Goal: Transaction & Acquisition: Obtain resource

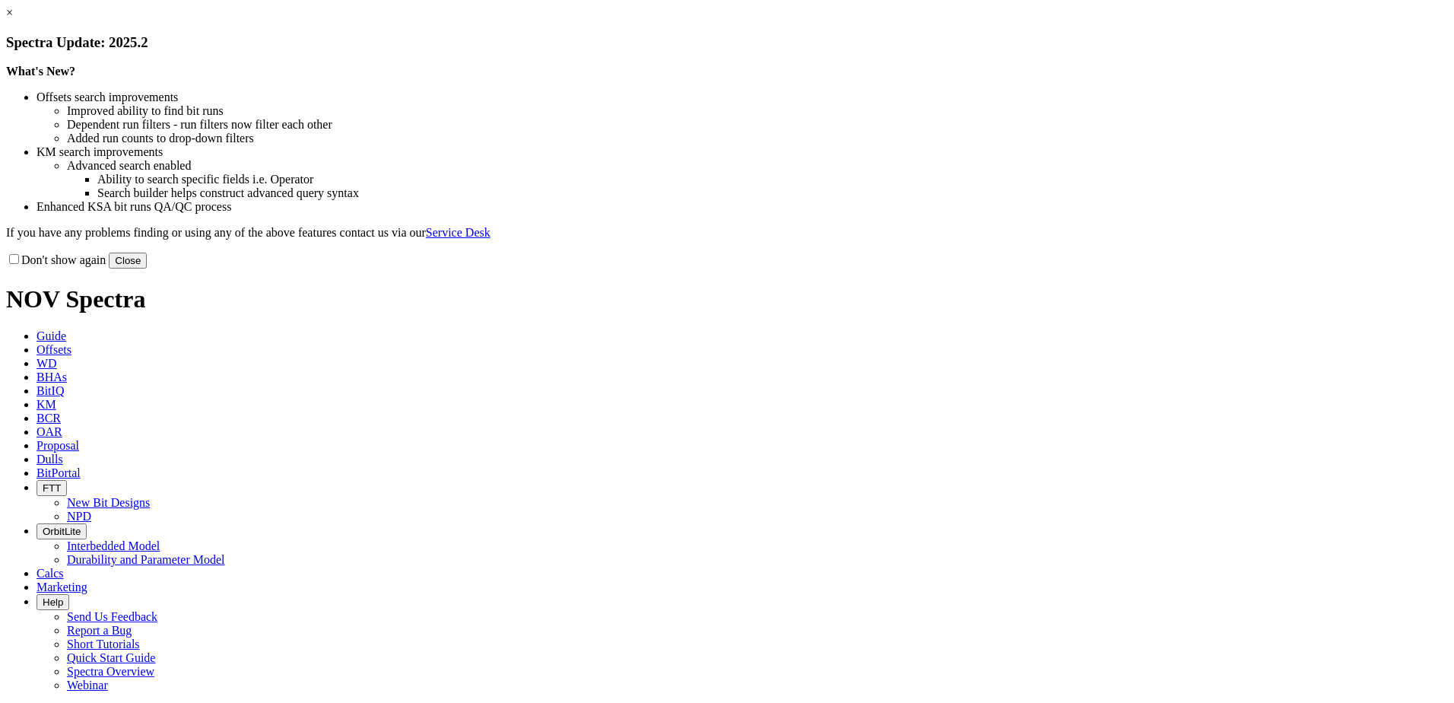
click at [13, 19] on link "×" at bounding box center [9, 12] width 7 height 13
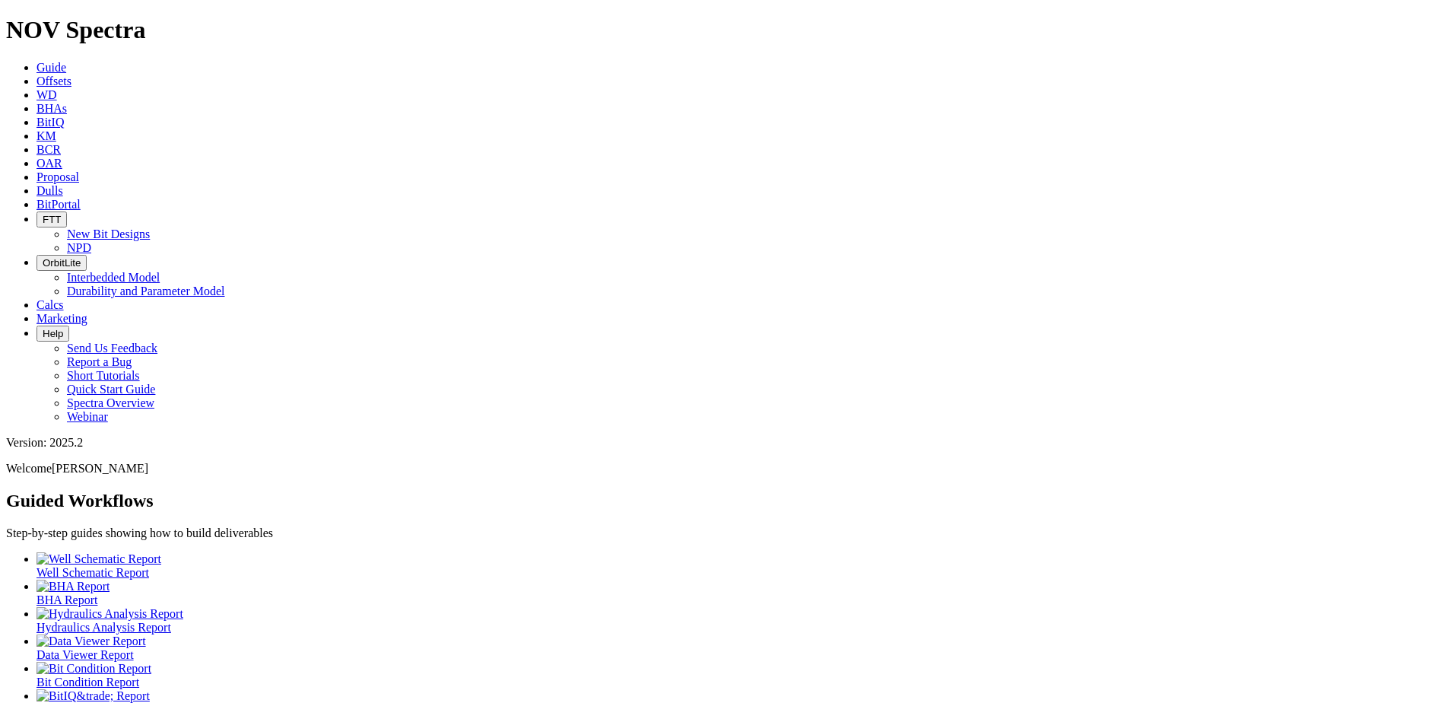
click at [63, 184] on link "Dulls" at bounding box center [50, 190] width 27 height 13
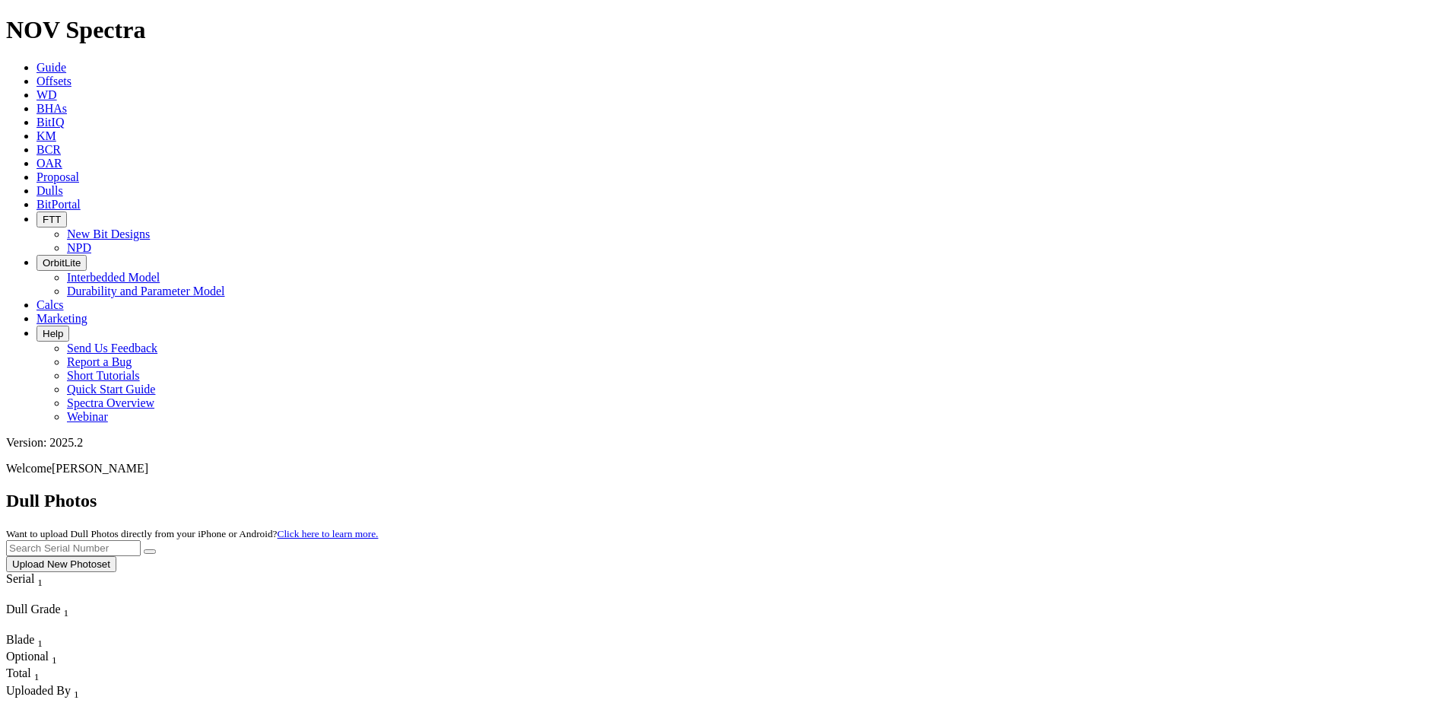
click at [141, 540] on input "text" at bounding box center [73, 548] width 135 height 16
paste input "19206598"
type input "19206598"
drag, startPoint x: 1166, startPoint y: 69, endPoint x: 1045, endPoint y: 66, distance: 121.0
click at [1045, 491] on div "Dull Photos Want to upload Dull Photos directly from your iPhone or Android? Cl…" at bounding box center [727, 531] width 1442 height 81
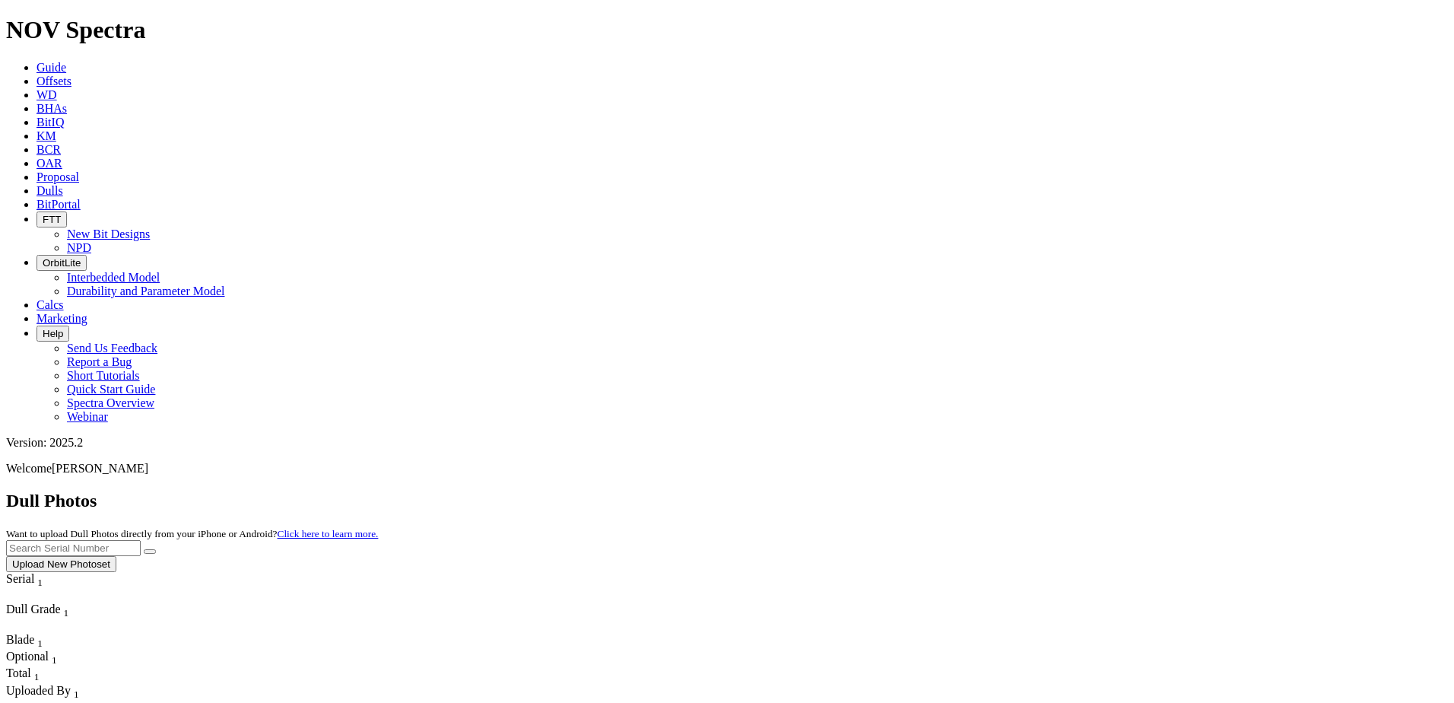
click at [71, 75] on link "Offsets" at bounding box center [54, 81] width 35 height 13
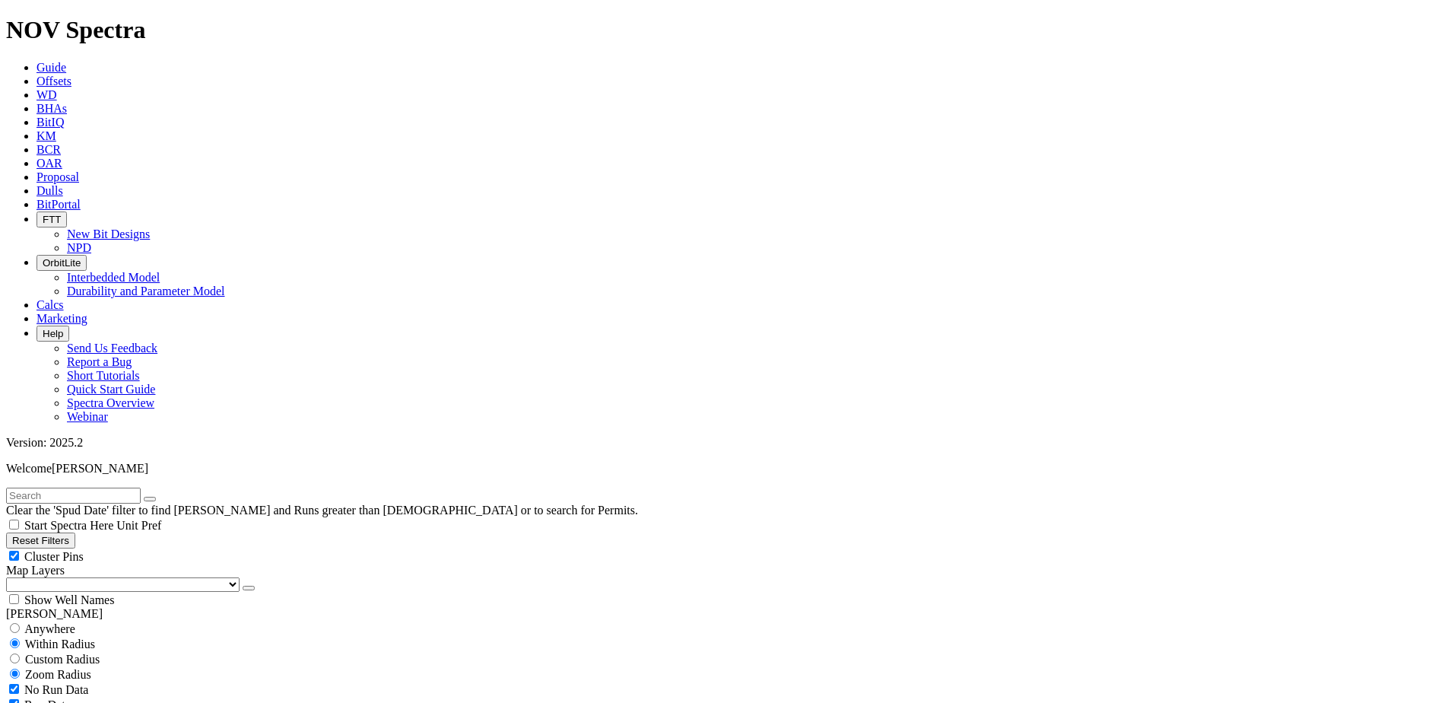
click at [110, 487] on input "text" at bounding box center [73, 495] width 135 height 16
paste input "19206598"
type input "19206598"
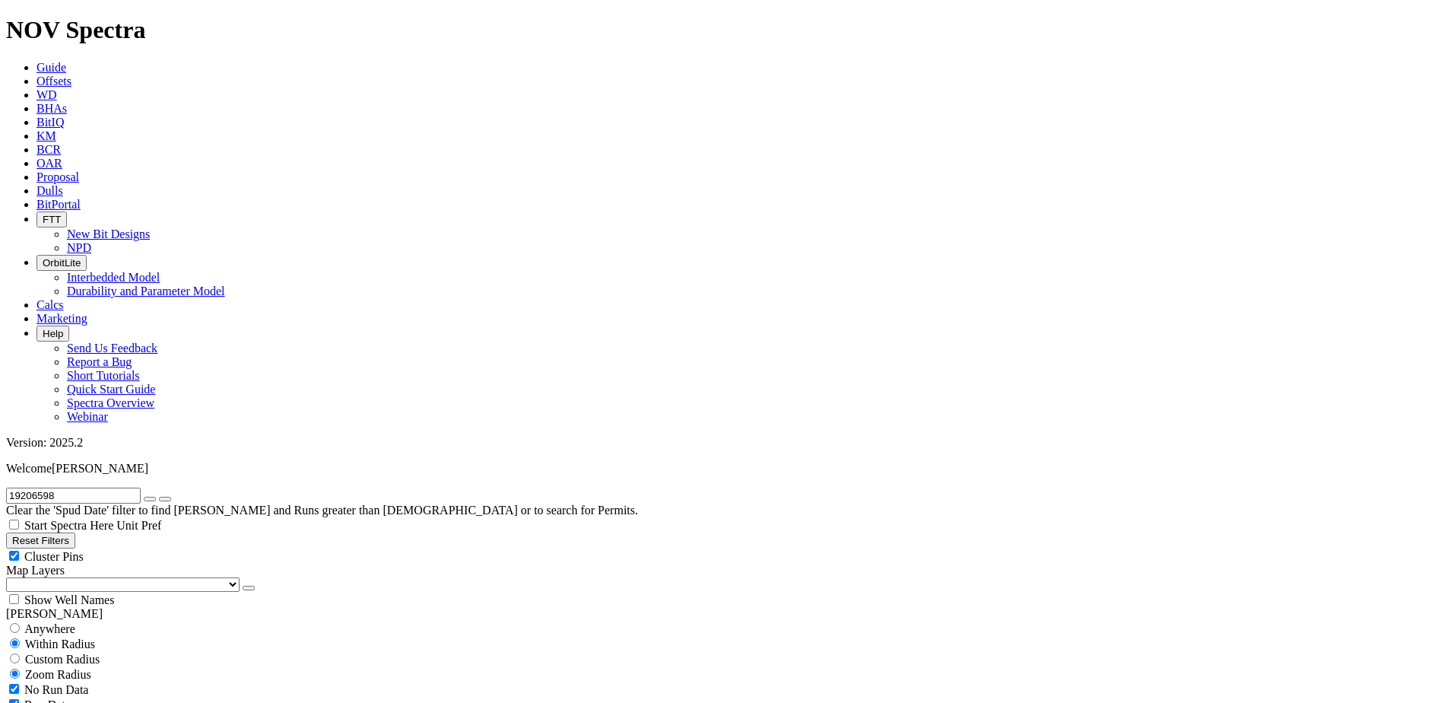
scroll to position [22754, 0]
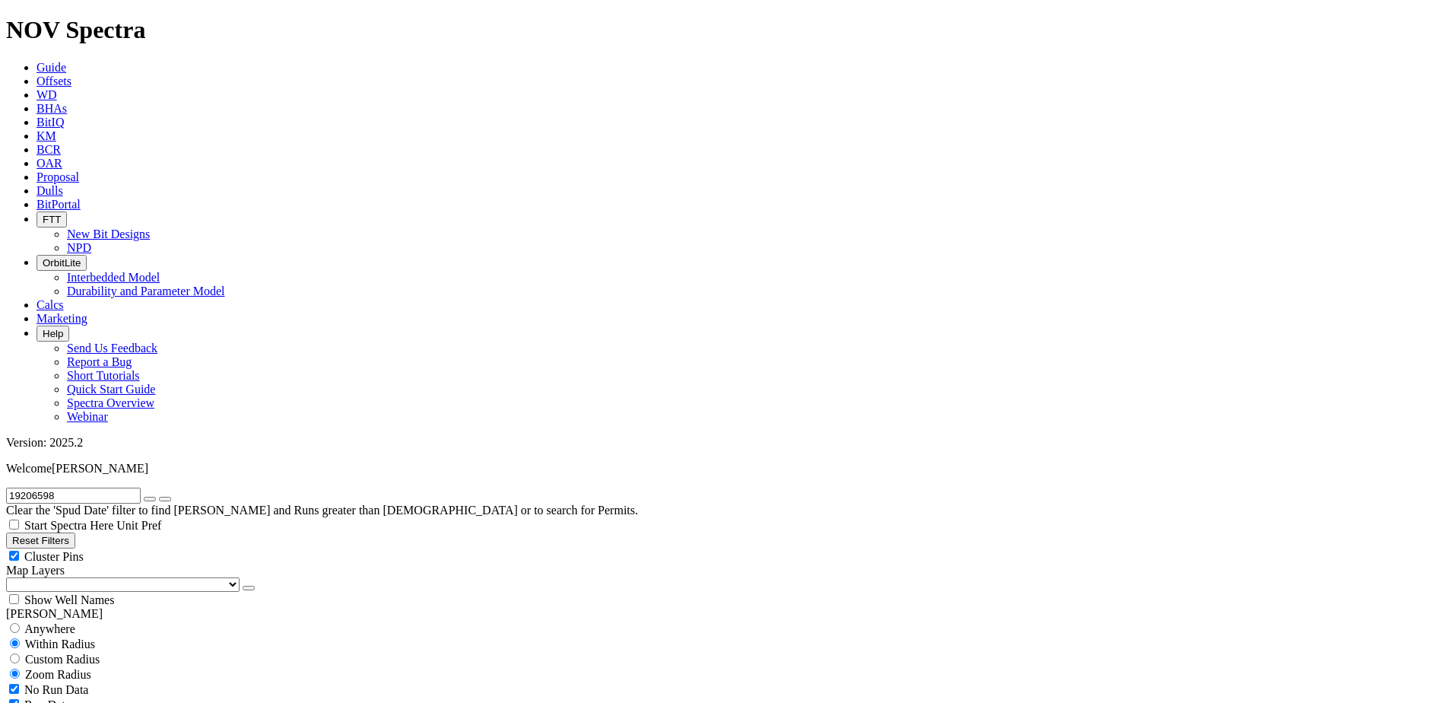
select select "? object:31776 ?"
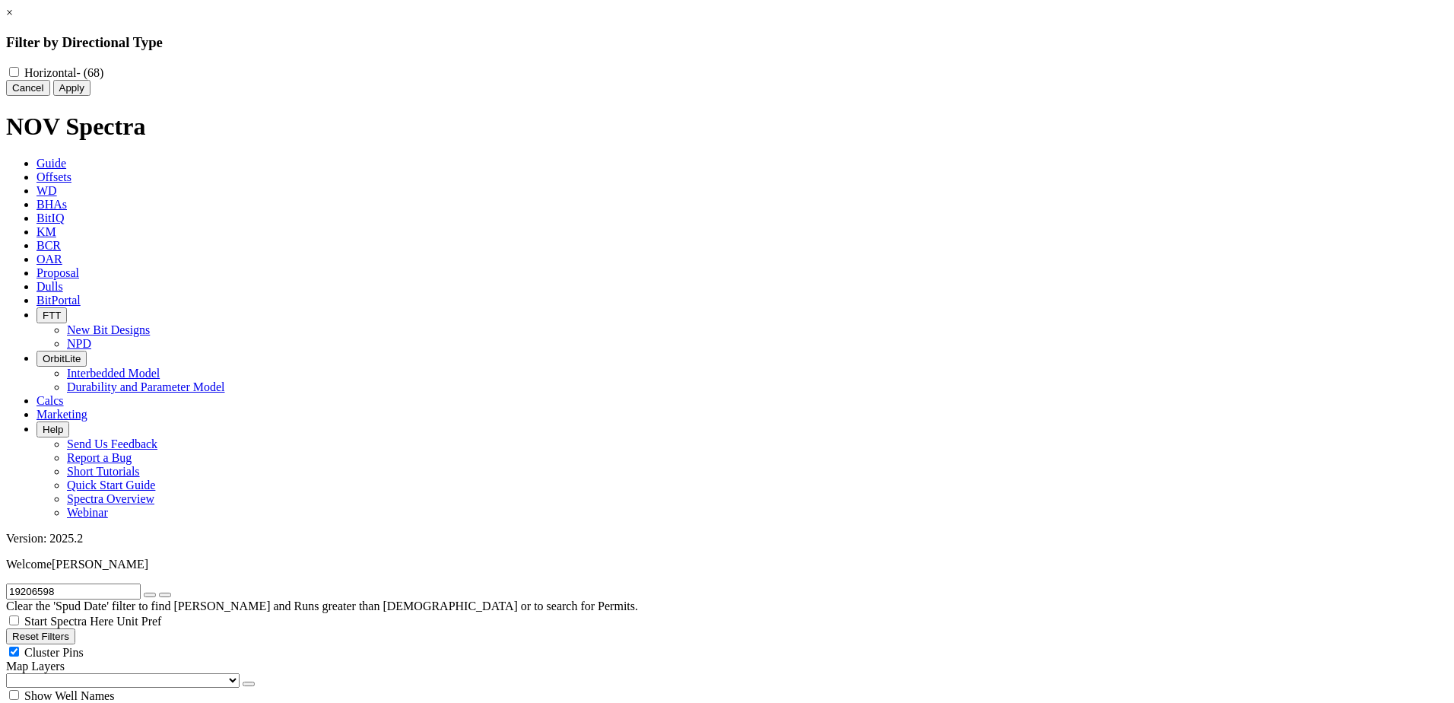
click at [233, 96] on div "× Filter by Directional Type Horizontal - (68) Cancel Apply" at bounding box center [727, 51] width 1442 height 90
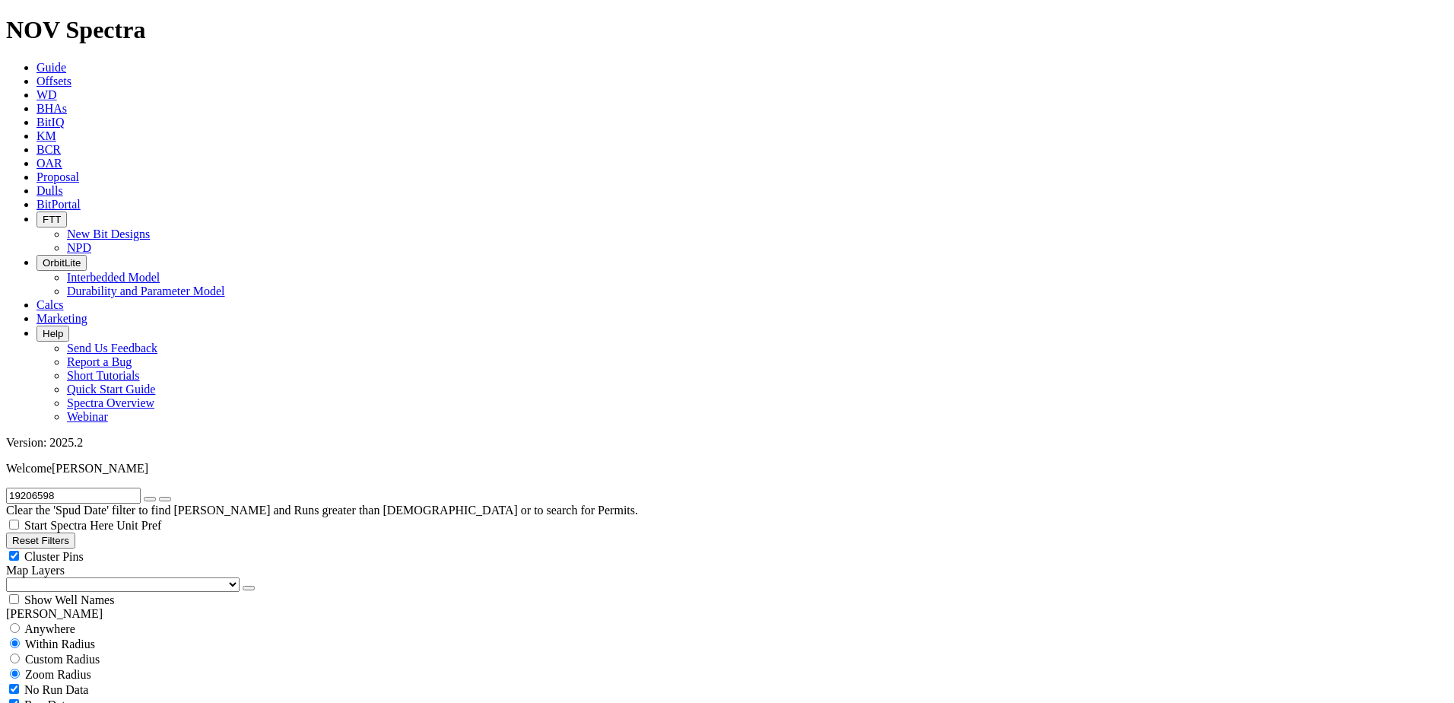
select select
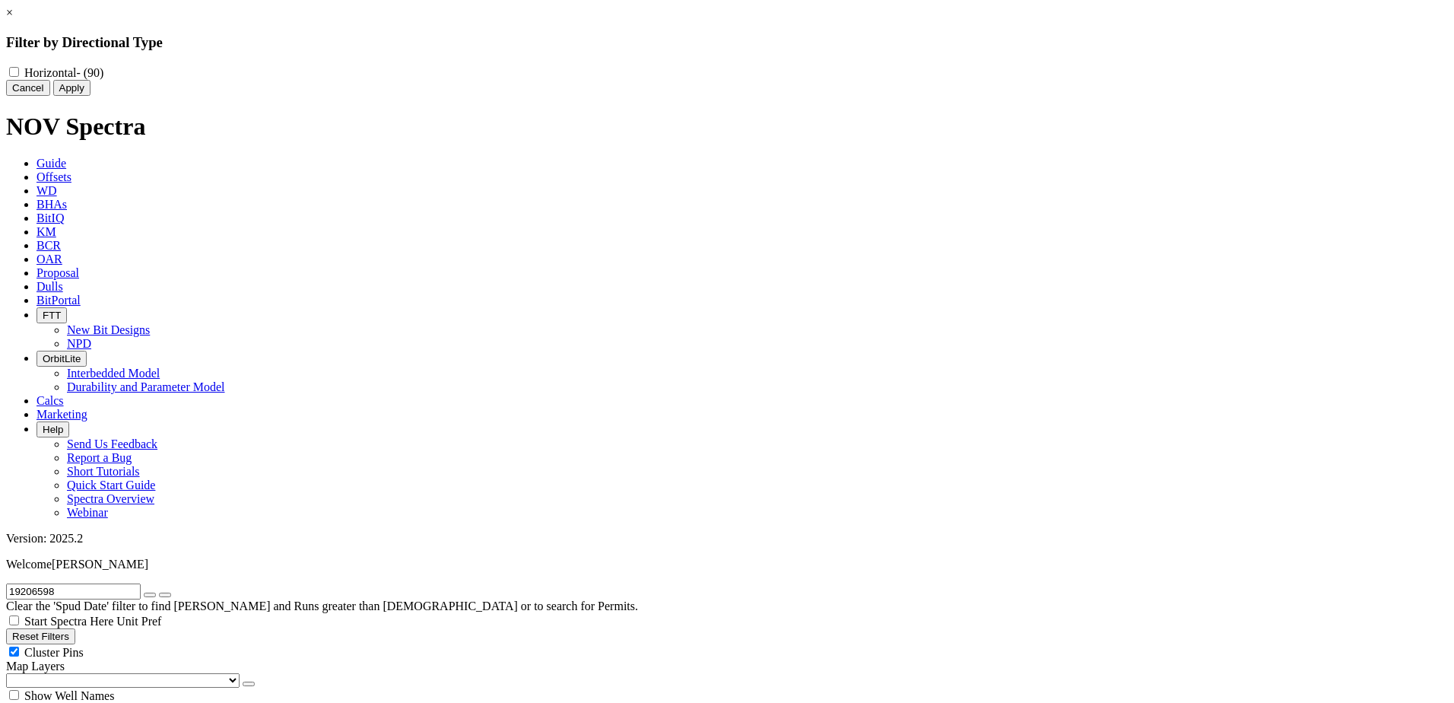
click at [237, 96] on div "× Filter by Directional Type Horizontal - (90) Cancel Apply" at bounding box center [727, 51] width 1442 height 90
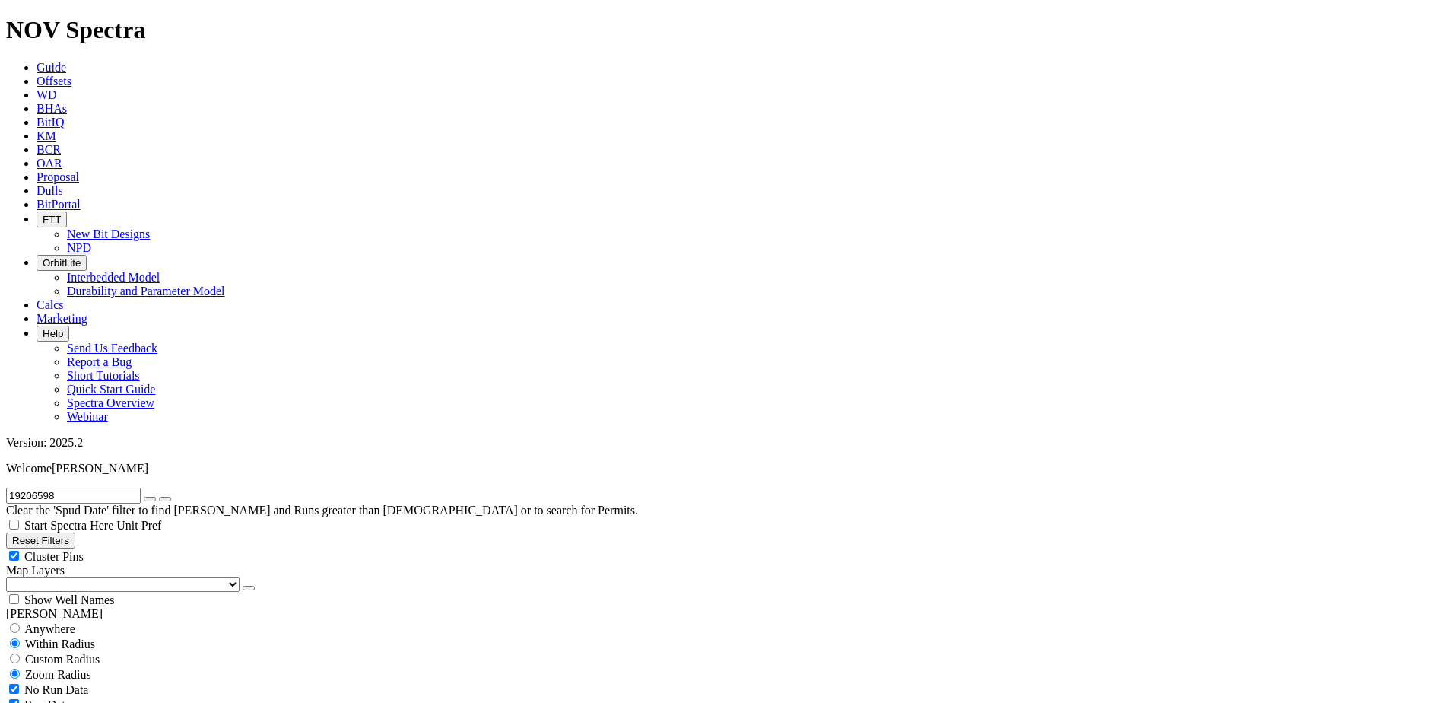
click at [155, 592] on div "Show Well Names" at bounding box center [727, 599] width 1442 height 15
checkbox input "true"
select select "7.875"
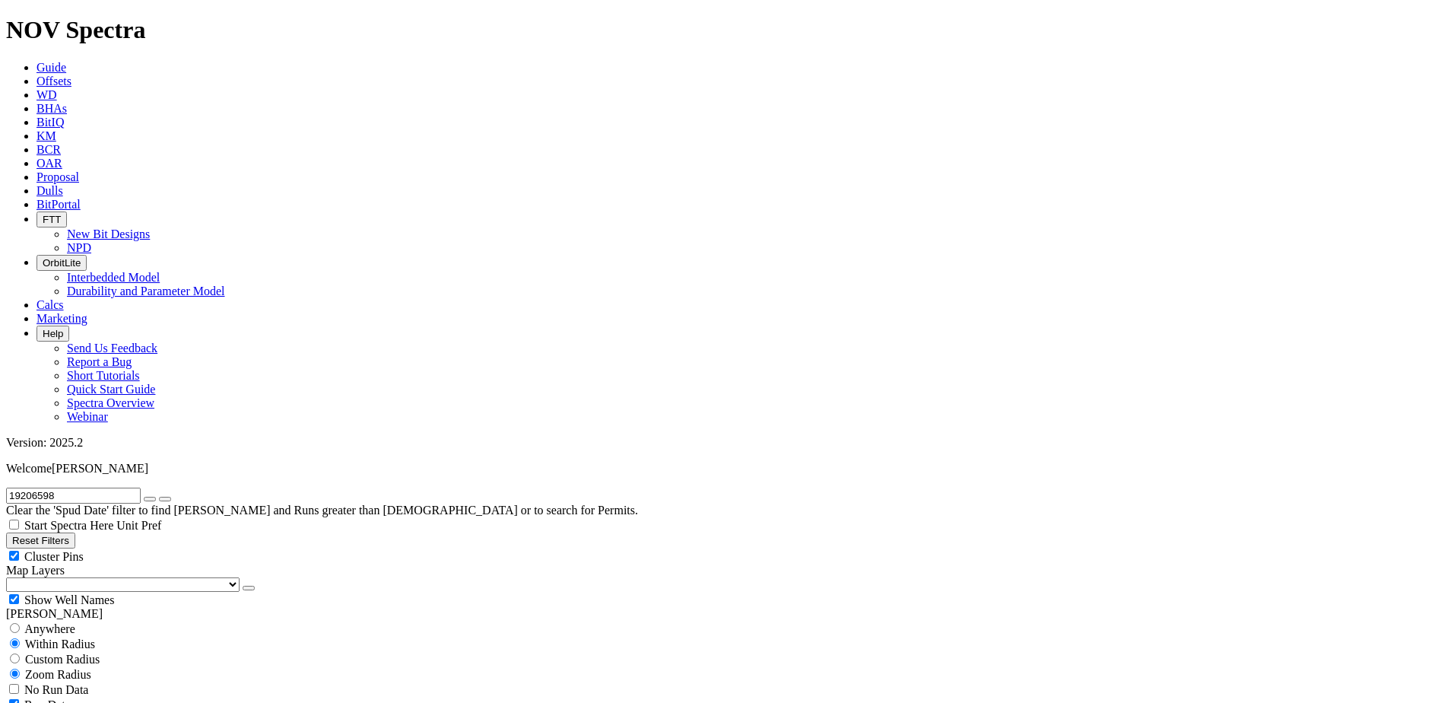
checkbox input "false"
select select "? number:7.875 ?"
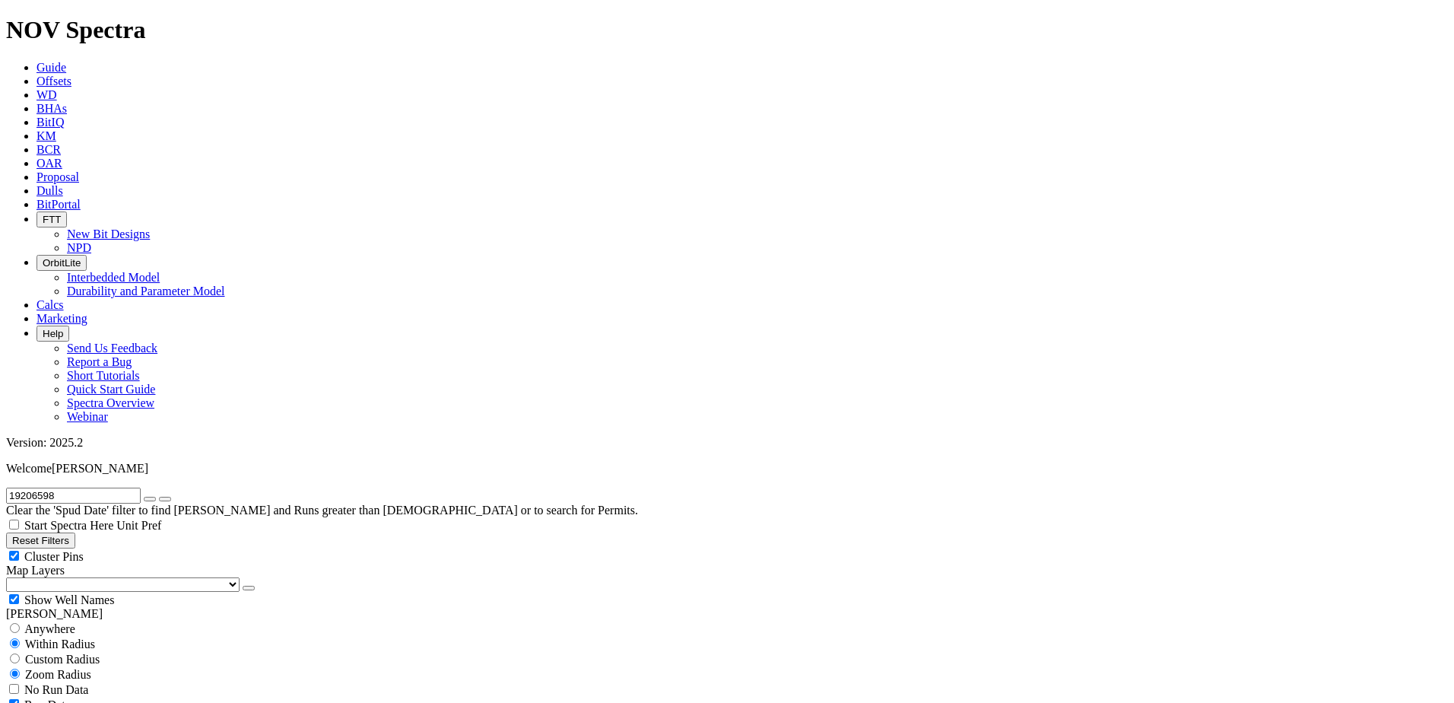
scroll to position [770, 0]
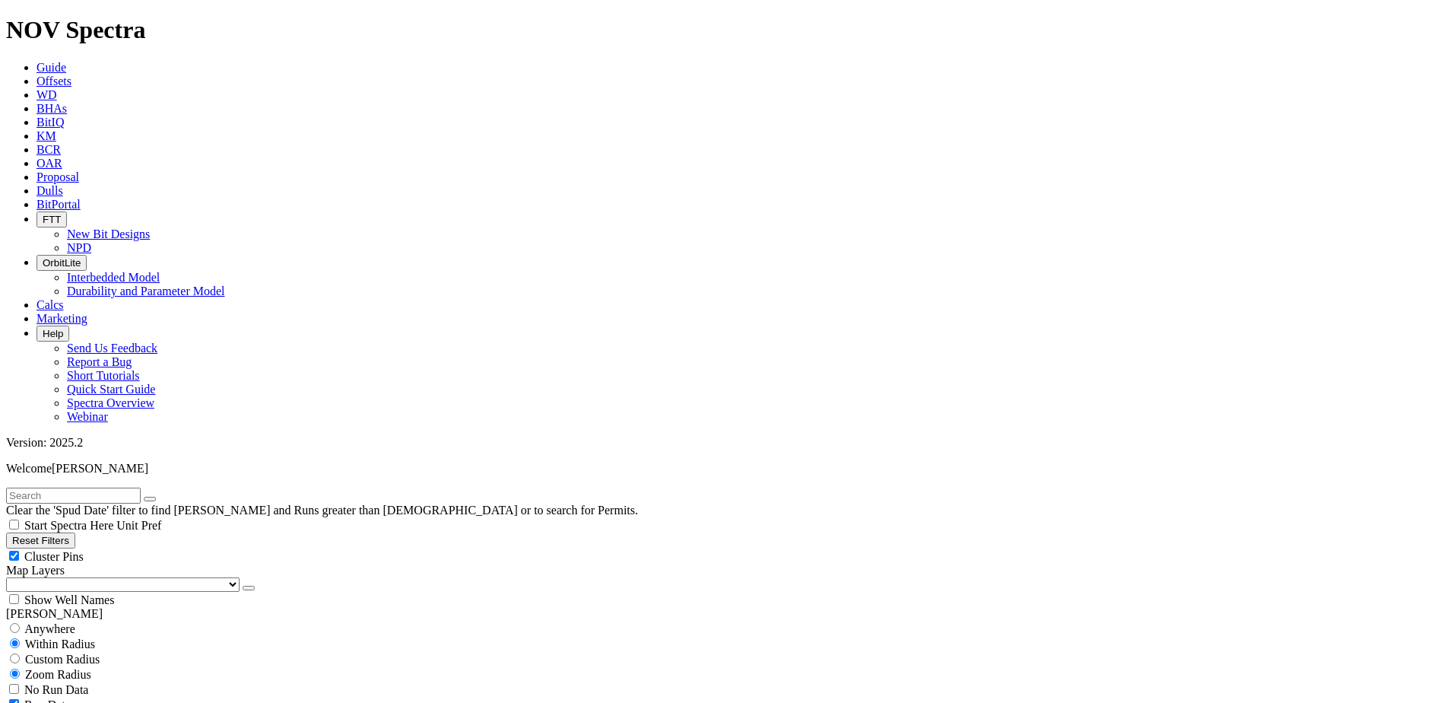
scroll to position [532, 0]
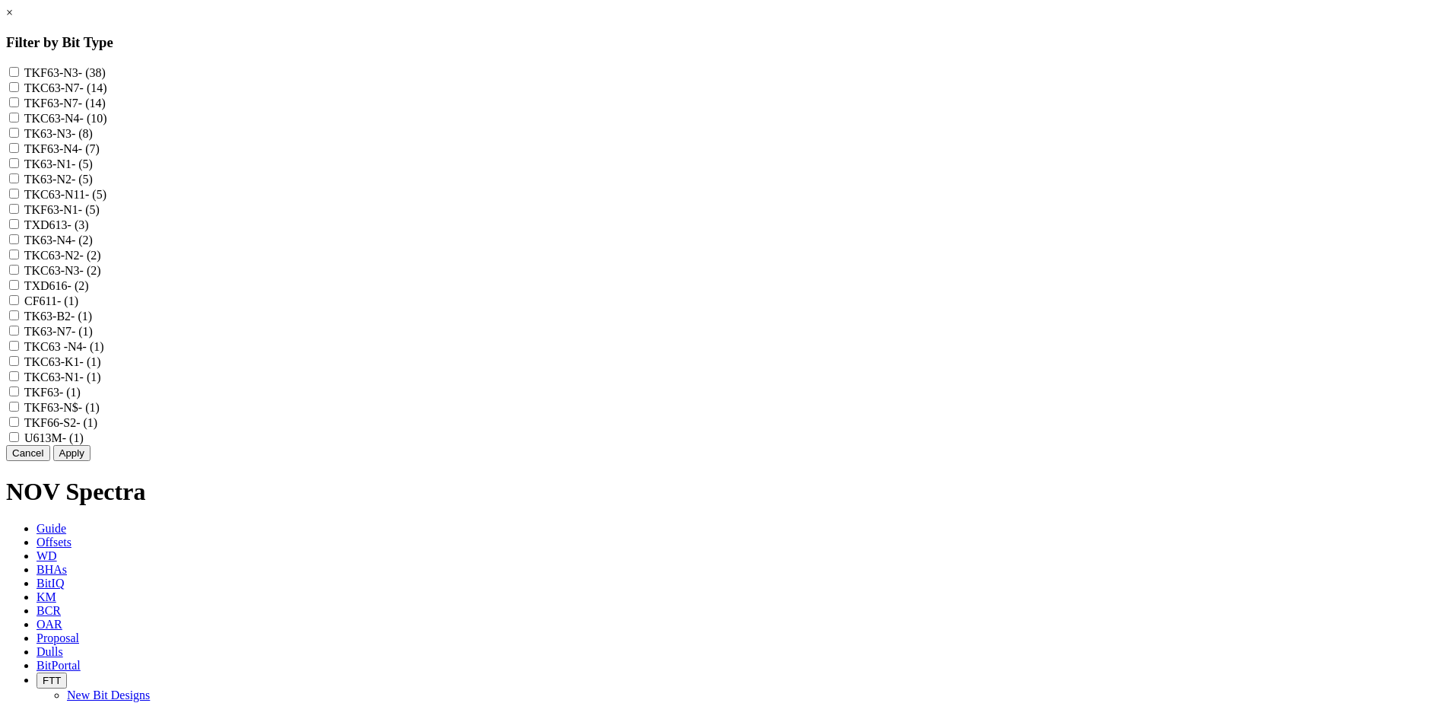
click at [13, 19] on link "×" at bounding box center [9, 12] width 7 height 13
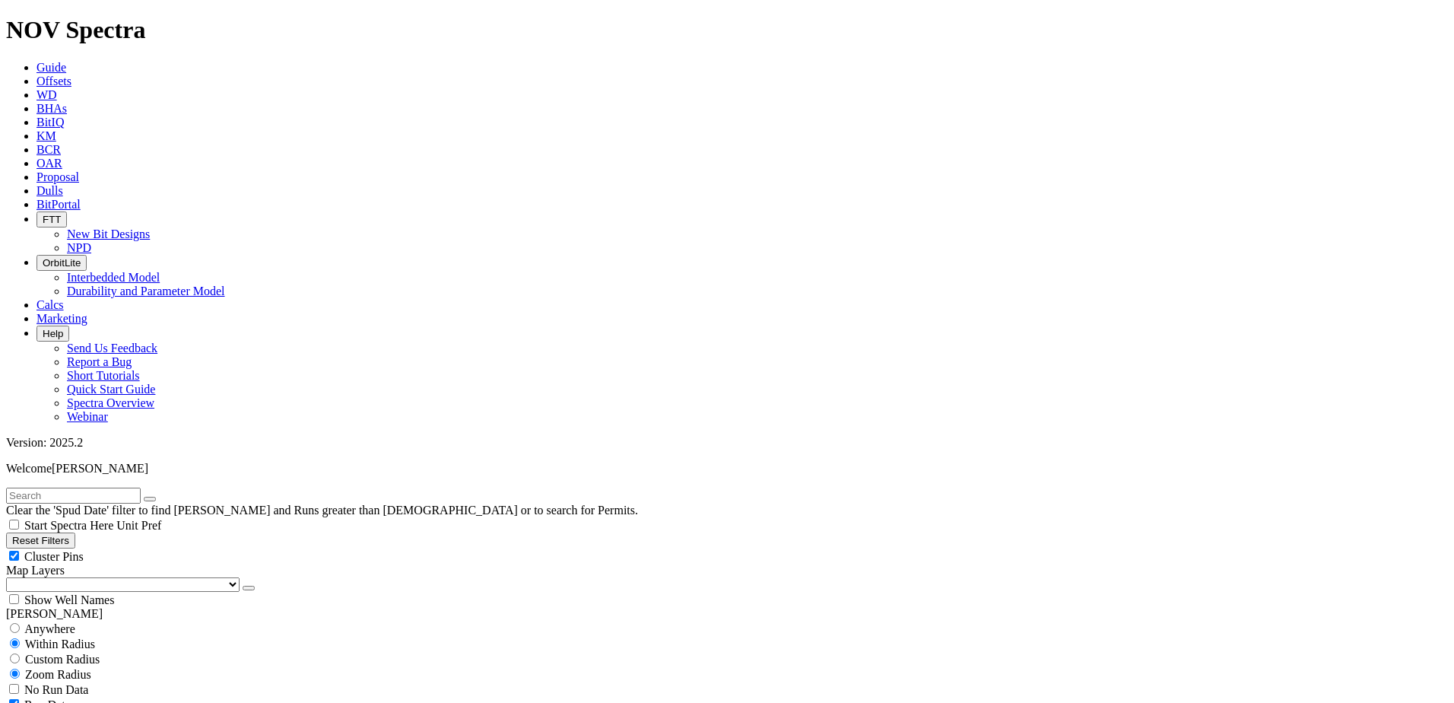
scroll to position [228, 0]
select select
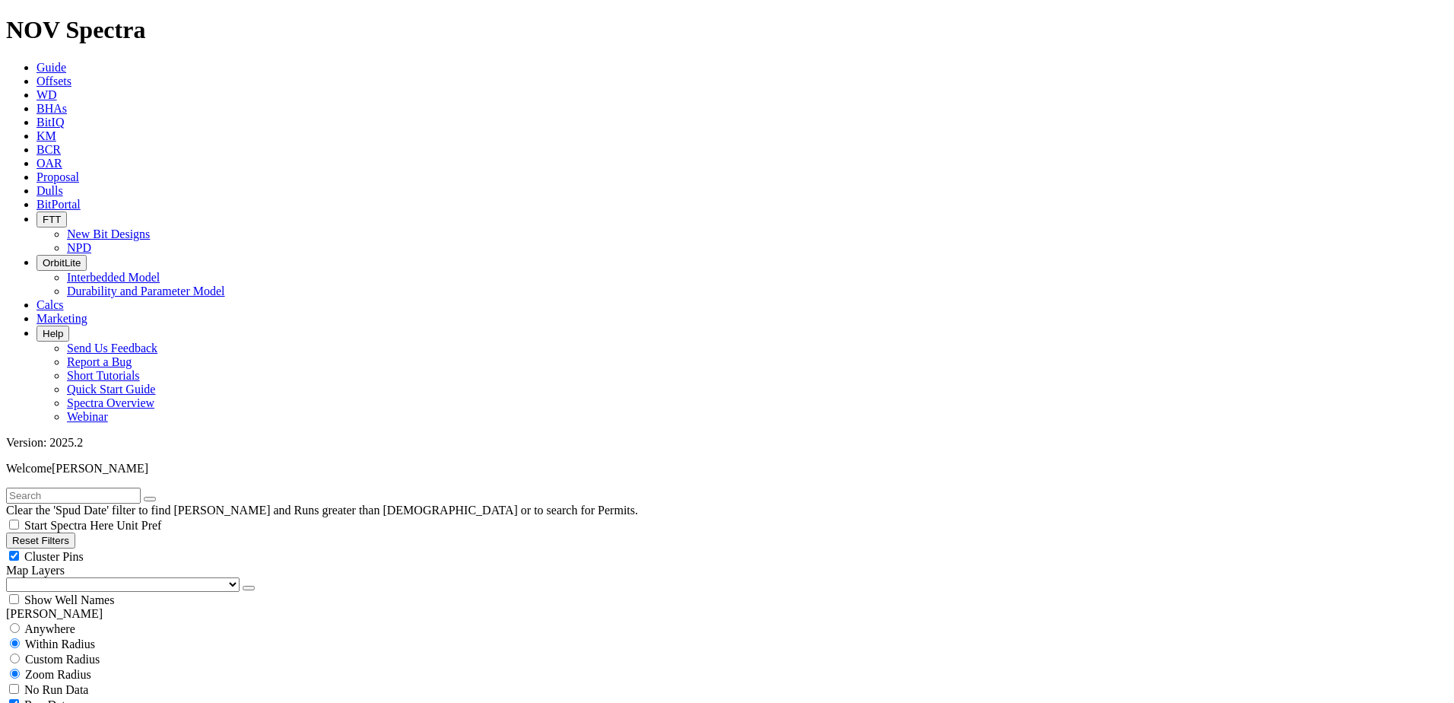
scroll to position [608, 0]
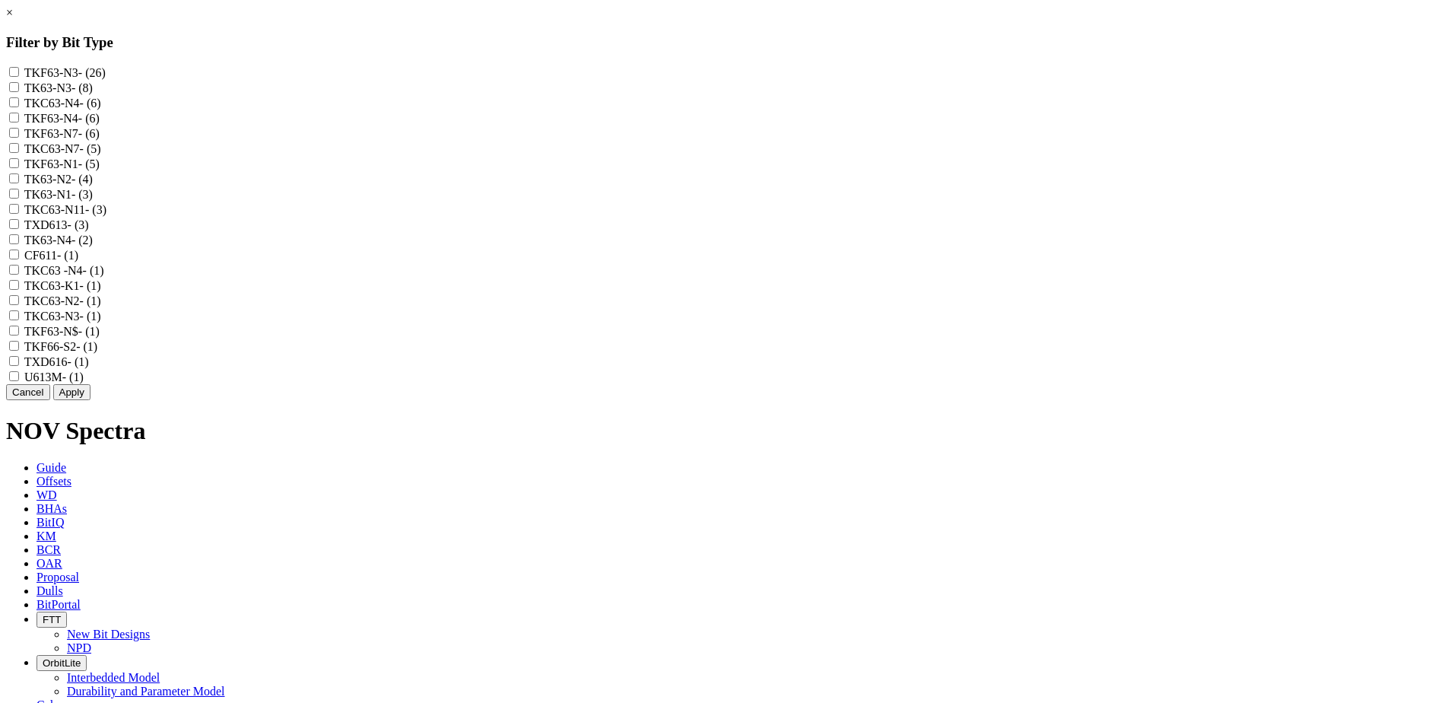
click at [50, 400] on button "Cancel" at bounding box center [28, 392] width 44 height 16
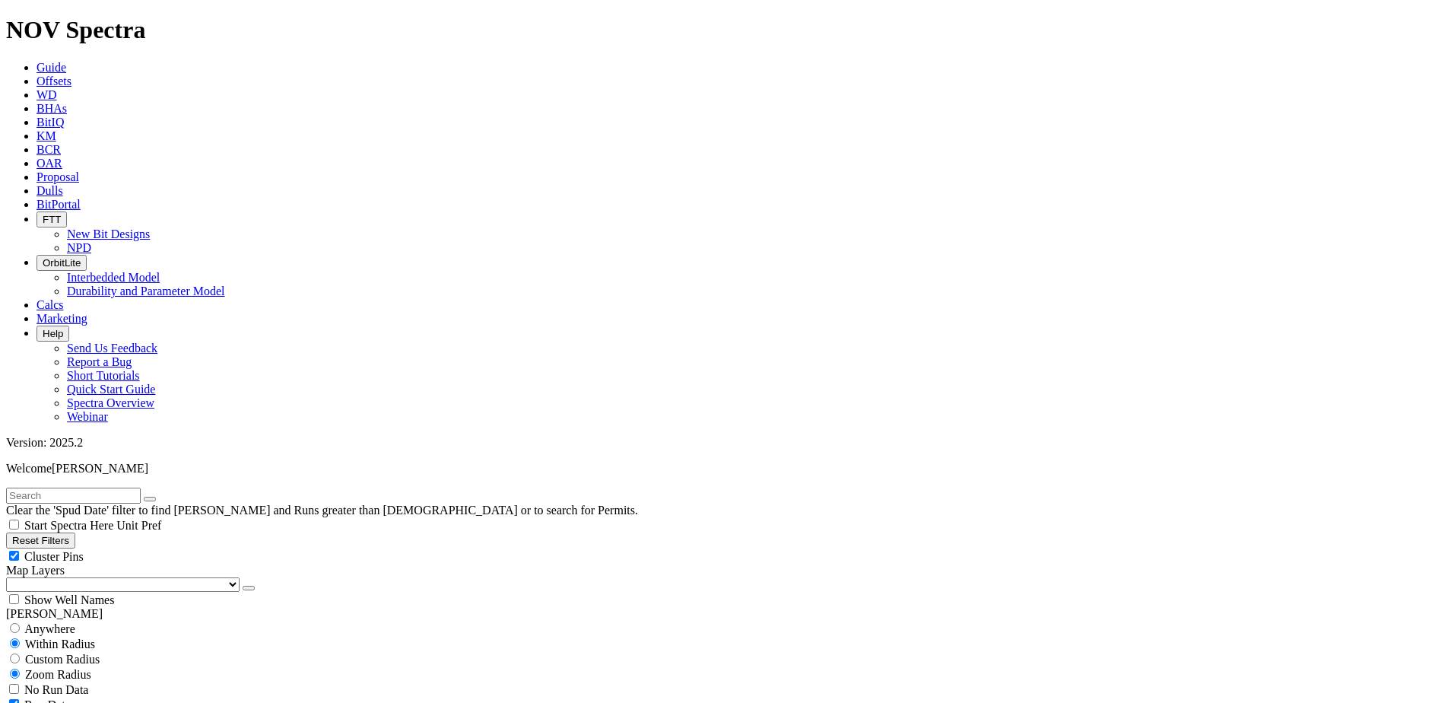
scroll to position [304, 0]
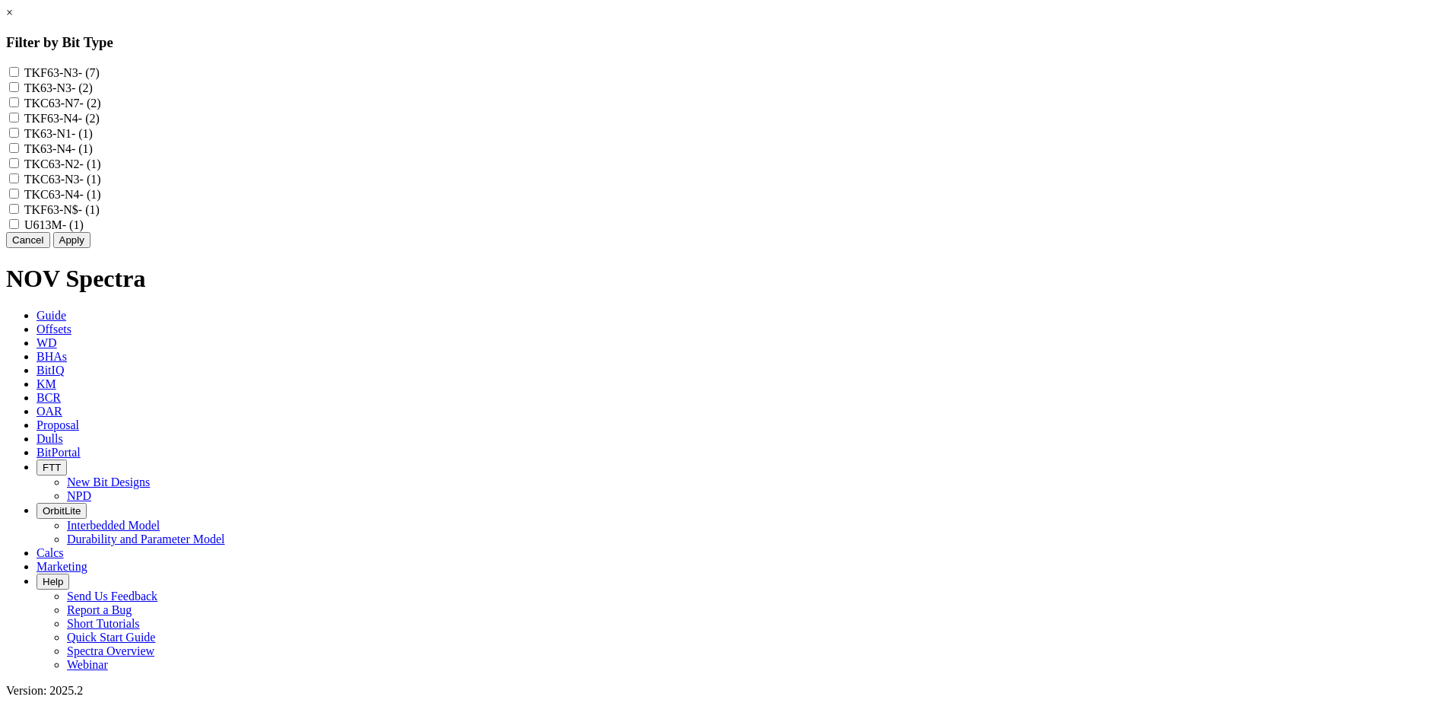
click at [13, 19] on link "×" at bounding box center [9, 12] width 7 height 13
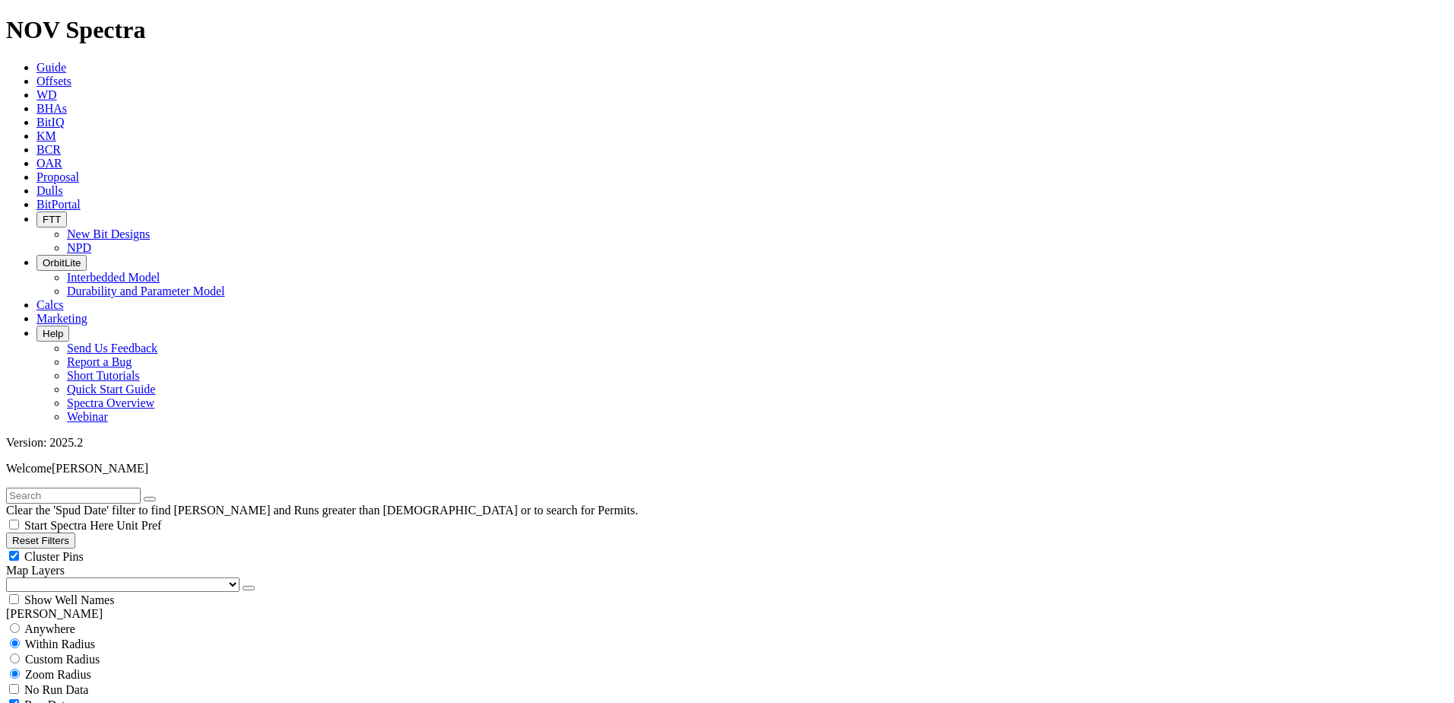
type input "7000"
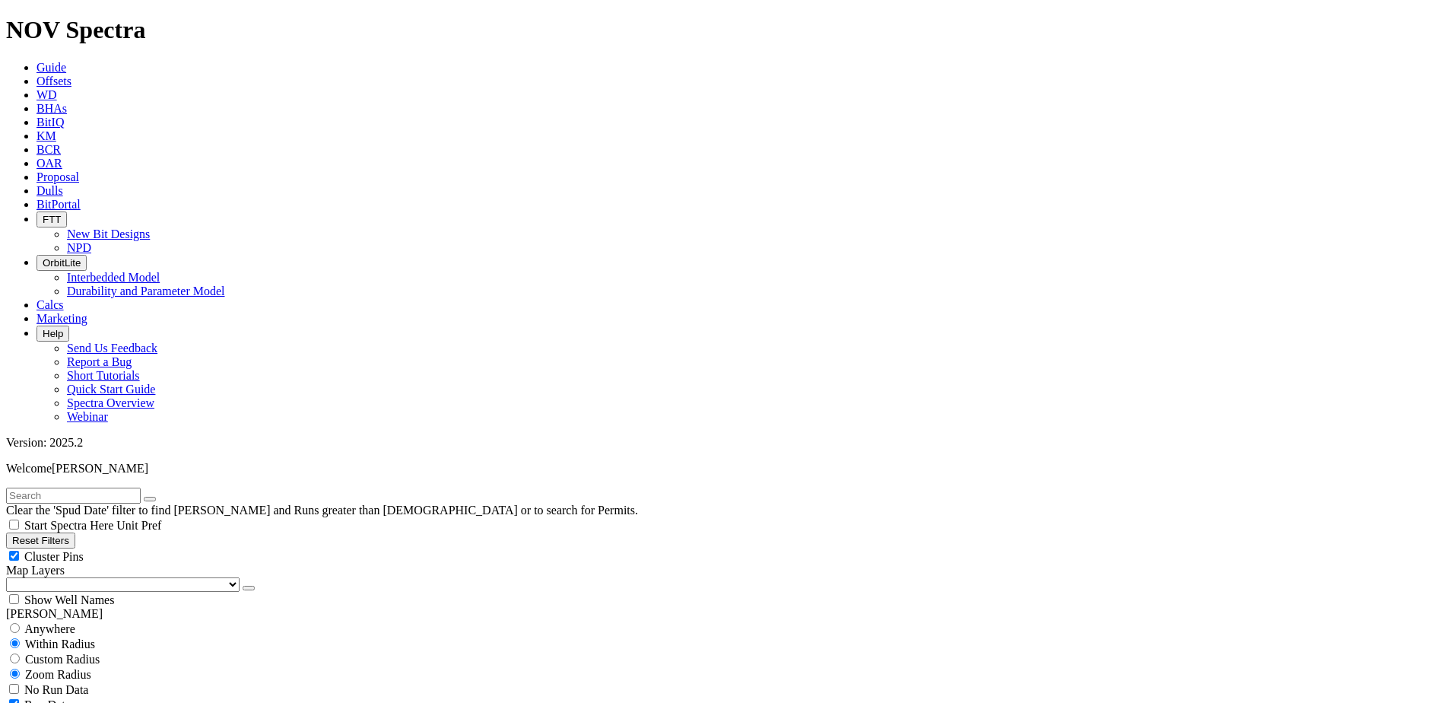
scroll to position [684, 0]
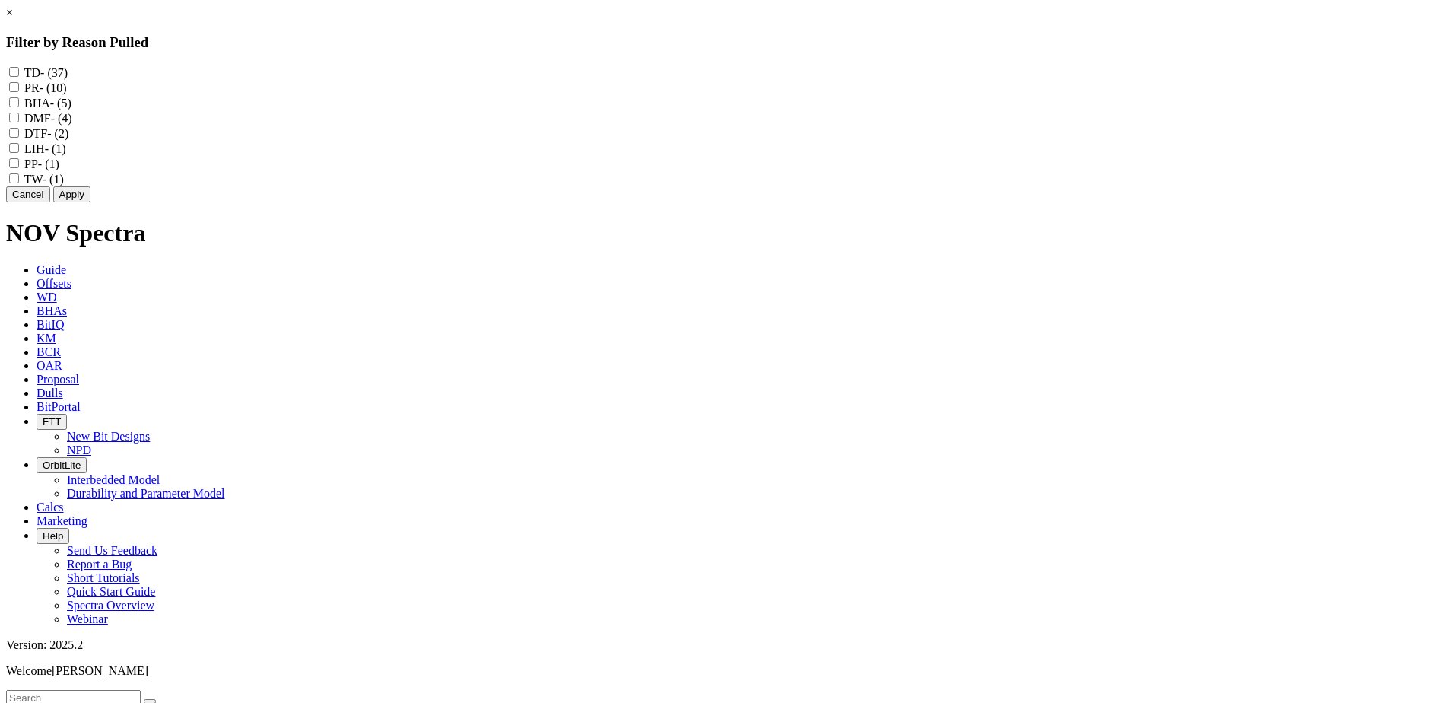
click at [19, 70] on input "TD - (37)" at bounding box center [14, 72] width 10 height 10
checkbox input "true"
click at [19, 90] on input "PR - (10)" at bounding box center [14, 87] width 10 height 10
checkbox input "true"
click at [90, 202] on button "Apply" at bounding box center [71, 194] width 37 height 16
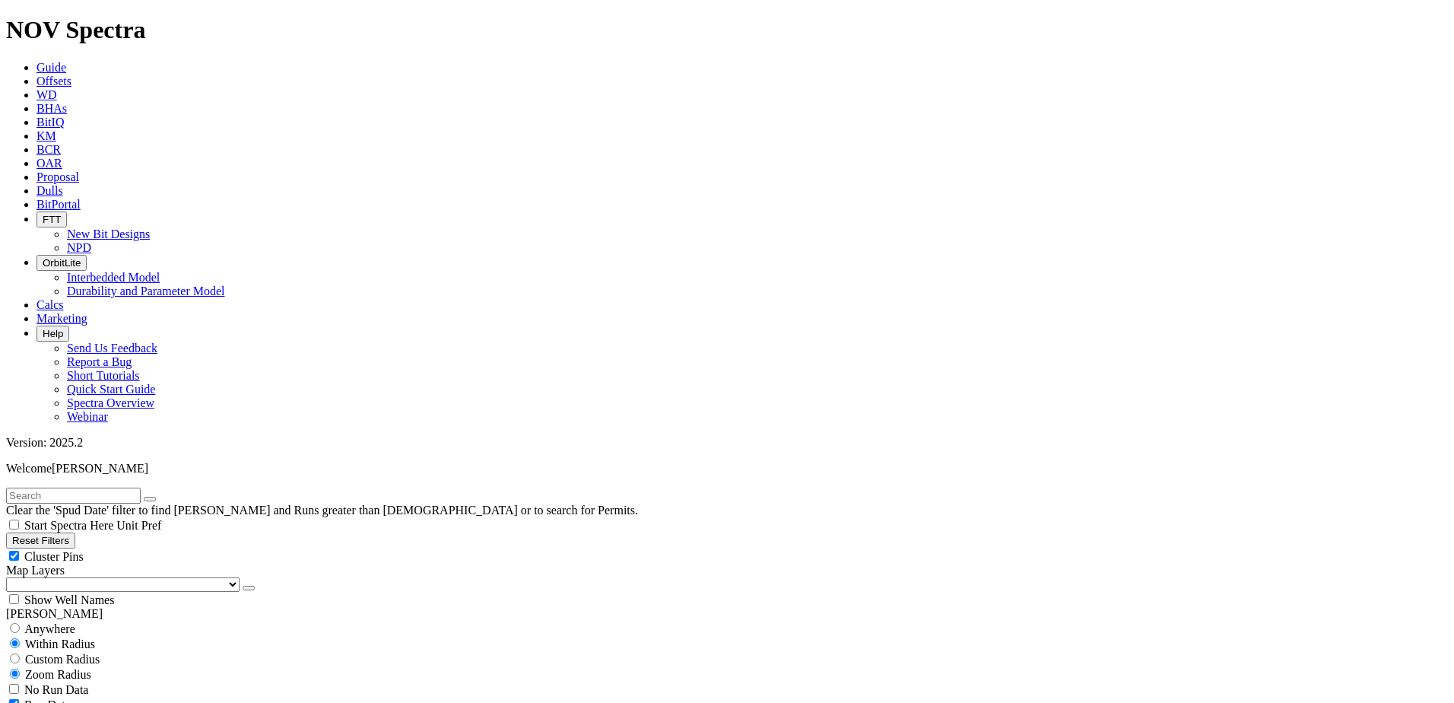
scroll to position [1141, 0]
type input "10000"
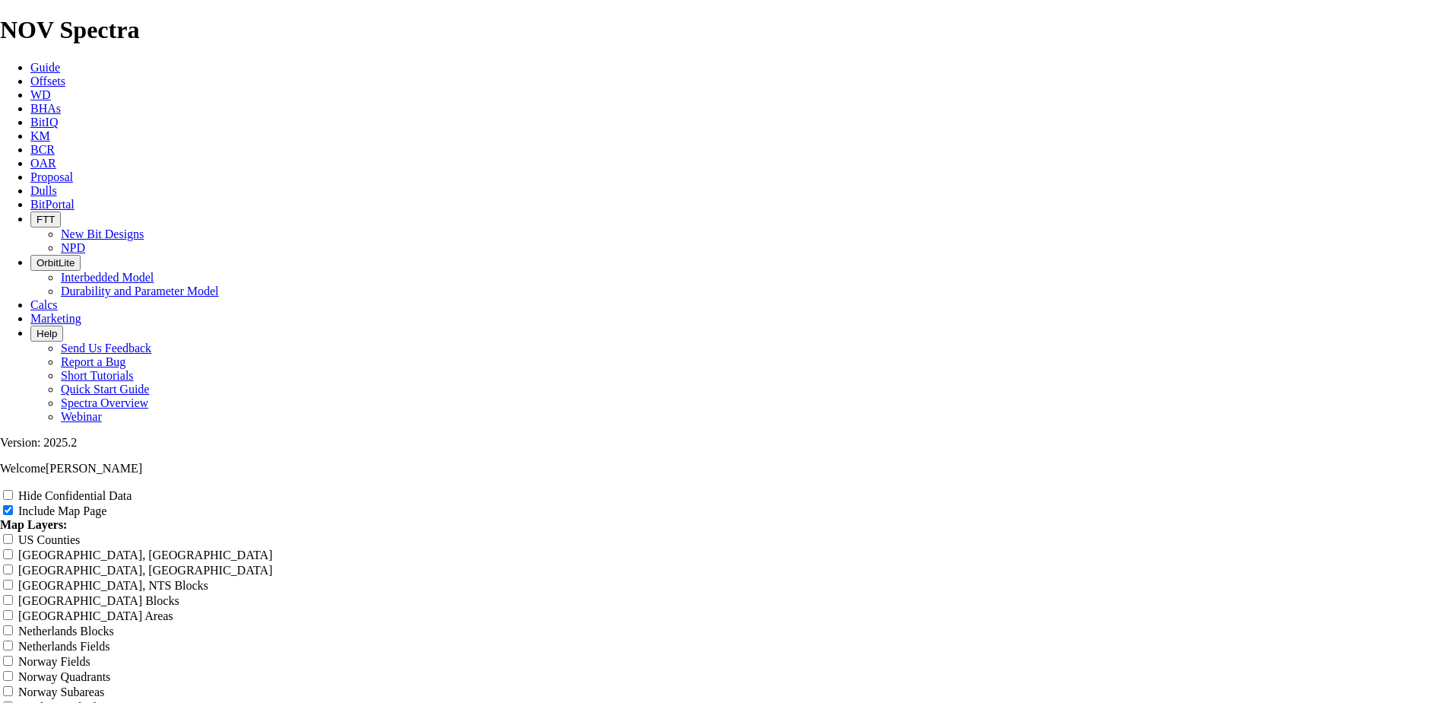
scroll to position [1901, 0]
radio input "true"
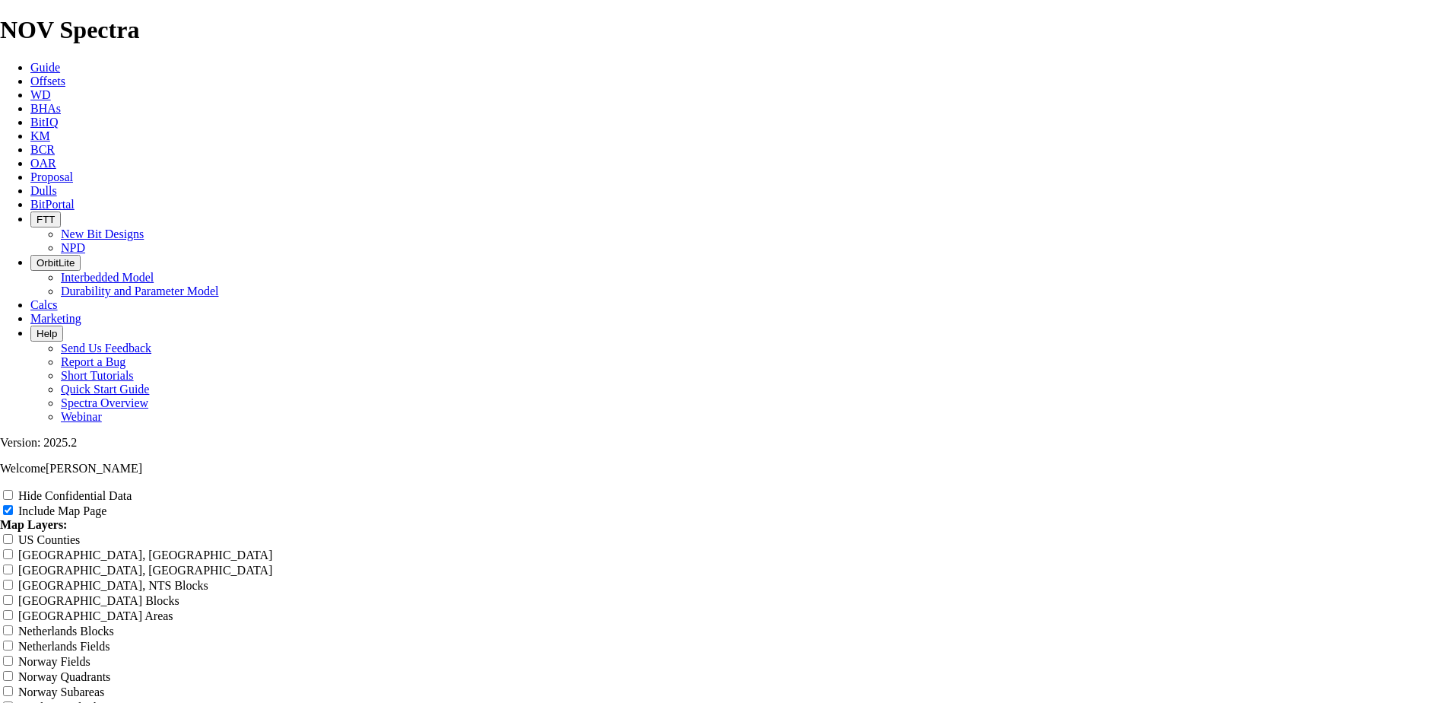
radio input "true"
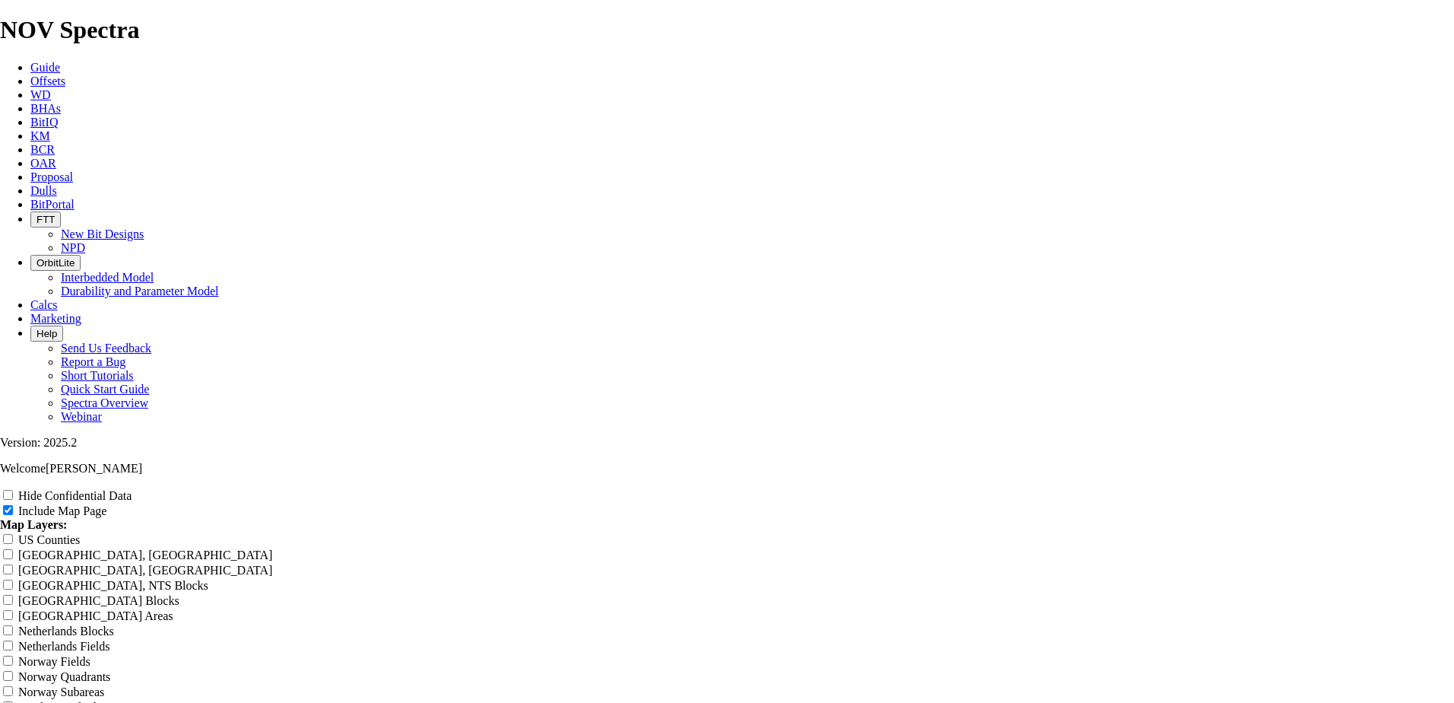
radio input "true"
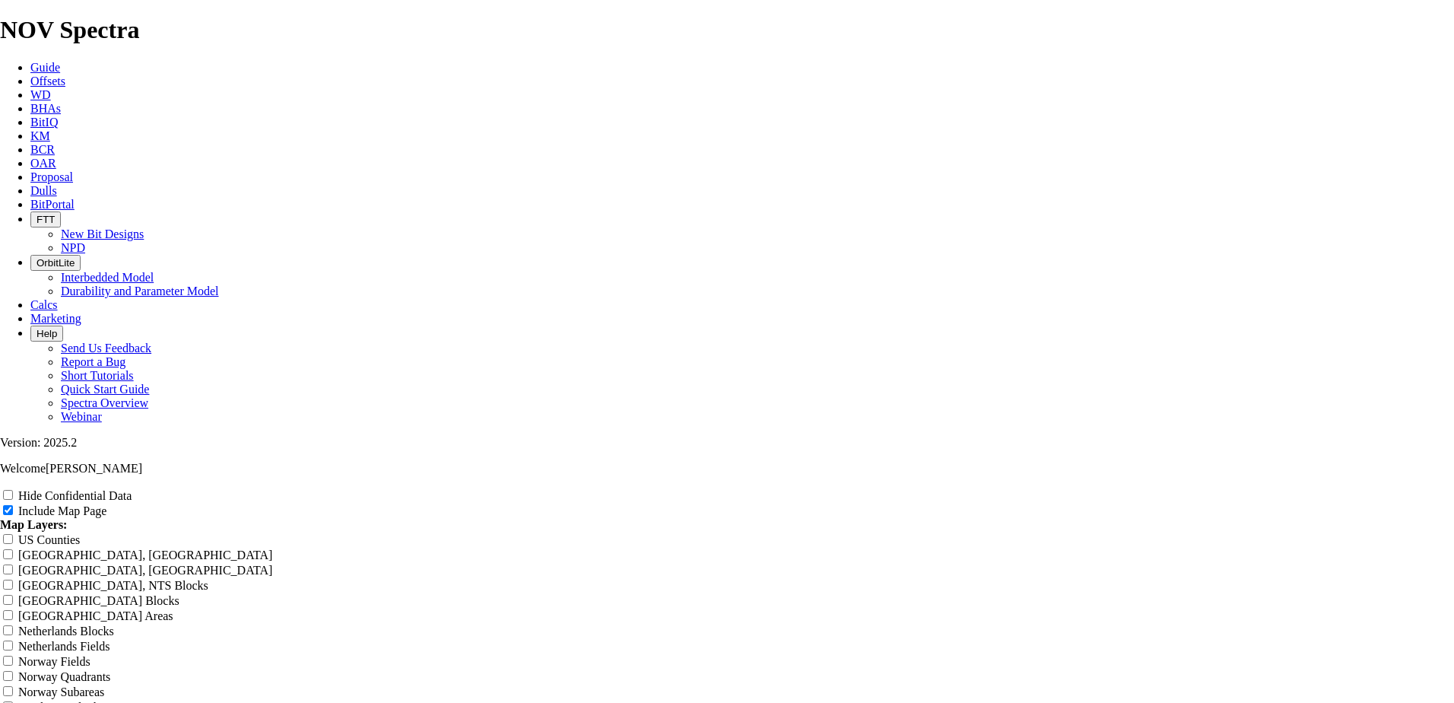
radio input "true"
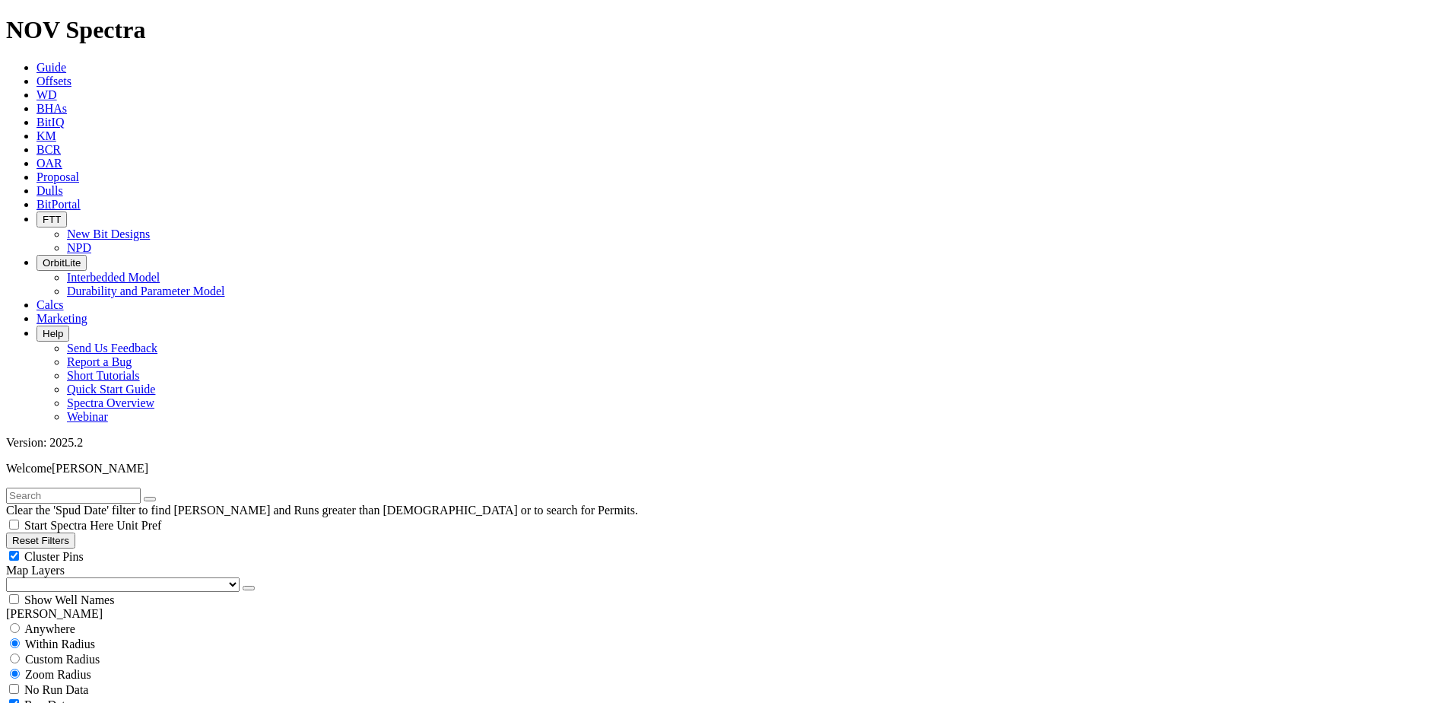
click at [249, 588] on icon "button" at bounding box center [249, 588] width 0 height 0
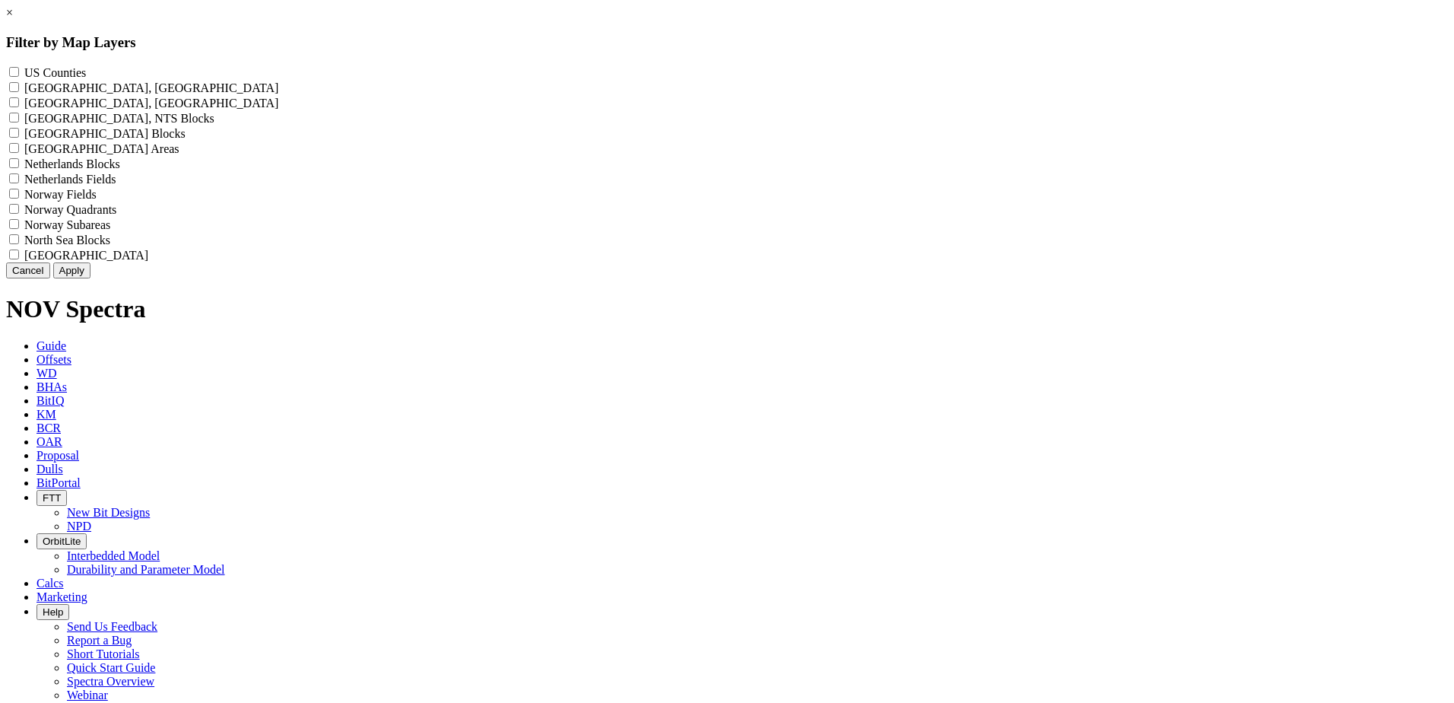
click at [19, 69] on Counties "US Counties - ()" at bounding box center [14, 72] width 10 height 10
checkbox Counties "true"
click at [90, 278] on button "Apply" at bounding box center [71, 270] width 37 height 16
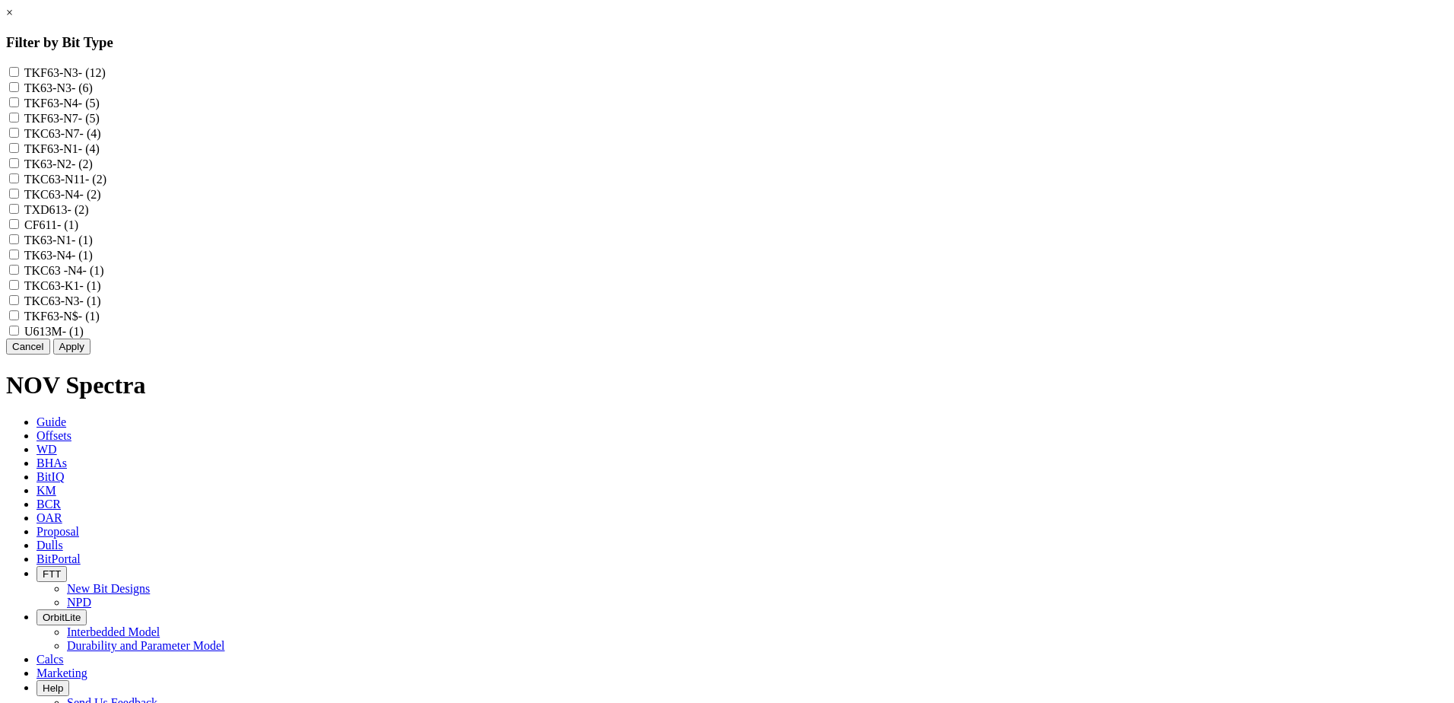
click at [19, 122] on input "TKF63-N7 - (5)" at bounding box center [14, 118] width 10 height 10
checkbox input "true"
click at [19, 138] on input "TKC63-N7 - (4)" at bounding box center [14, 133] width 10 height 10
checkbox input "true"
click at [90, 354] on button "Apply" at bounding box center [71, 346] width 37 height 16
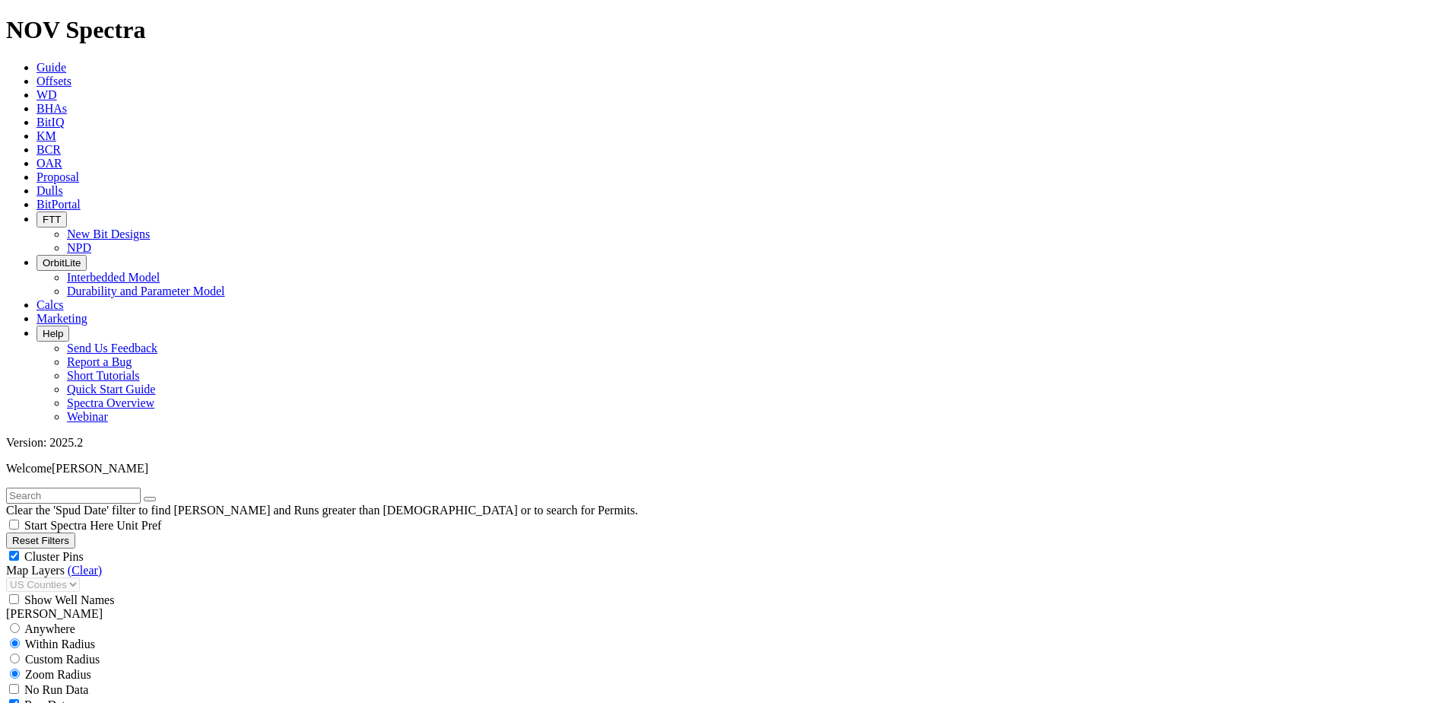
scroll to position [1293, 0]
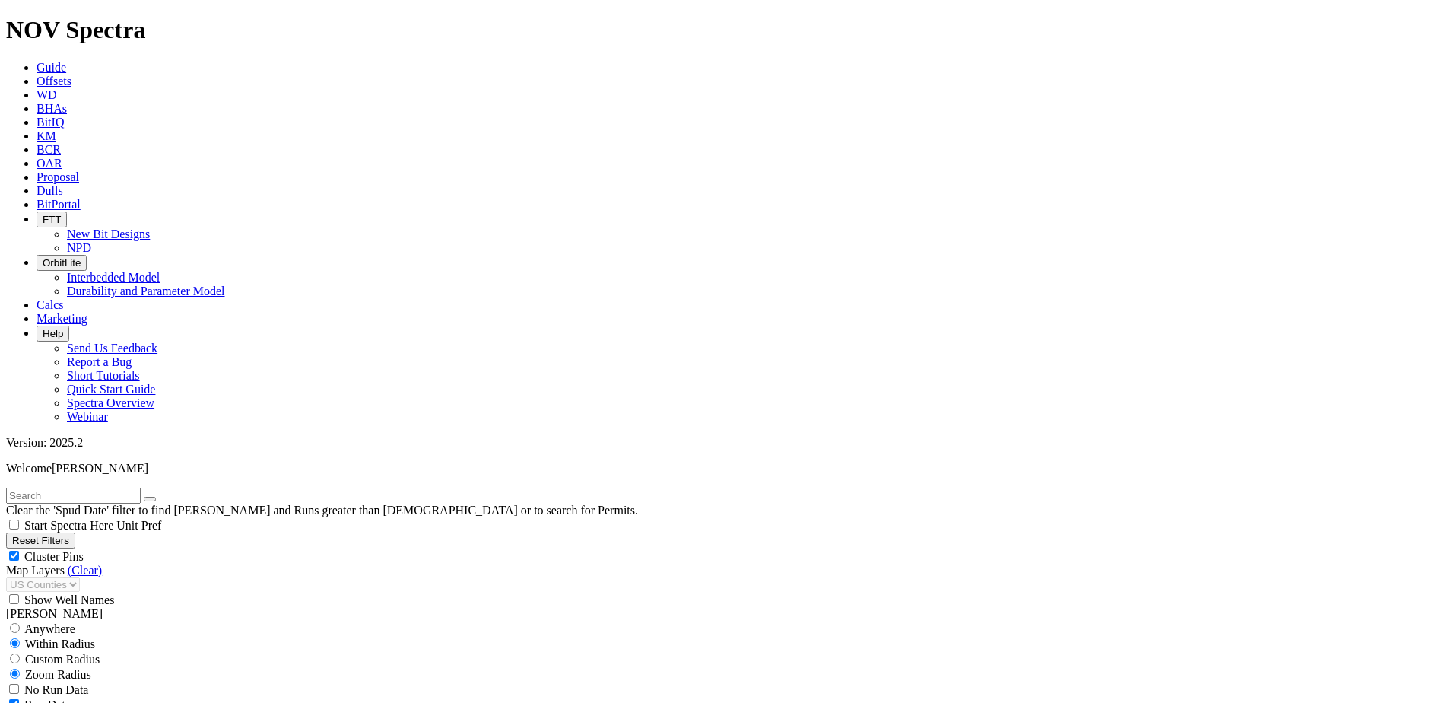
click at [50, 487] on input "text" at bounding box center [73, 495] width 135 height 16
paste input "19114177"
type input "19114177"
click at [81, 564] on link "(Clear)" at bounding box center [85, 570] width 34 height 13
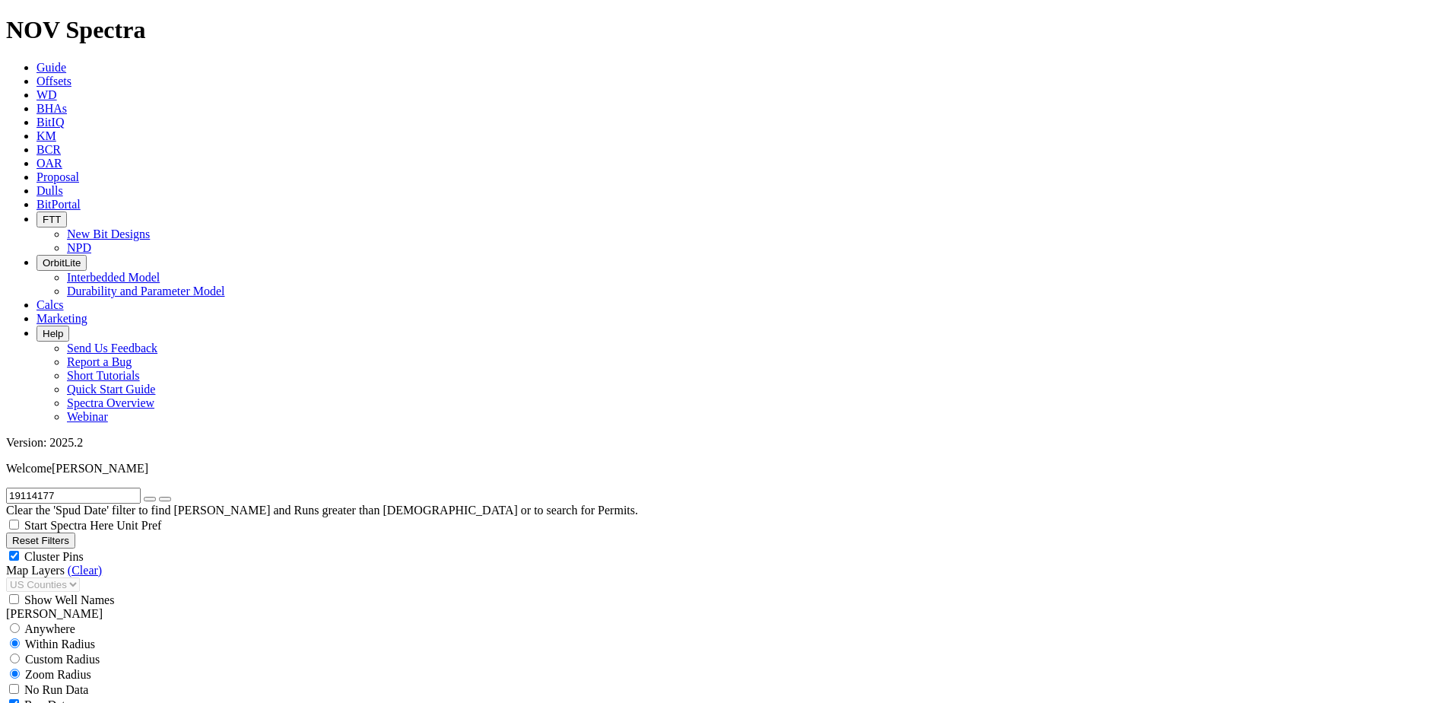
select select
click at [75, 532] on button "Reset Filters" at bounding box center [40, 540] width 69 height 16
checkbox input "true"
select select
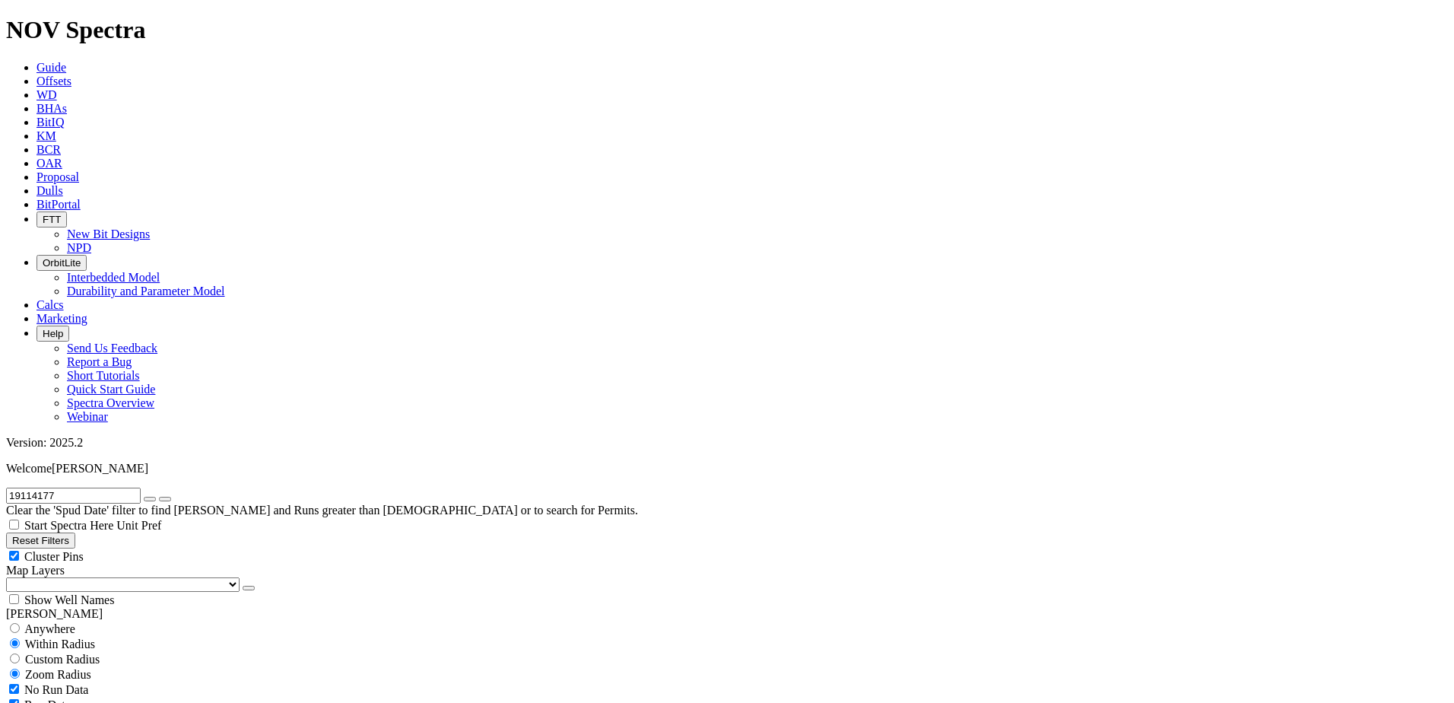
select select
click at [100, 487] on input "text" at bounding box center [73, 495] width 135 height 16
paste input "19114177"
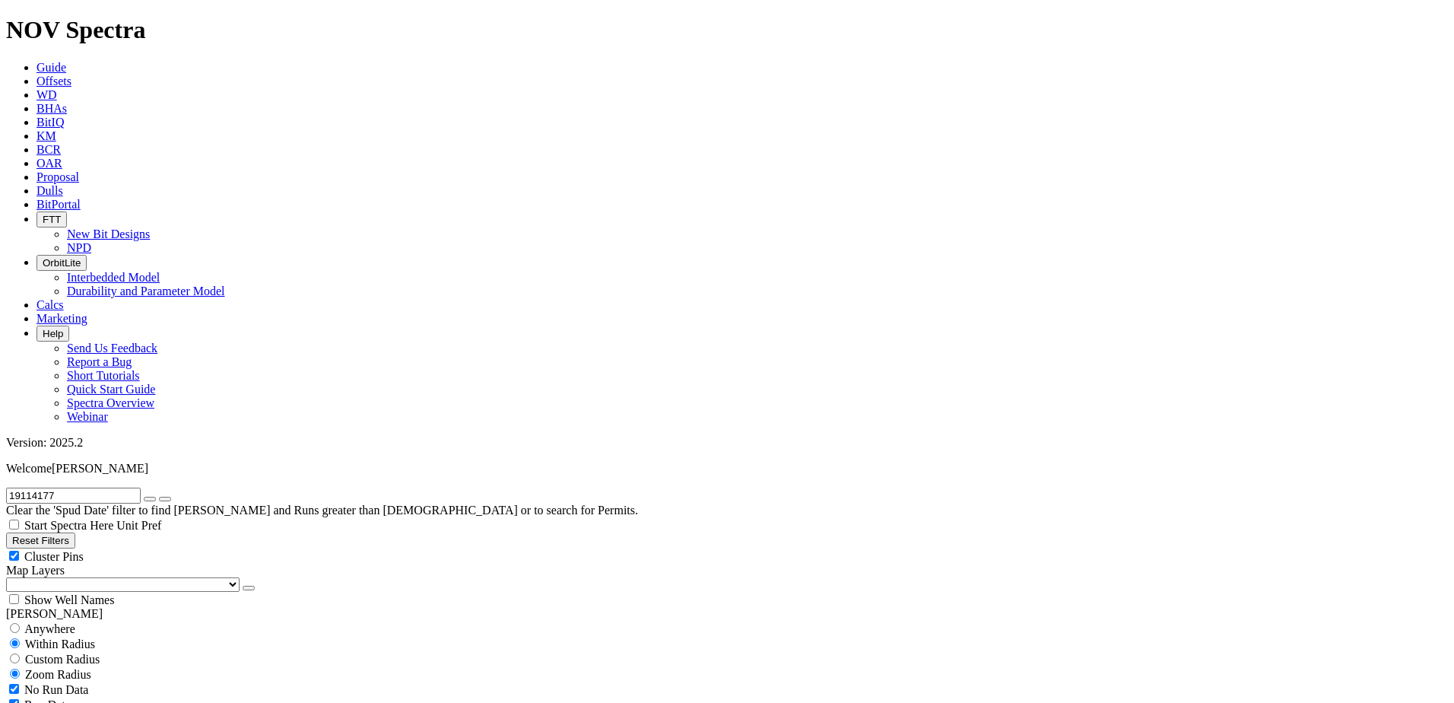
type input "19114177"
click at [43, 577] on select "US Counties Alberta, CA Townships British Columbia, CA Townships British Columb…" at bounding box center [122, 584] width 233 height 14
click at [11, 577] on select "US Counties Alberta, CA Townships British Columbia, CA Townships British Columb…" at bounding box center [122, 584] width 233 height 14
drag, startPoint x: 180, startPoint y: 65, endPoint x: 128, endPoint y: 75, distance: 53.3
click at [150, 499] on icon "button" at bounding box center [150, 499] width 0 height 0
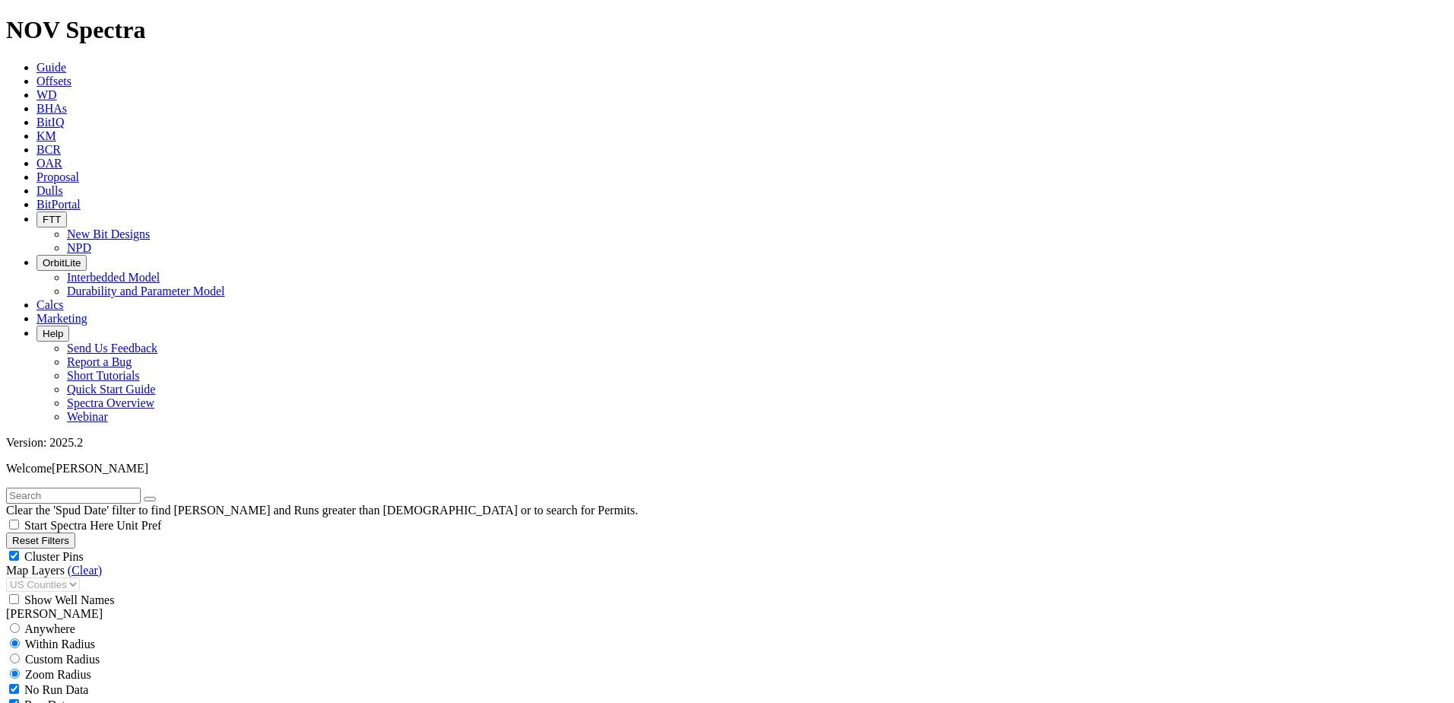
click at [42, 487] on input "text" at bounding box center [73, 495] width 135 height 16
paste input "19206598"
type input "19206598"
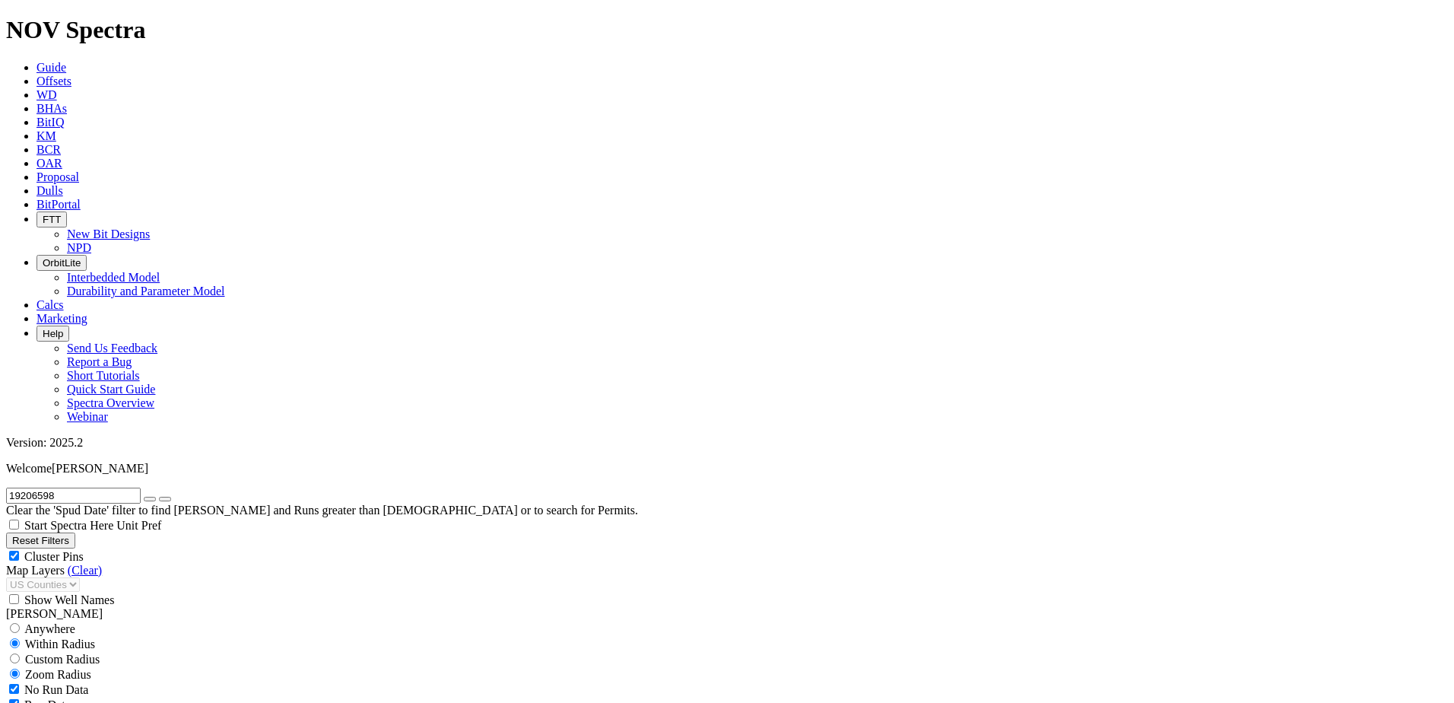
click at [150, 499] on icon "button" at bounding box center [150, 499] width 0 height 0
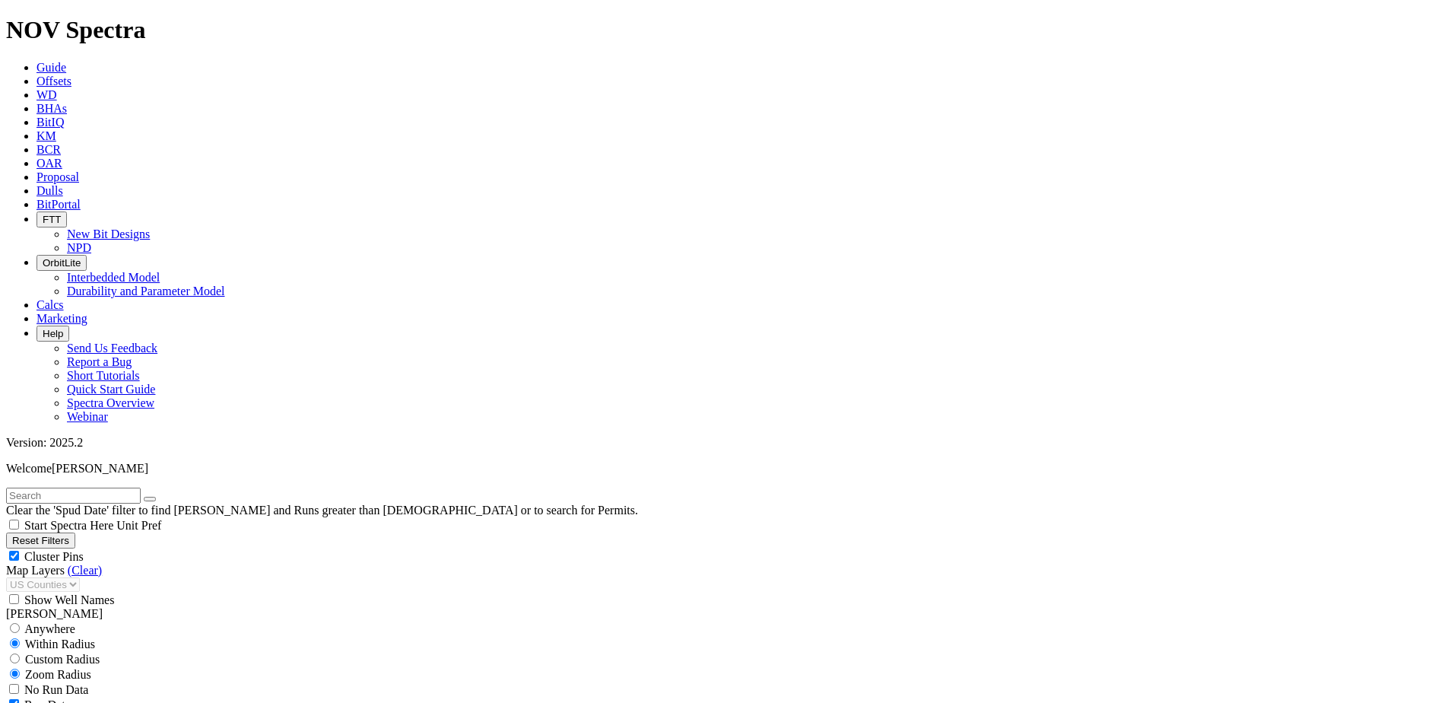
checkbox input "false"
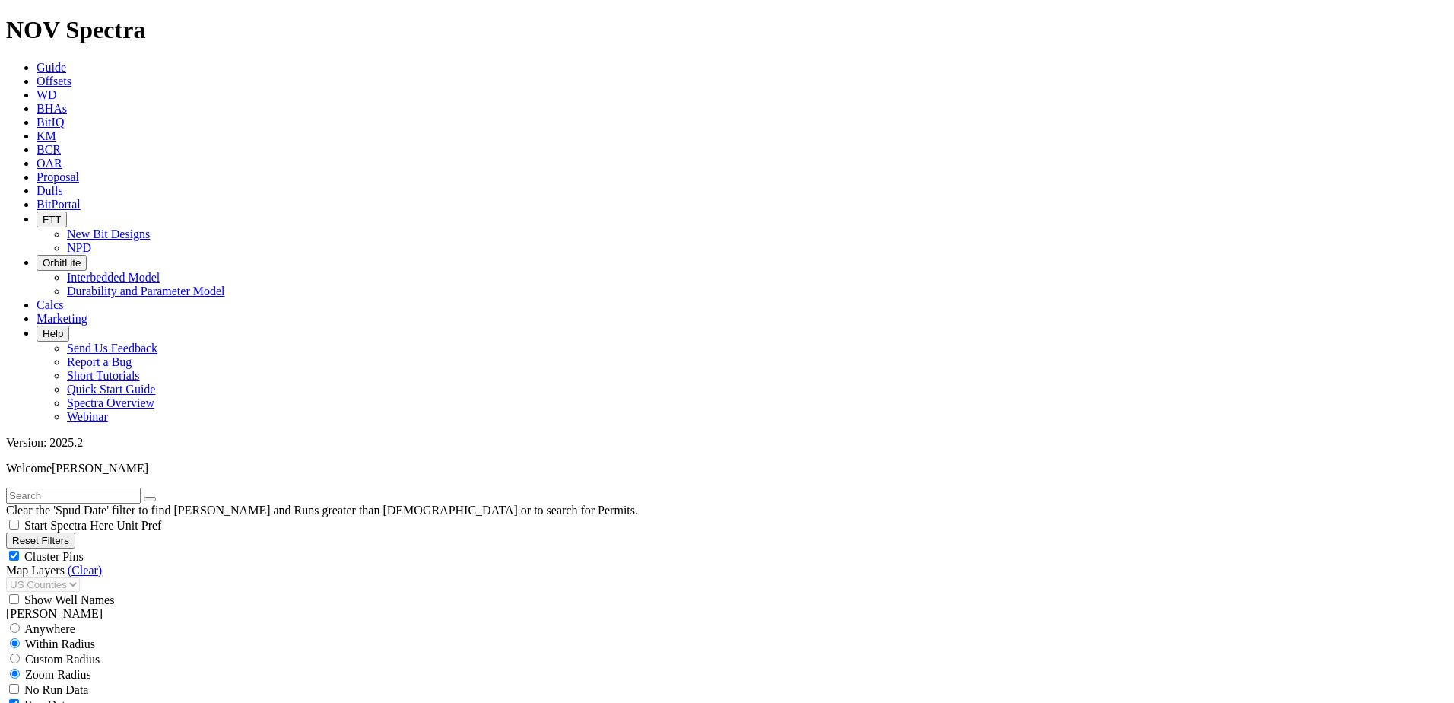
drag, startPoint x: 160, startPoint y: 551, endPoint x: 87, endPoint y: 528, distance: 76.5
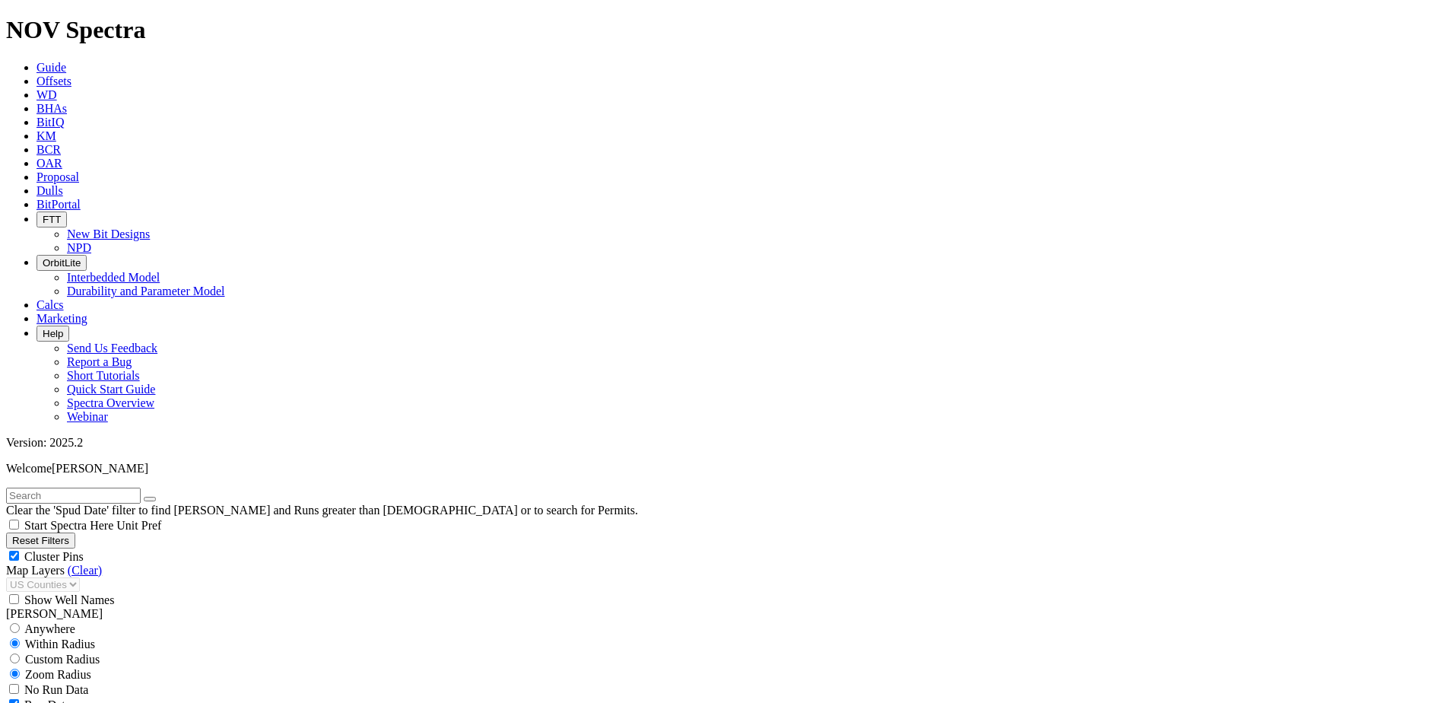
type input "0"
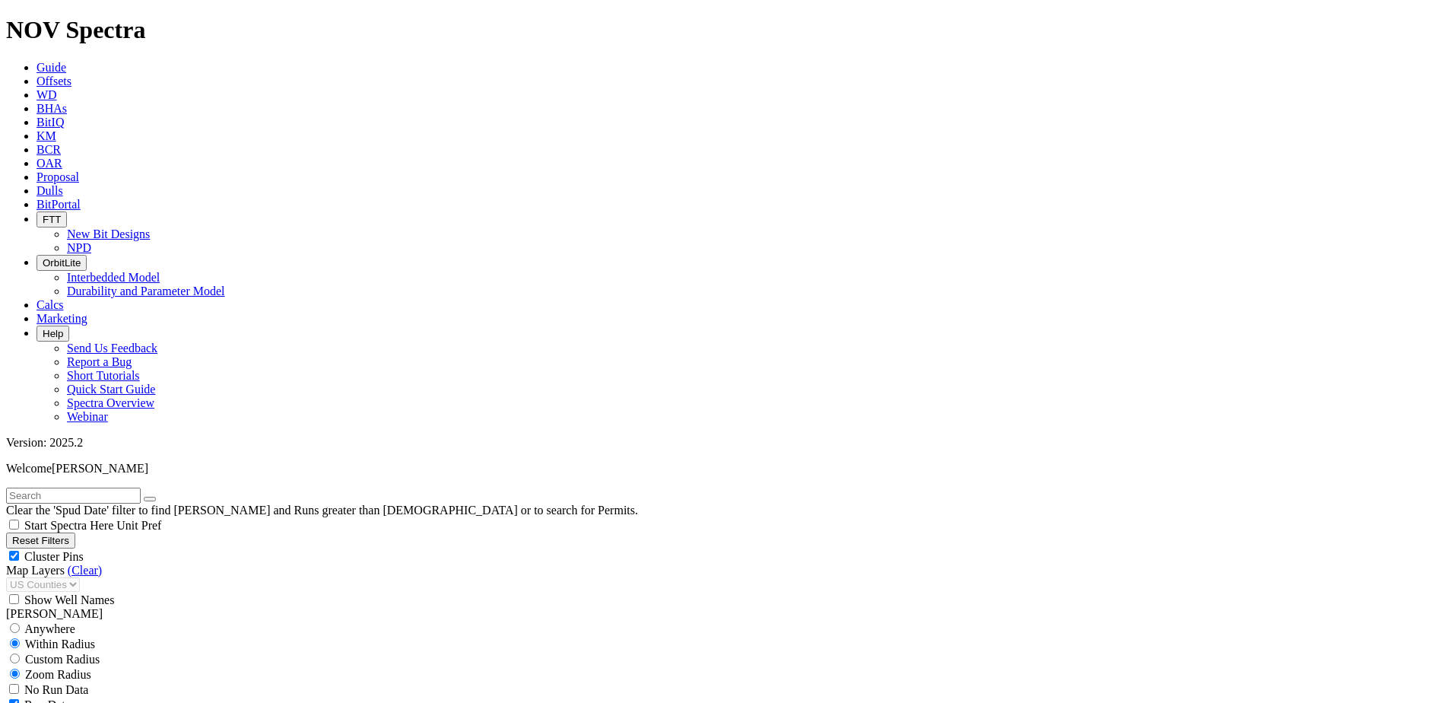
type input "0"
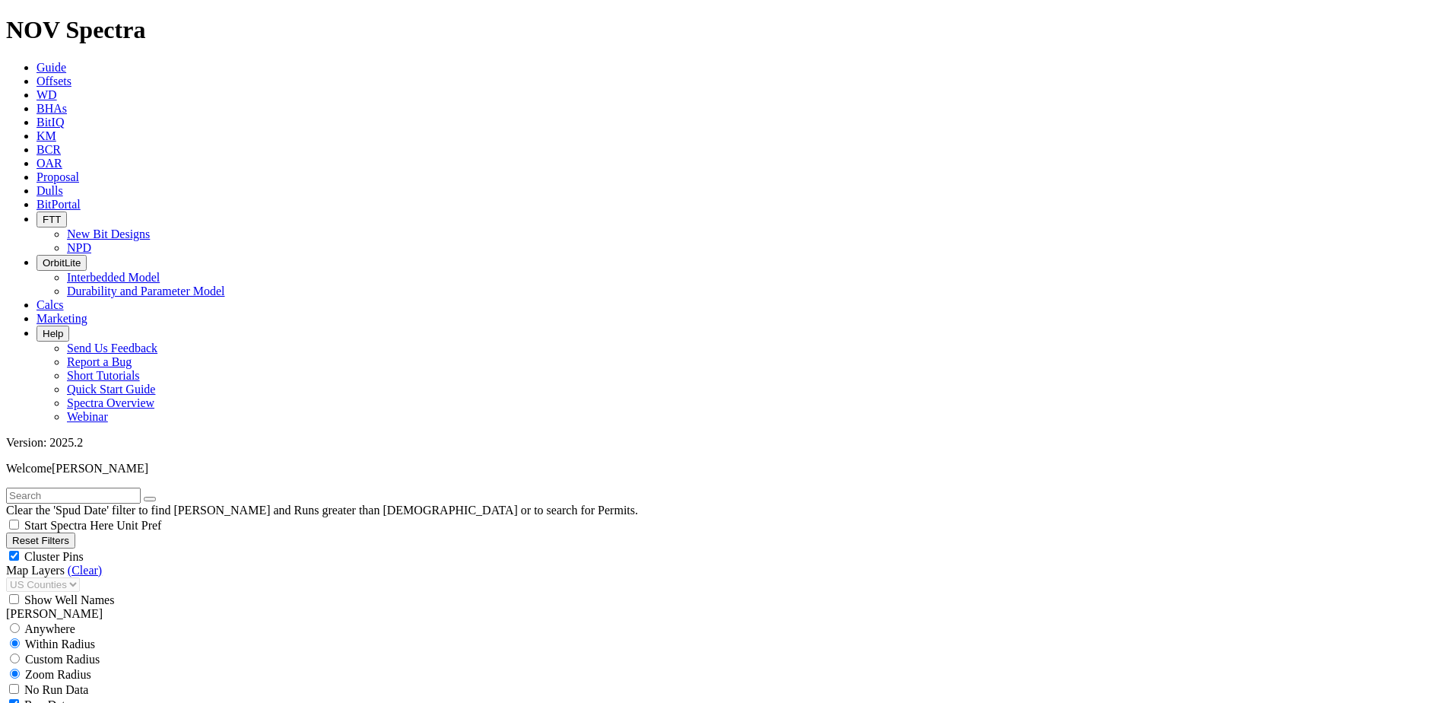
scroll to position [1141, 0]
type input "10000"
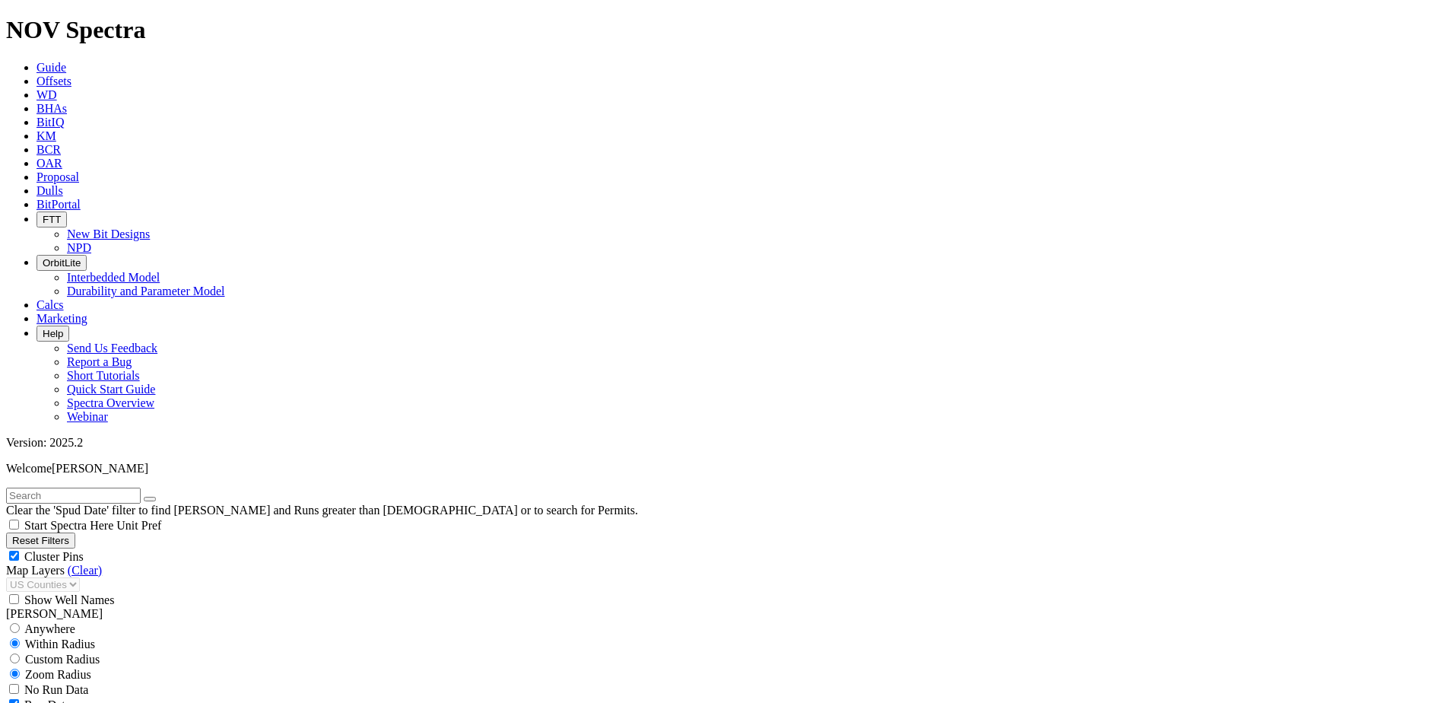
select select "? number:7.875 ?"
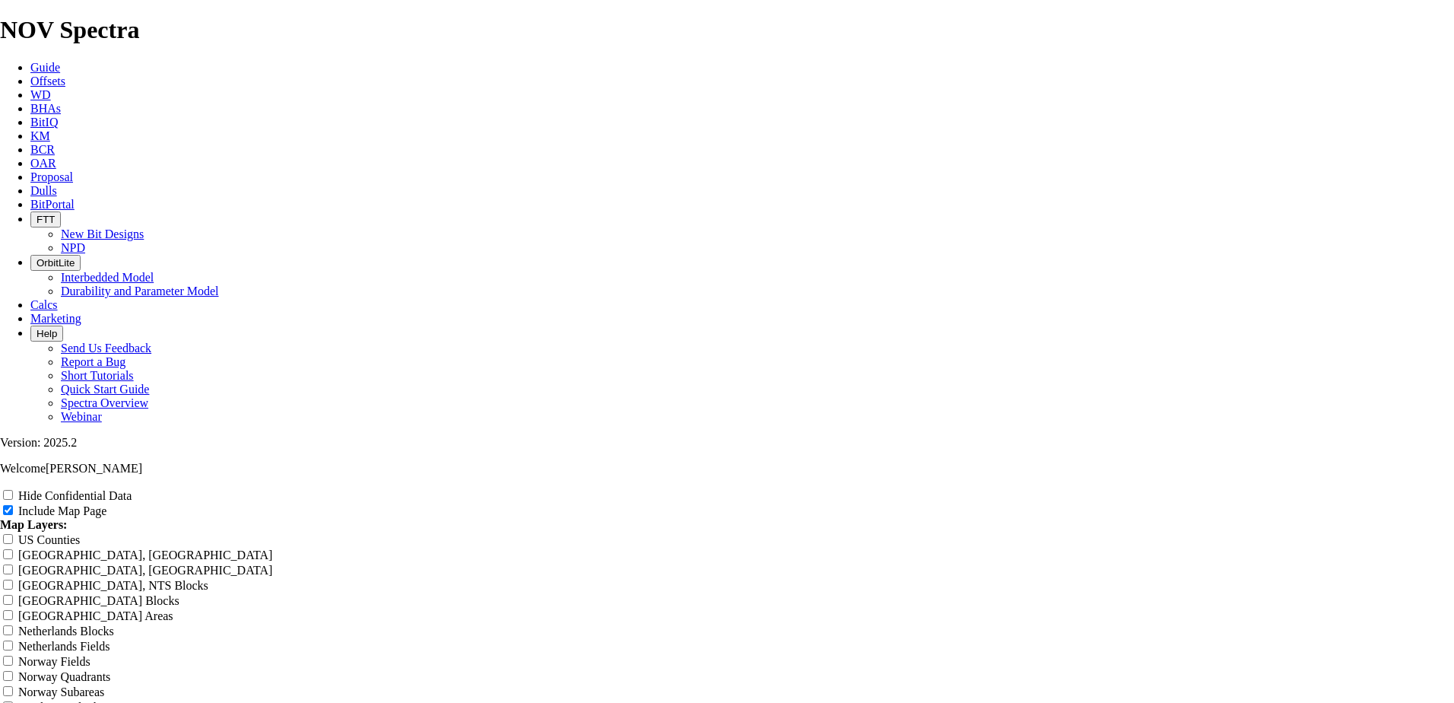
scroll to position [1825, 0]
radio input "true"
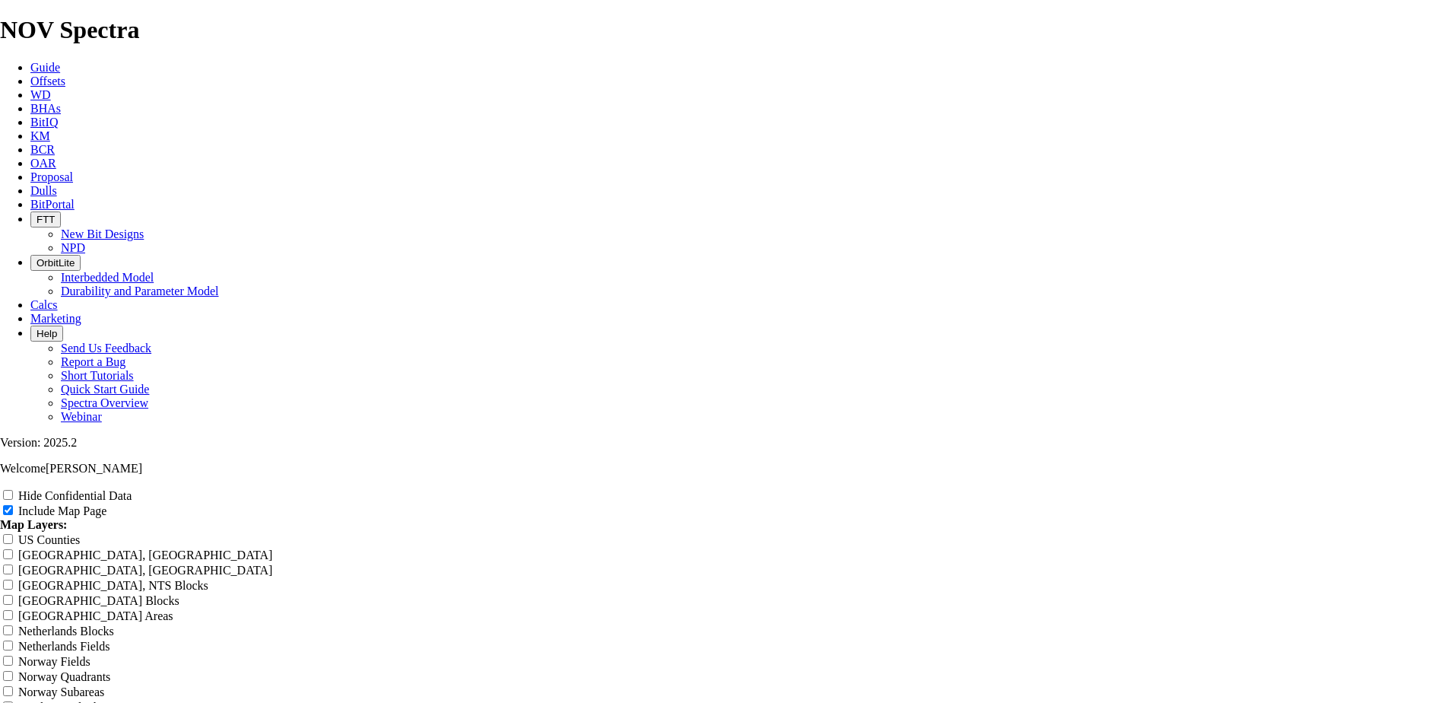
radio input "true"
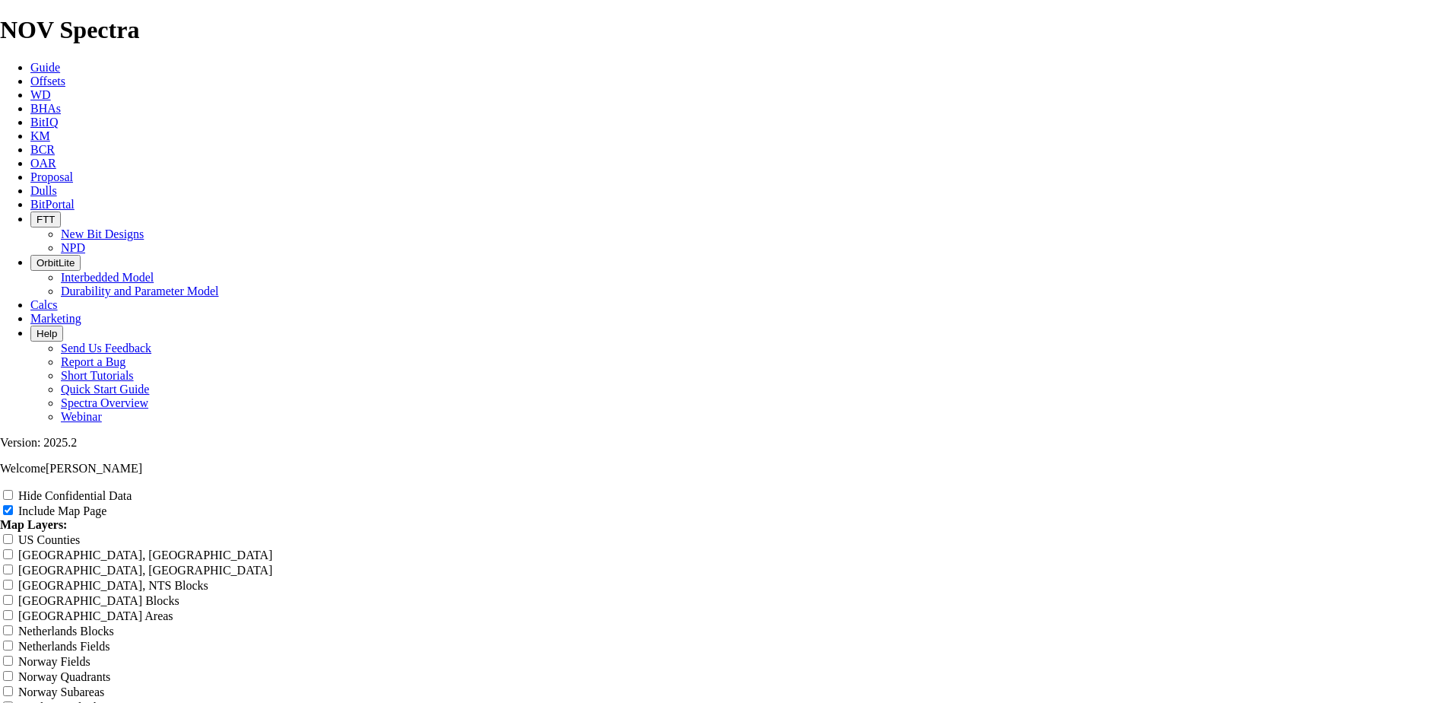
radio input "true"
drag, startPoint x: 621, startPoint y: 370, endPoint x: 336, endPoint y: 176, distance: 344.2
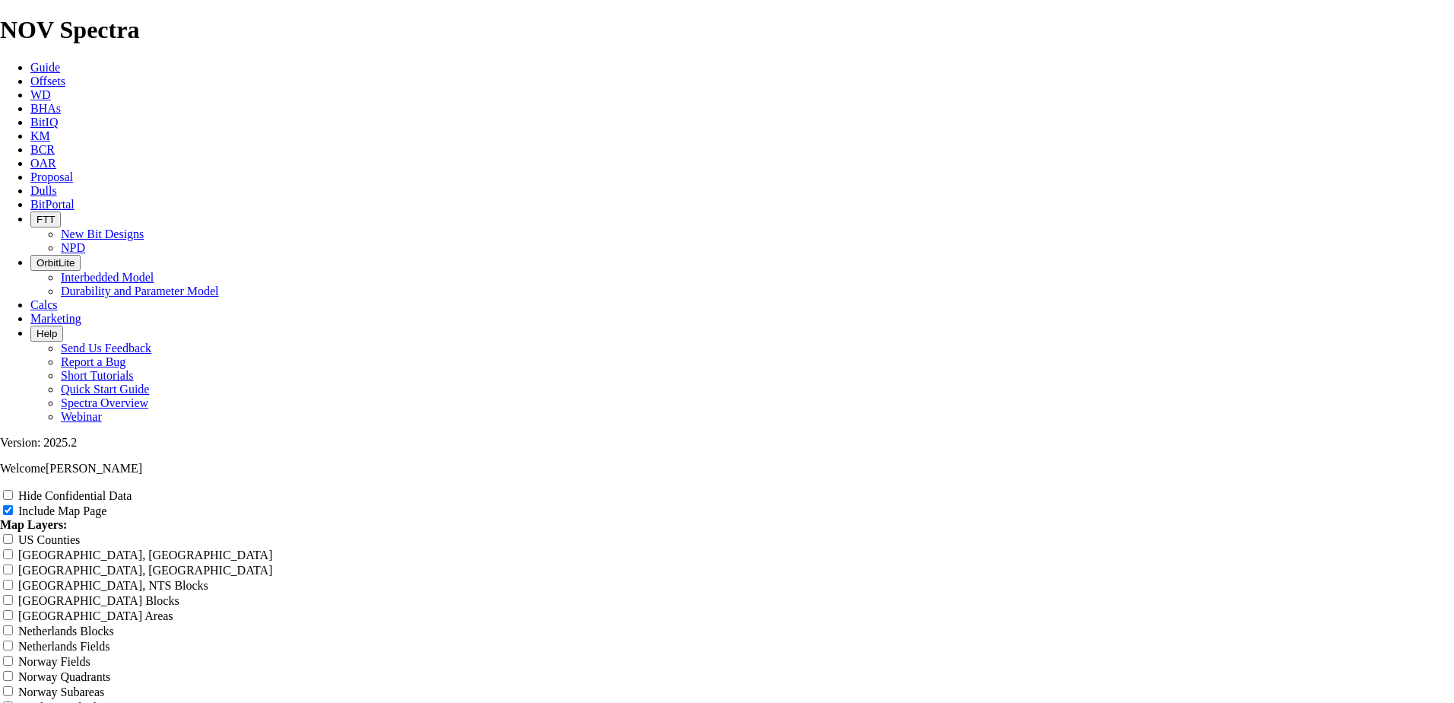
drag, startPoint x: 336, startPoint y: 176, endPoint x: 427, endPoint y: 184, distance: 90.9
copy section "Original Search Filters Geo Radius Radius: 29.9 mi | 48.2 km Center Latitude: 3…"
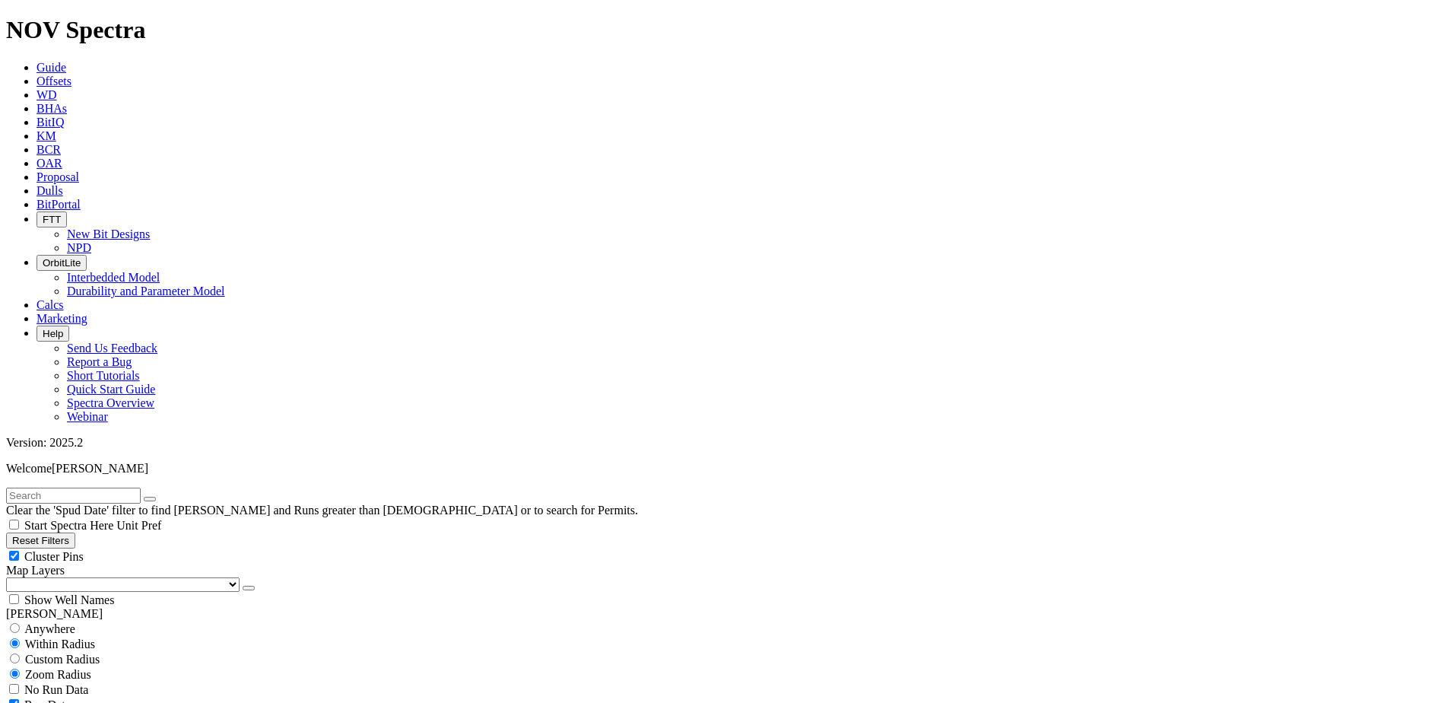
scroll to position [228, 0]
select select
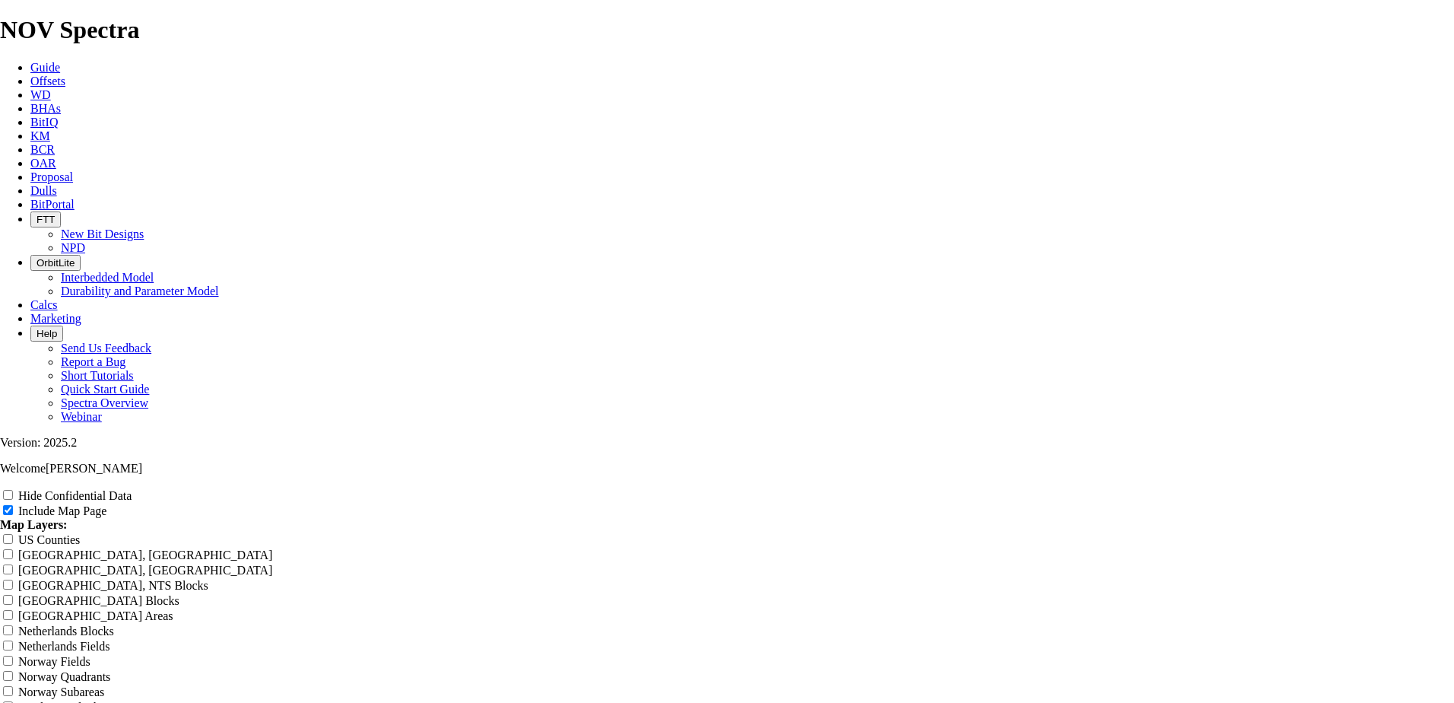
scroll to position [1825, 0]
radio input "true"
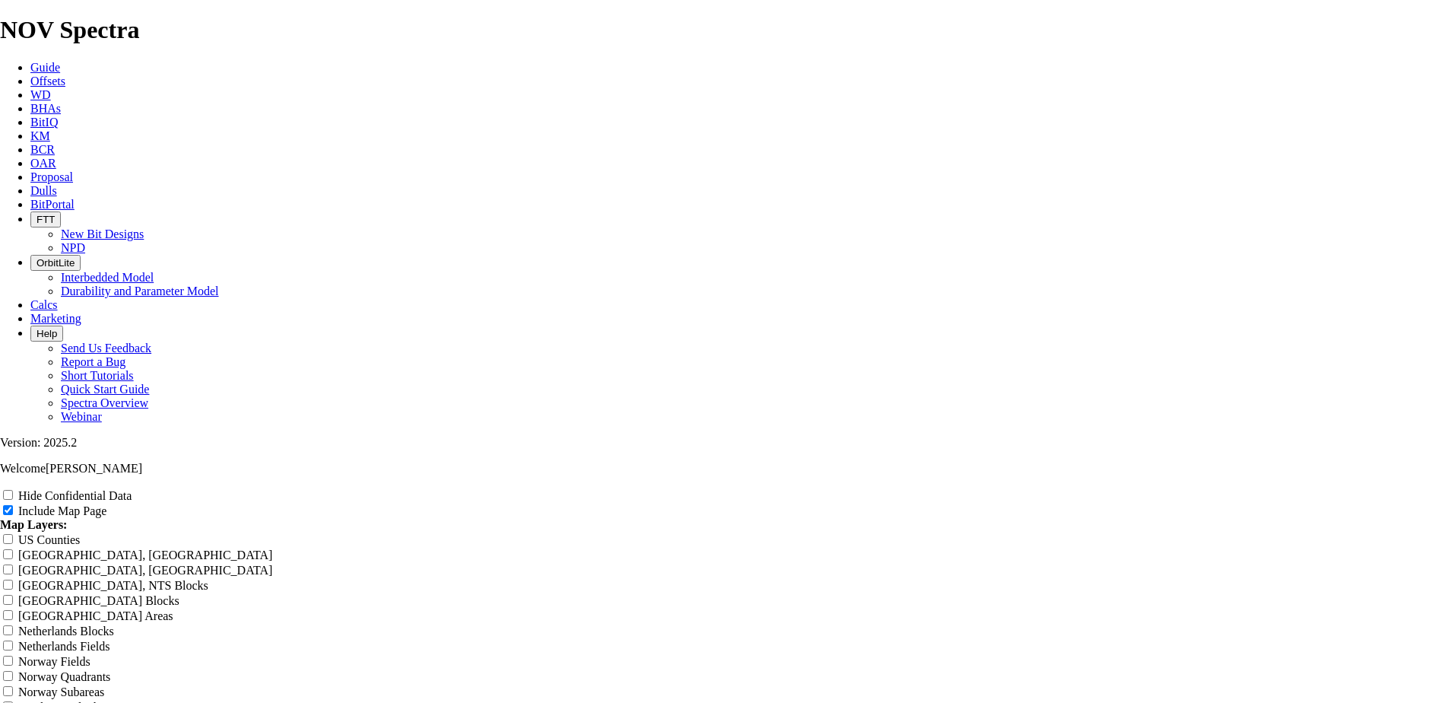
radio input "true"
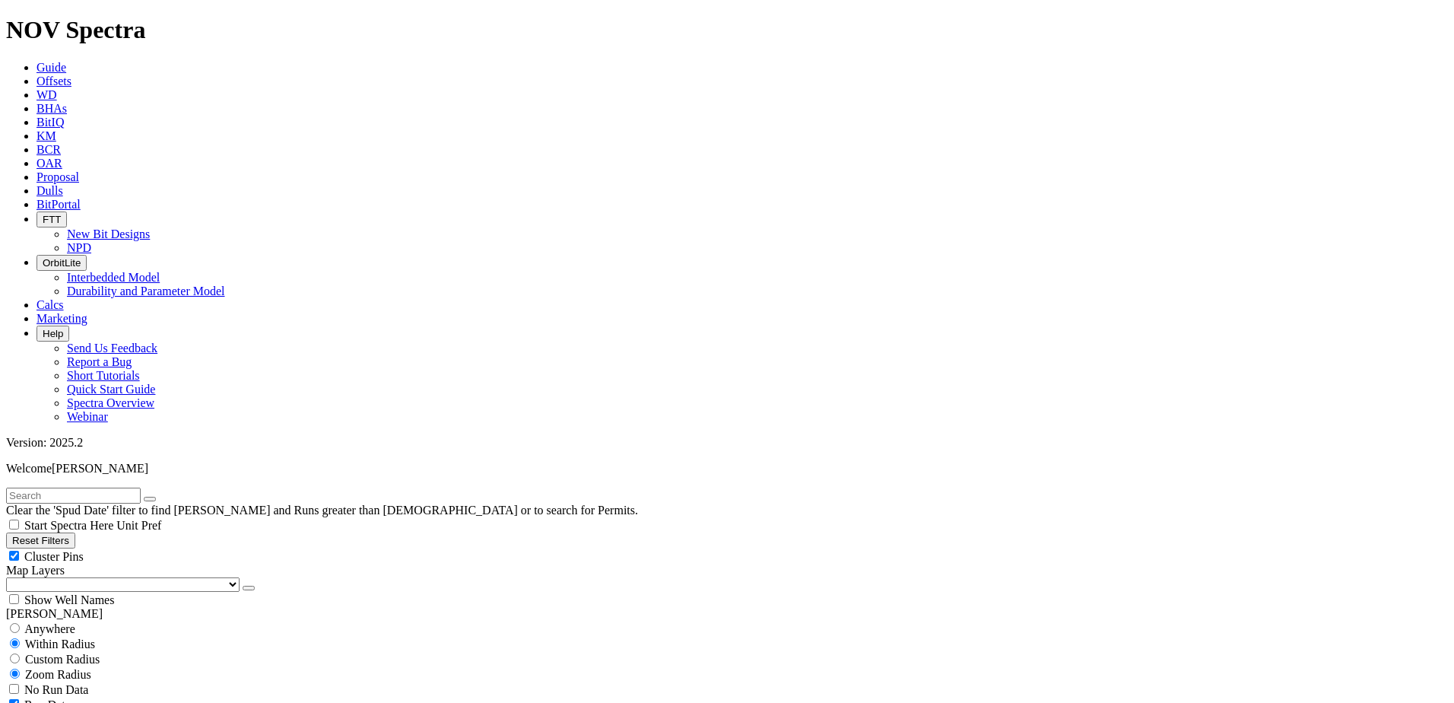
scroll to position [228, 0]
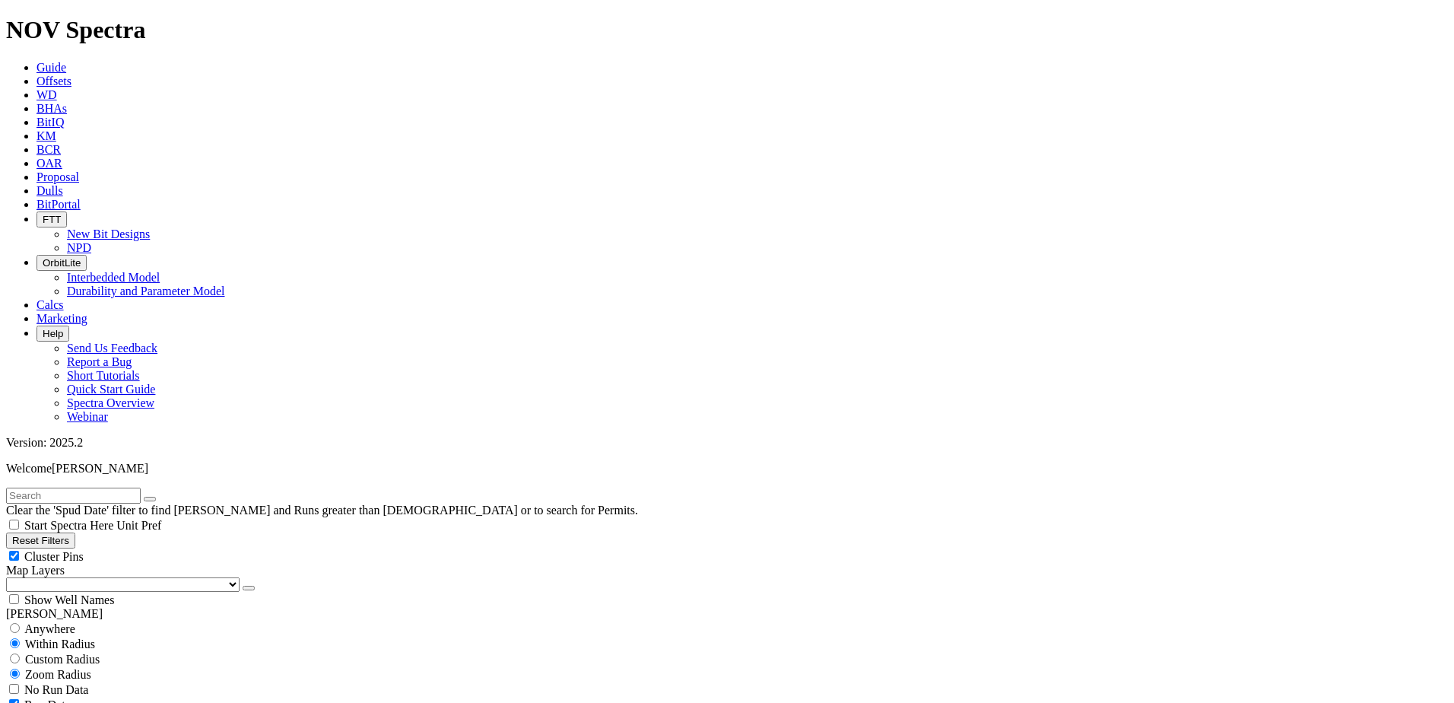
scroll to position [228, 0]
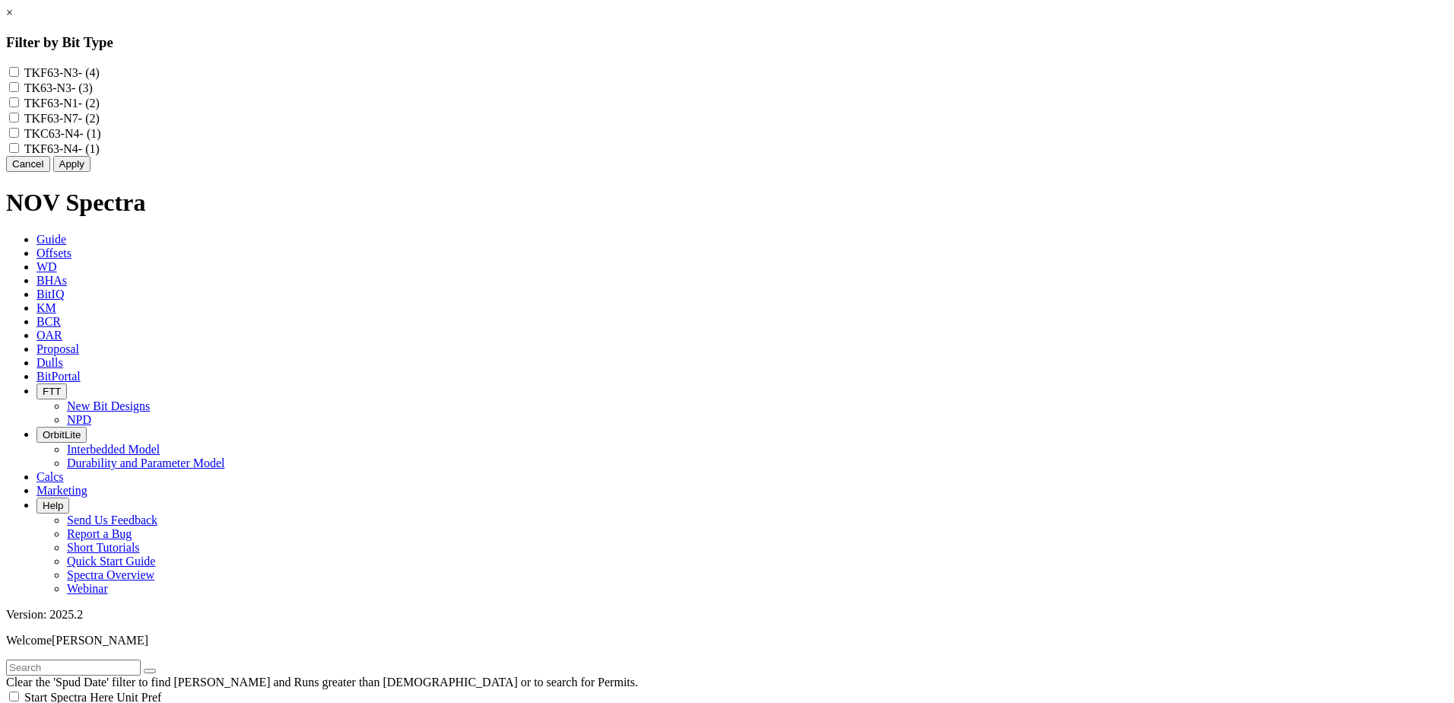
click at [635, 125] on div "TKF63-N7 - (2)" at bounding box center [727, 117] width 1442 height 15
click at [19, 122] on input "TKF63-N7 - (2)" at bounding box center [14, 118] width 10 height 10
checkbox input "true"
click at [90, 172] on button "Apply" at bounding box center [71, 164] width 37 height 16
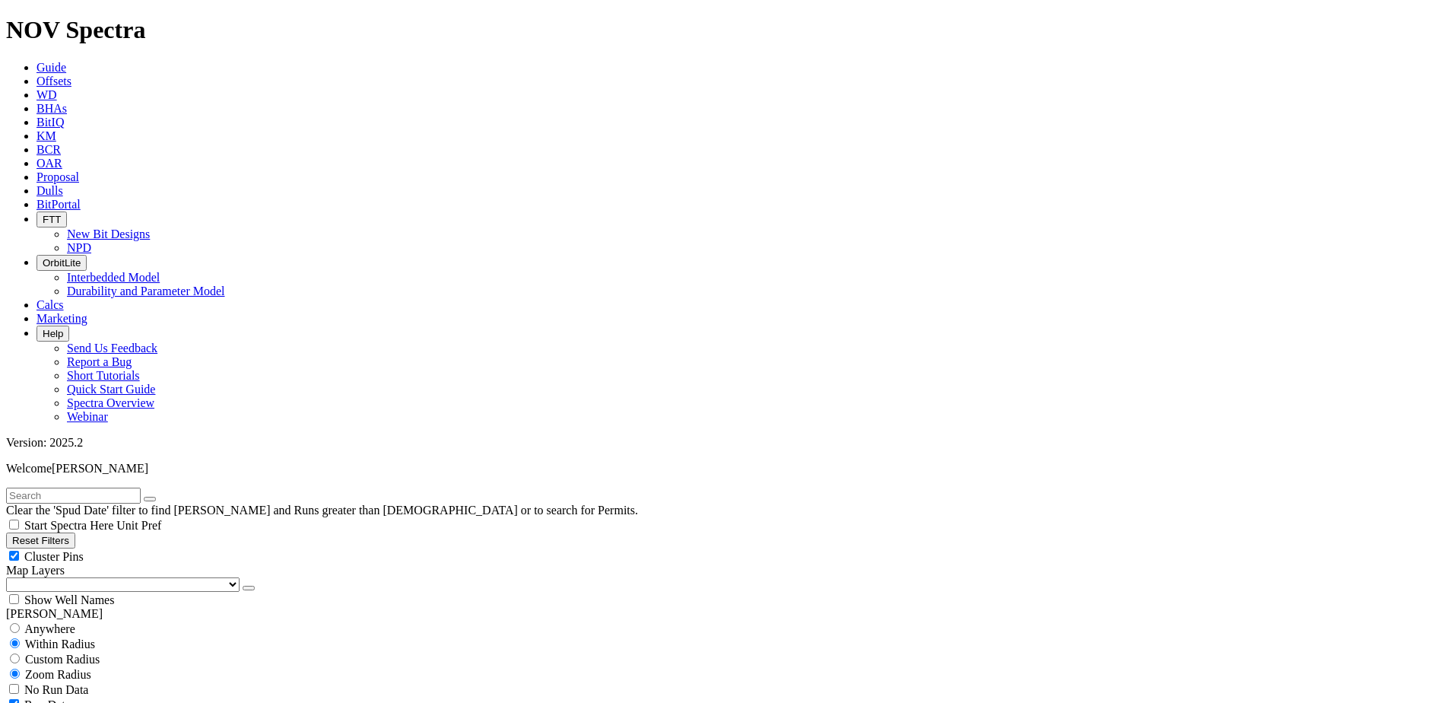
select select
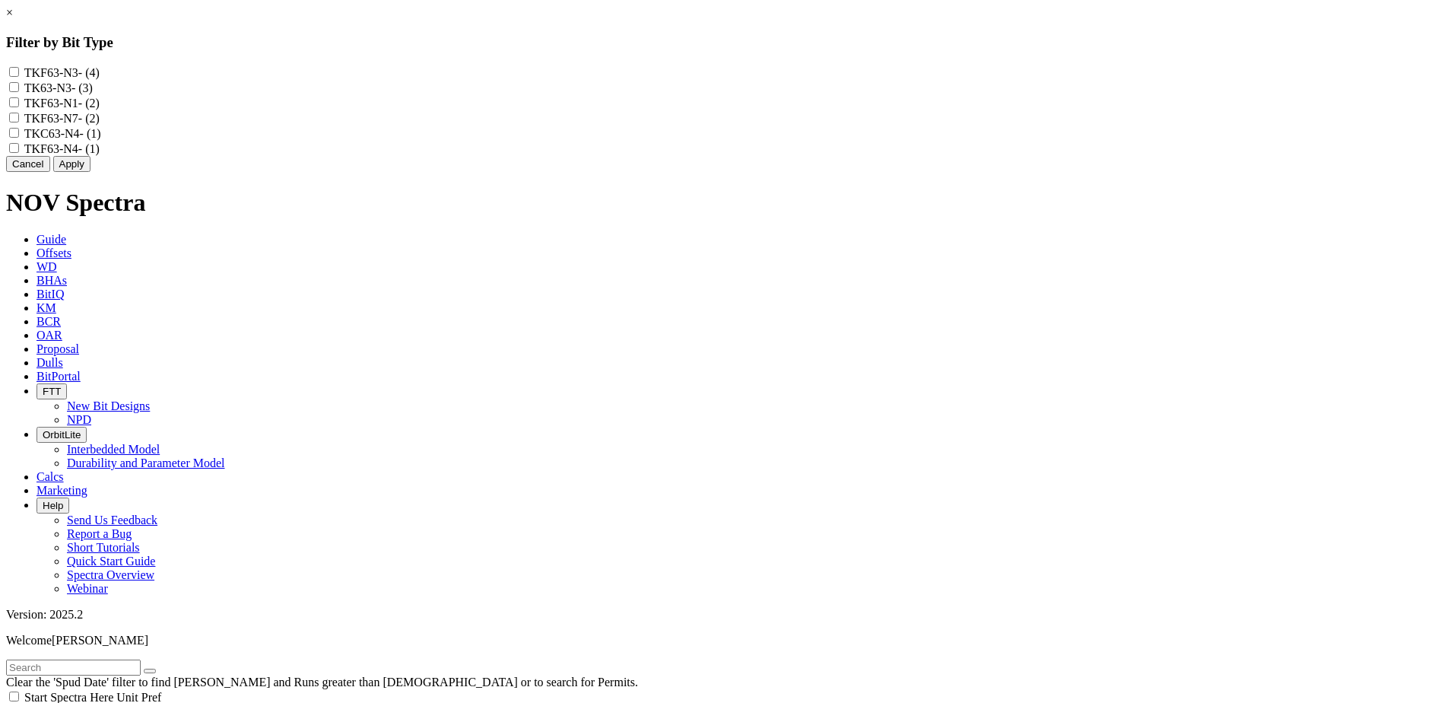
click at [19, 122] on input "TKF63-N7 - (2)" at bounding box center [14, 118] width 10 height 10
checkbox input "true"
click at [90, 172] on button "Apply" at bounding box center [71, 164] width 37 height 16
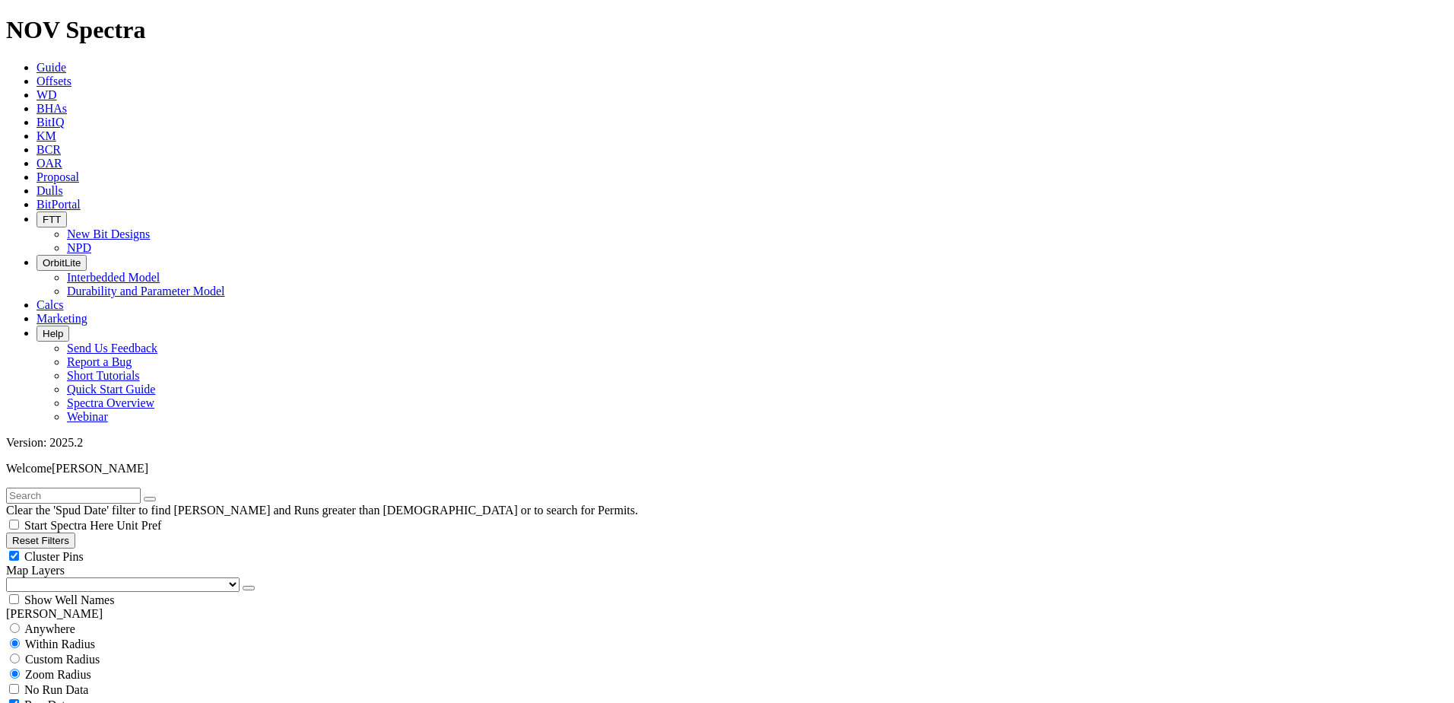
select select
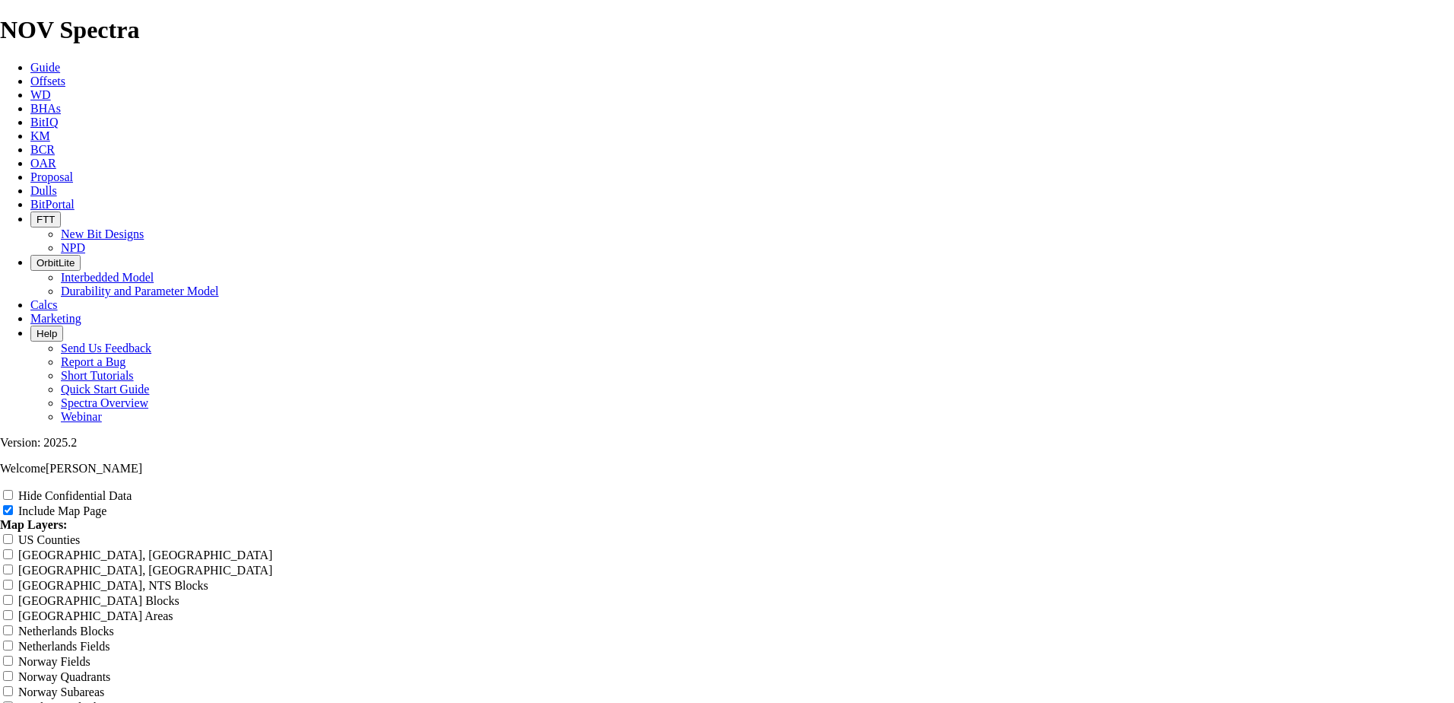
scroll to position [1977, 0]
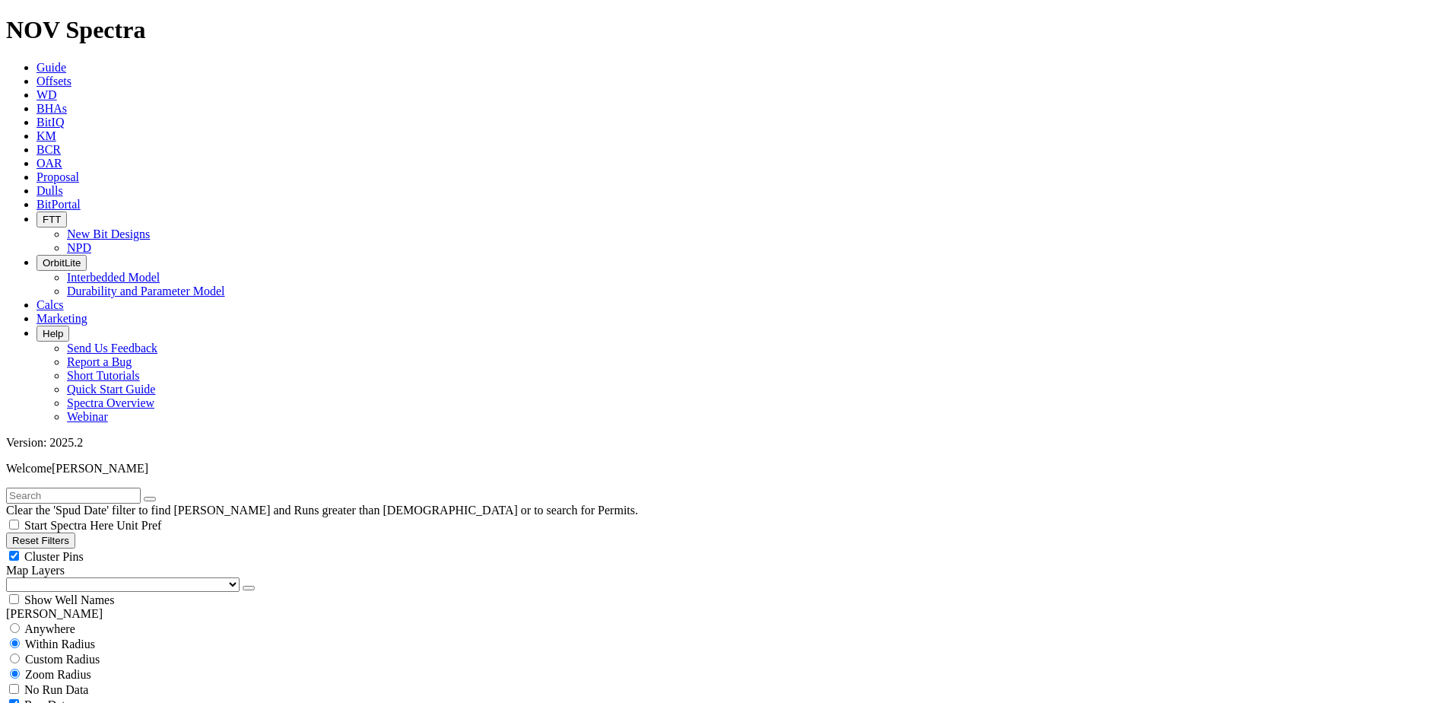
scroll to position [684, 0]
select select
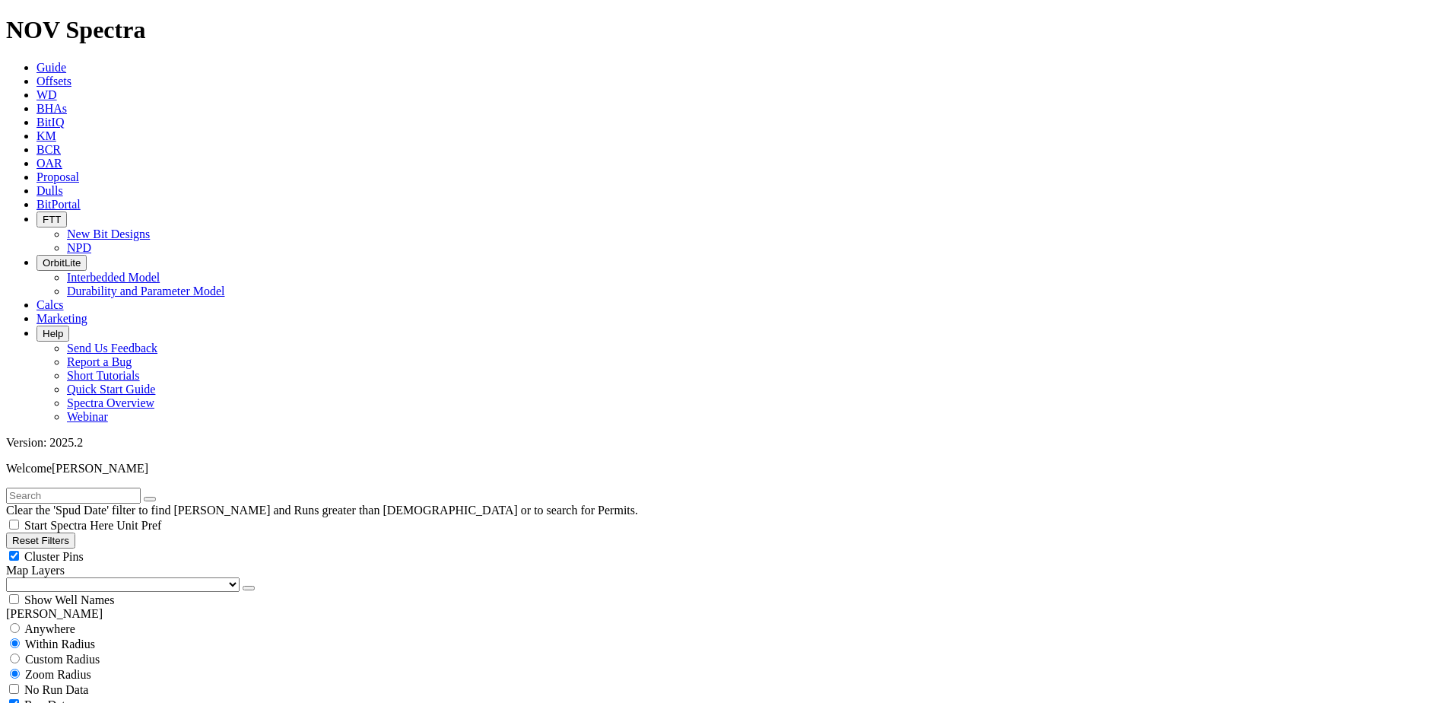
scroll to position [1217, 0]
type input "150"
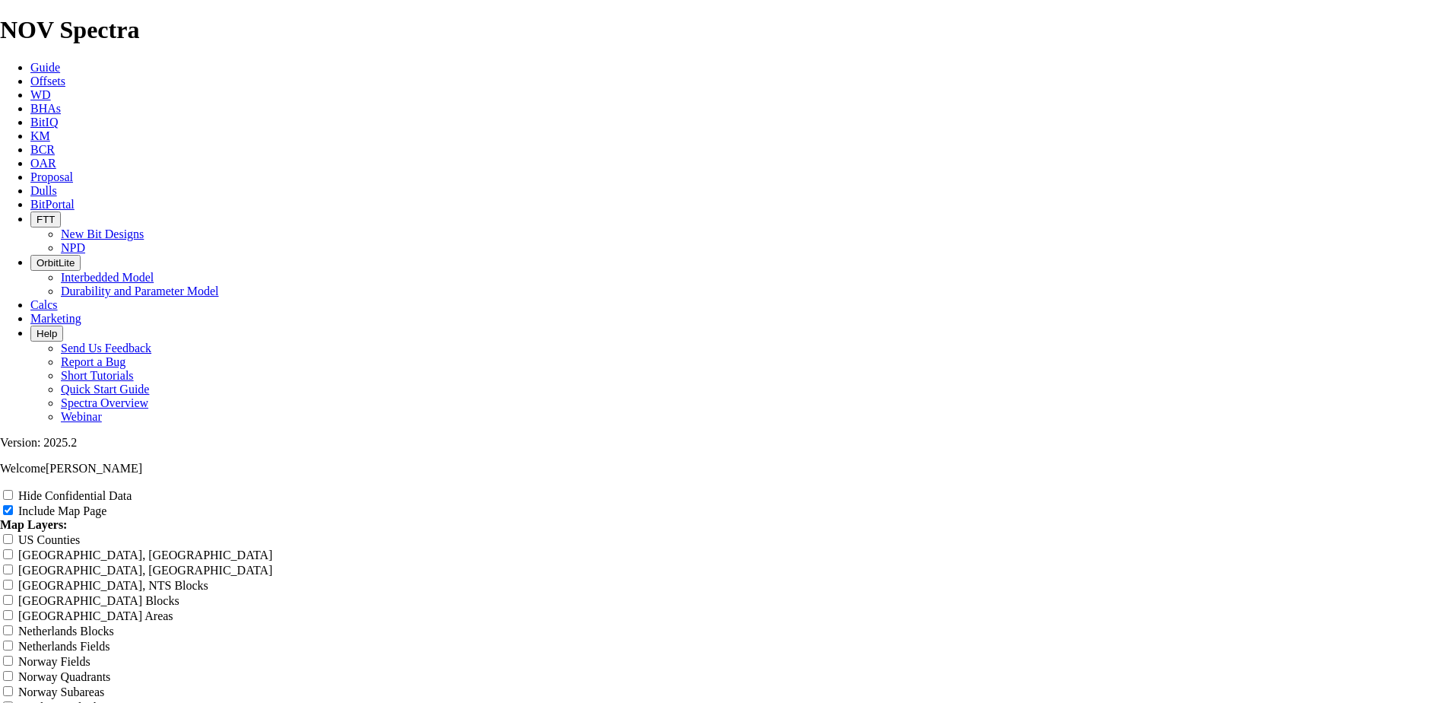
scroll to position [1977, 0]
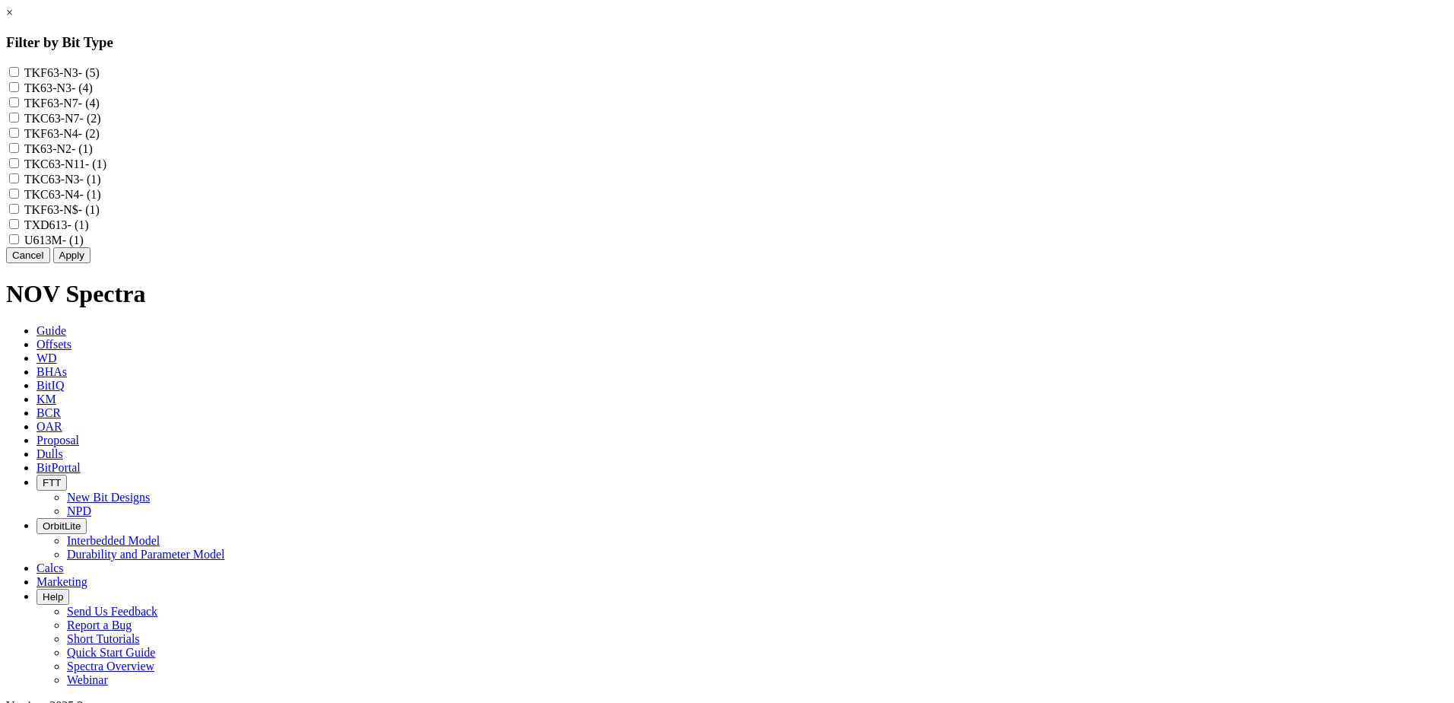
click at [19, 107] on input "TKF63-N7 - (4)" at bounding box center [14, 102] width 10 height 10
checkbox input "true"
click at [19, 122] on input "TKC63-N7 - (2)" at bounding box center [14, 118] width 10 height 10
checkbox input "true"
click at [90, 263] on button "Apply" at bounding box center [71, 255] width 37 height 16
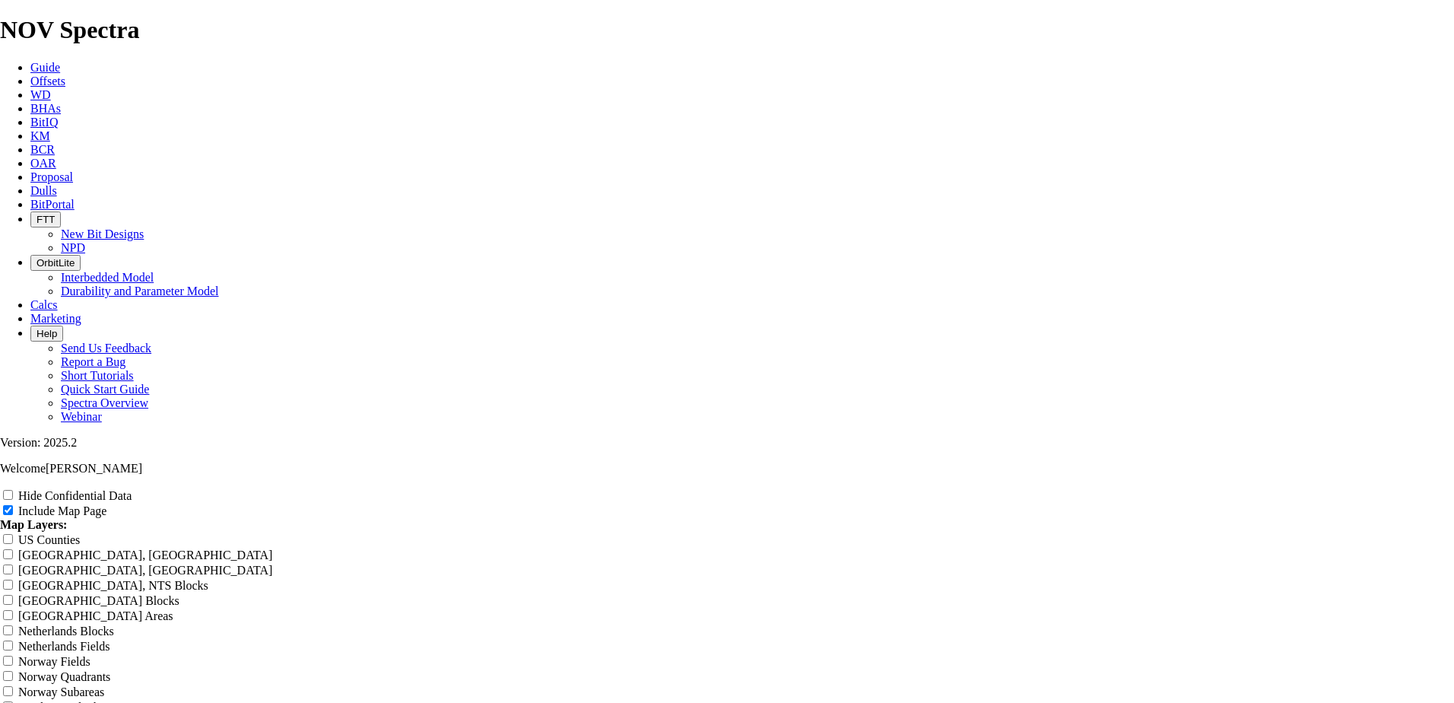
scroll to position [456, 0]
click at [65, 75] on span "Offsets" at bounding box center [47, 81] width 35 height 13
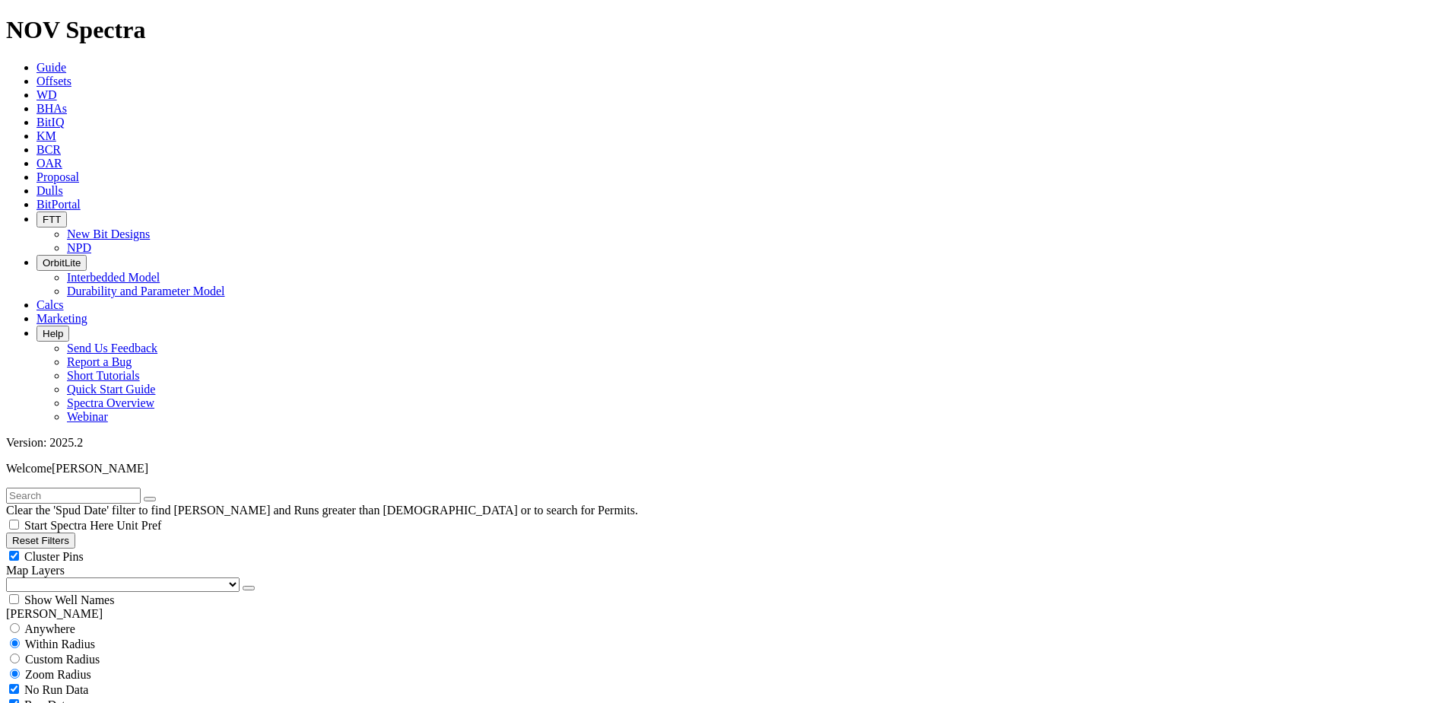
click at [63, 184] on span "Dulls" at bounding box center [50, 190] width 27 height 13
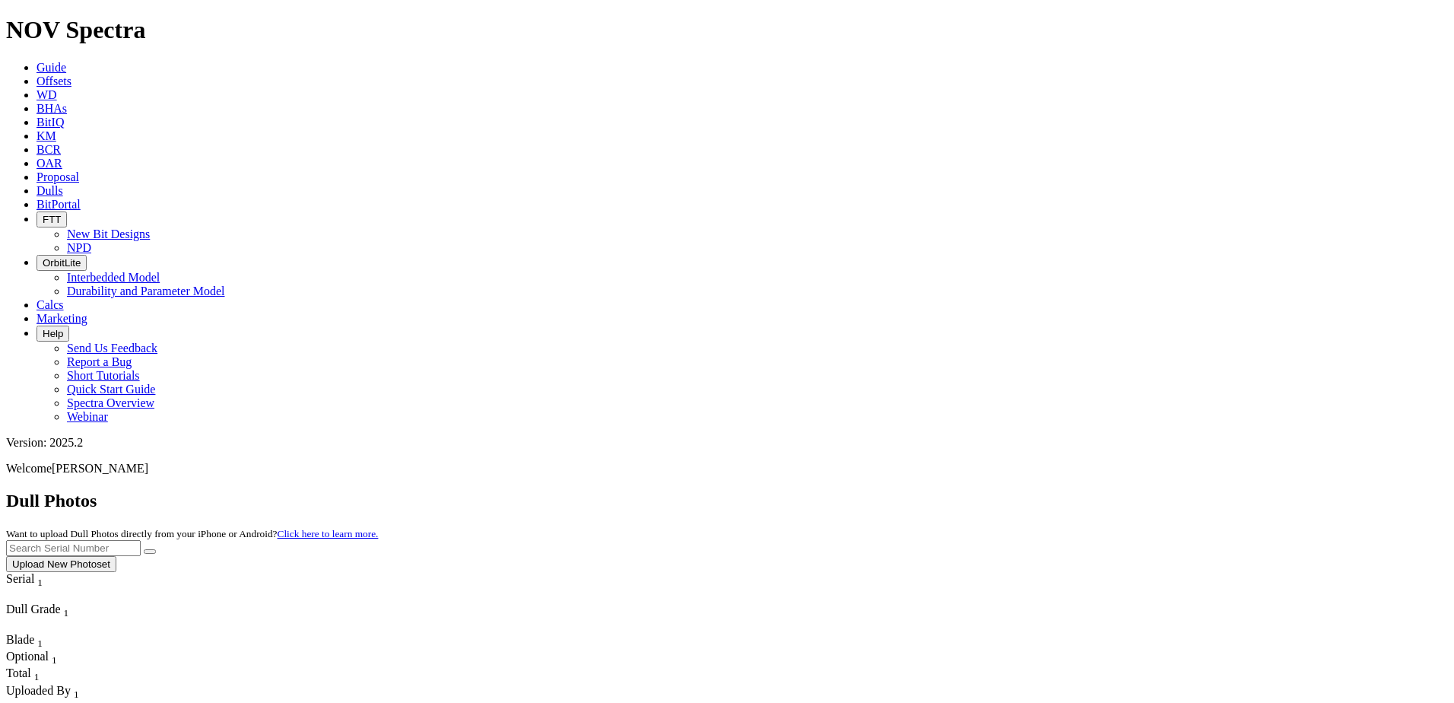
click at [141, 540] on input "text" at bounding box center [73, 548] width 135 height 16
click at [150, 551] on icon "submit" at bounding box center [150, 551] width 0 height 0
click at [141, 540] on input "A319449" at bounding box center [73, 548] width 135 height 16
click at [150, 551] on icon "submit" at bounding box center [150, 551] width 0 height 0
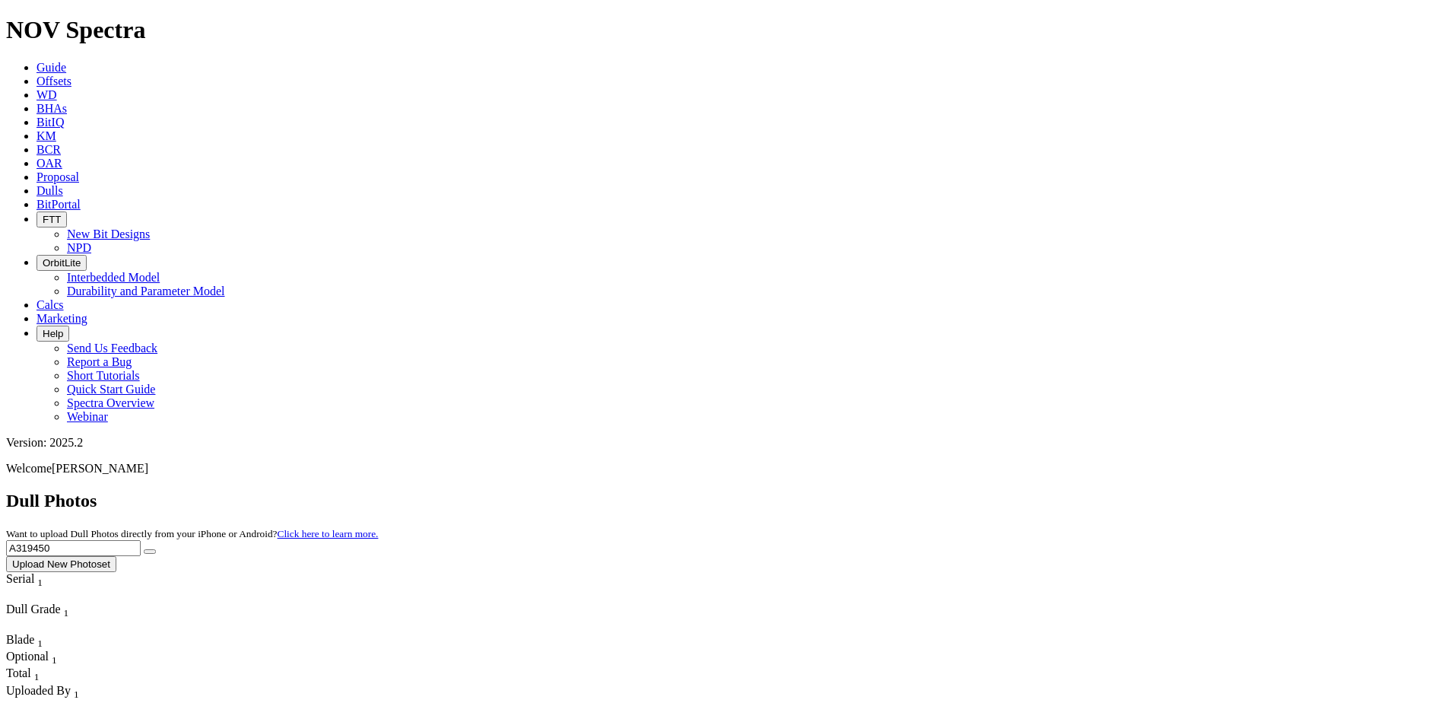
drag, startPoint x: 1116, startPoint y: 68, endPoint x: 1256, endPoint y: 68, distance: 139.2
click at [141, 540] on input "A319450" at bounding box center [73, 548] width 135 height 16
click at [156, 549] on button "submit" at bounding box center [150, 551] width 12 height 5
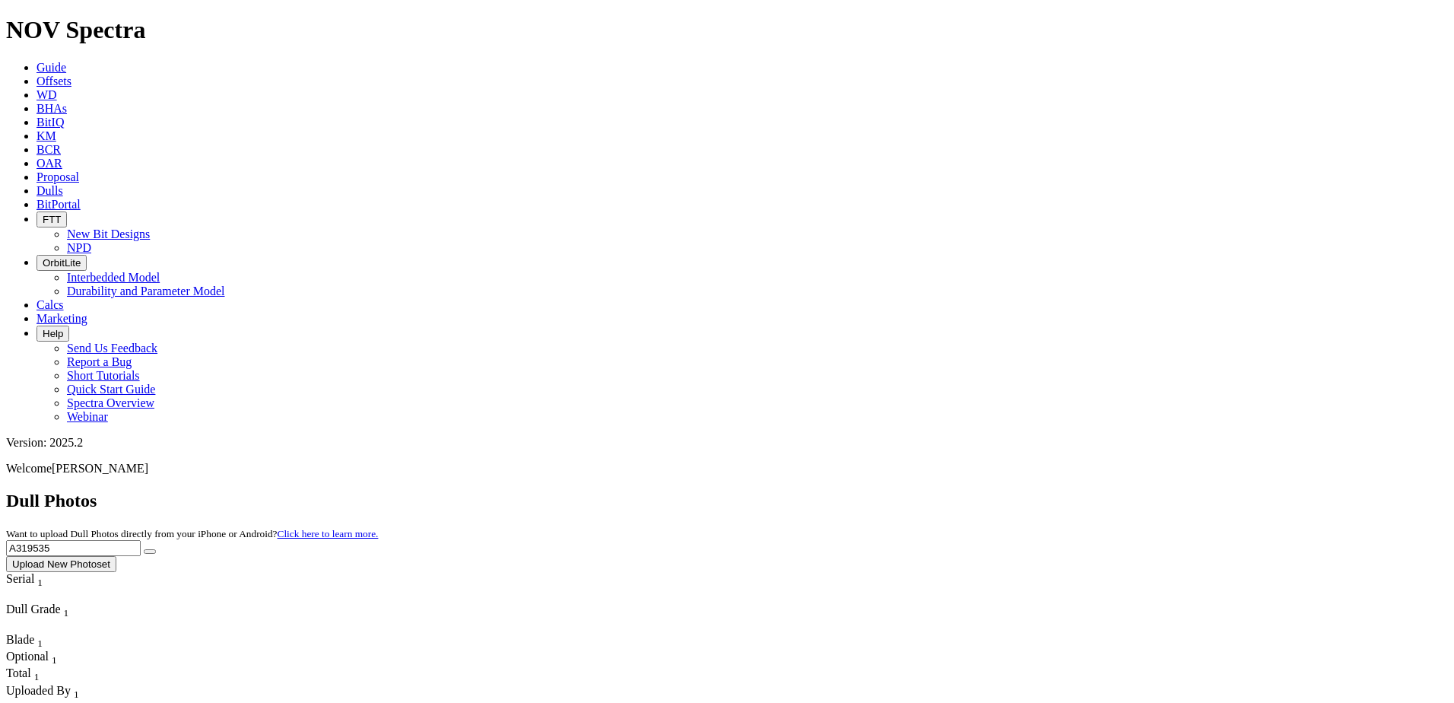
click at [141, 540] on input "A319535" at bounding box center [73, 548] width 135 height 16
click at [156, 549] on button "submit" at bounding box center [150, 551] width 12 height 5
click at [141, 540] on input "A319538" at bounding box center [73, 548] width 135 height 16
click at [156, 549] on button "submit" at bounding box center [150, 551] width 12 height 5
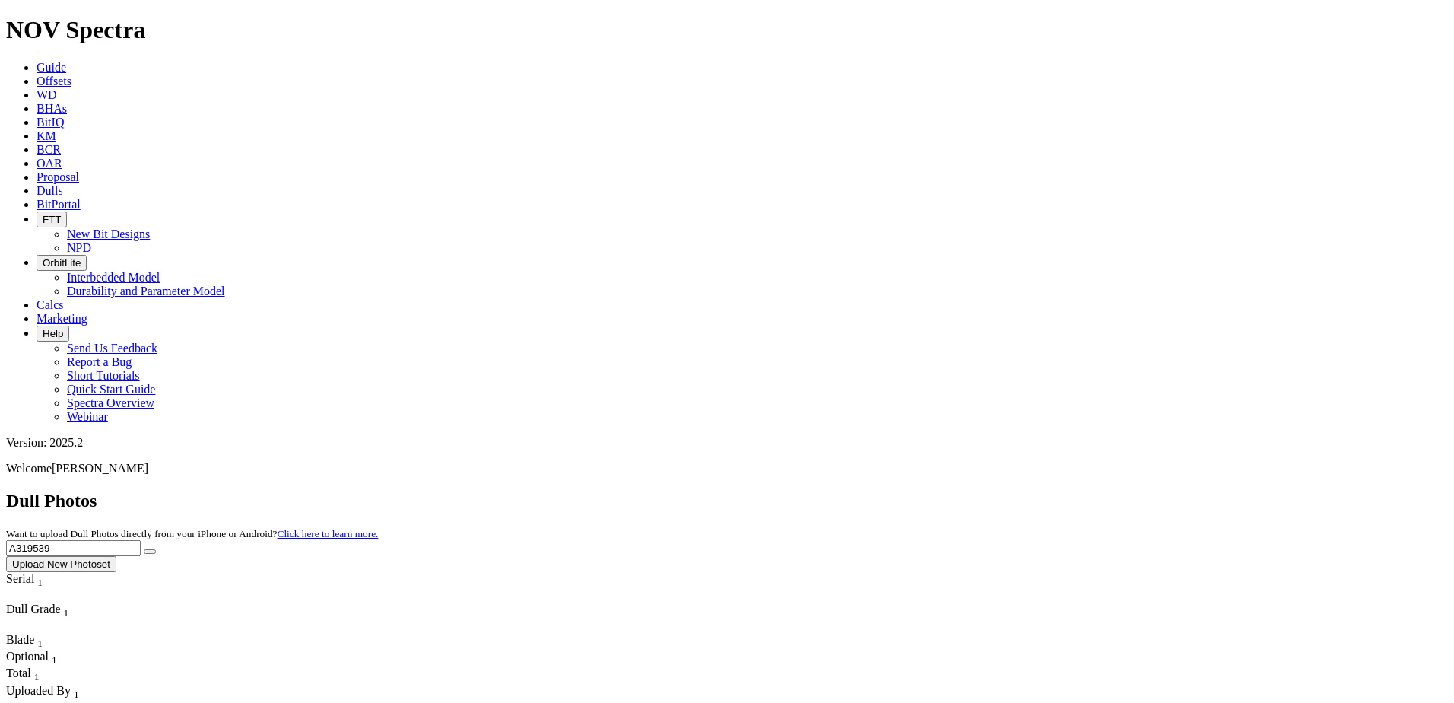
click at [141, 540] on input "A319539" at bounding box center [73, 548] width 135 height 16
click at [156, 549] on button "submit" at bounding box center [150, 551] width 12 height 5
click at [141, 540] on input "A319540" at bounding box center [73, 548] width 135 height 16
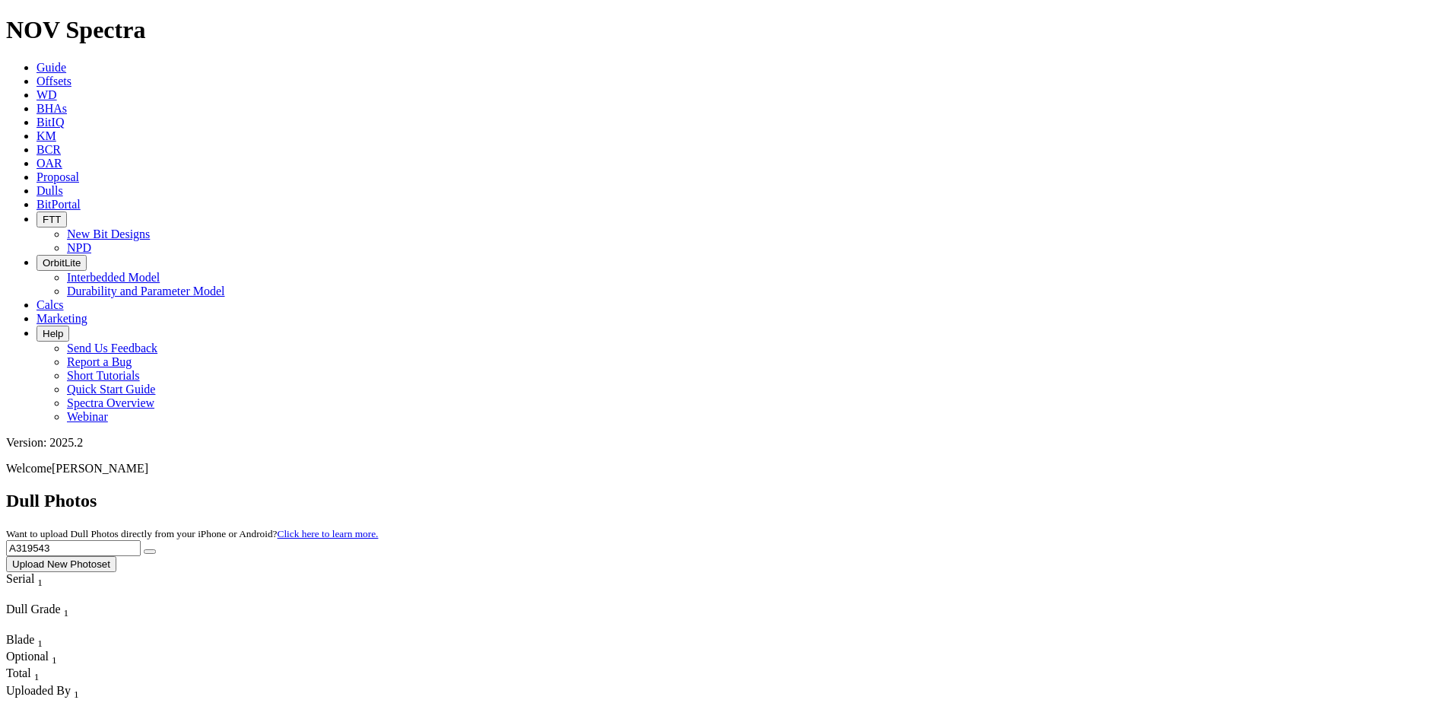
click at [156, 549] on button "submit" at bounding box center [150, 551] width 12 height 5
click at [141, 540] on input "A319543" at bounding box center [73, 548] width 135 height 16
click at [156, 549] on button "submit" at bounding box center [150, 551] width 12 height 5
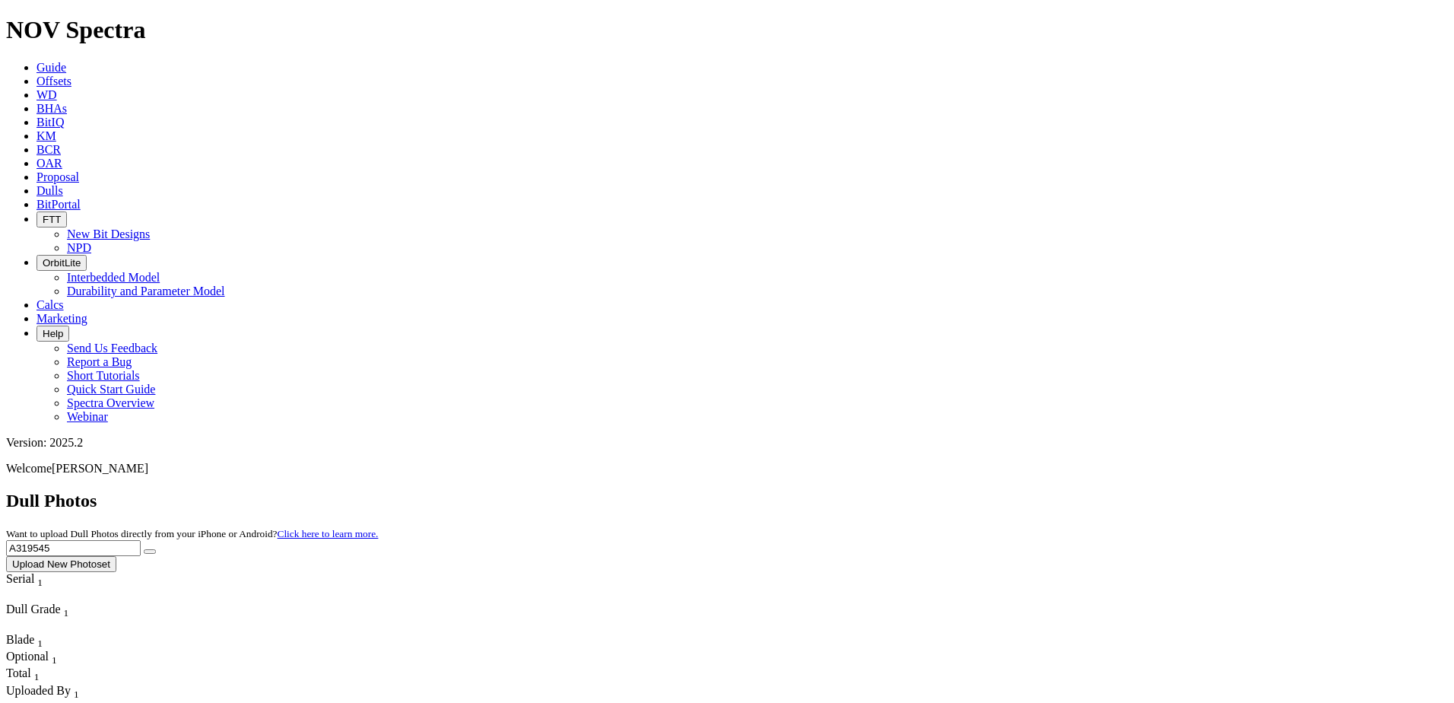
click at [141, 540] on input "A319545" at bounding box center [73, 548] width 135 height 16
type input "A319546"
click at [156, 549] on button "submit" at bounding box center [150, 551] width 12 height 5
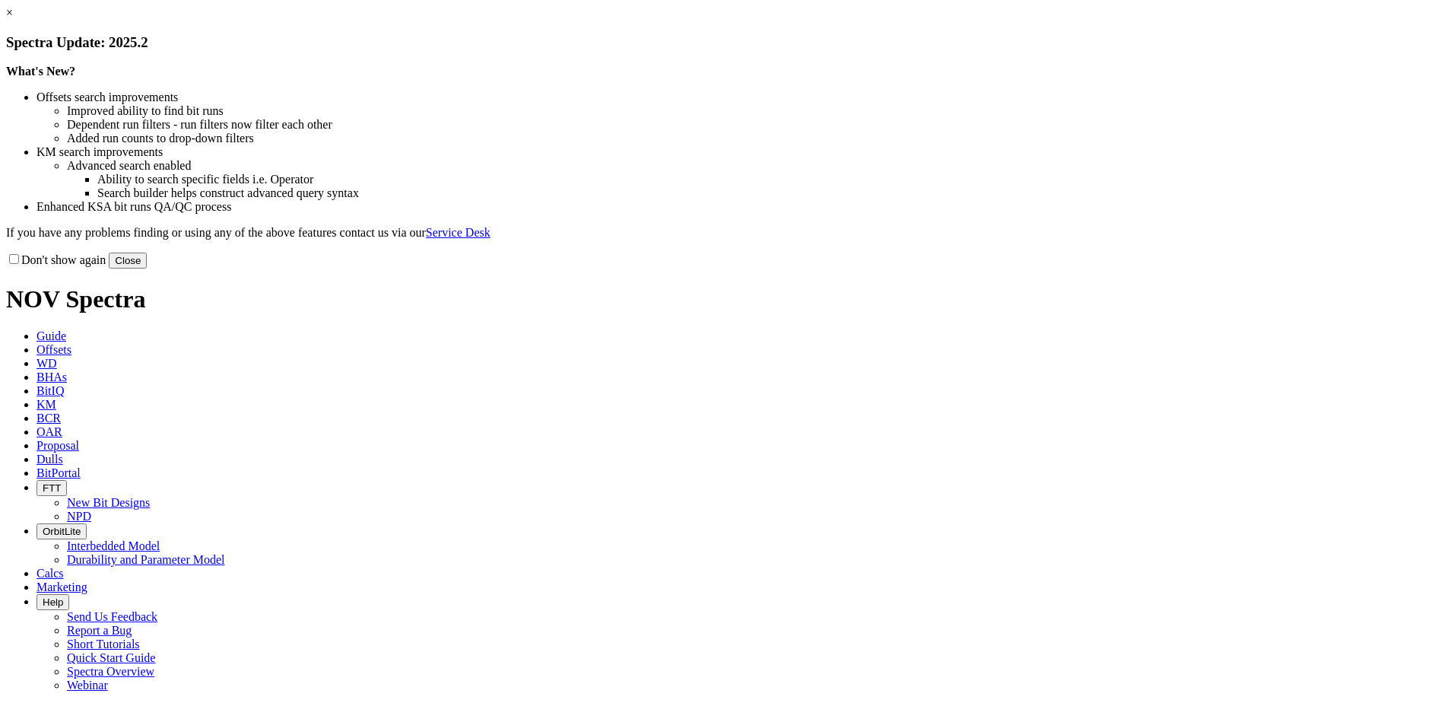
click at [147, 268] on button "Close" at bounding box center [128, 260] width 38 height 16
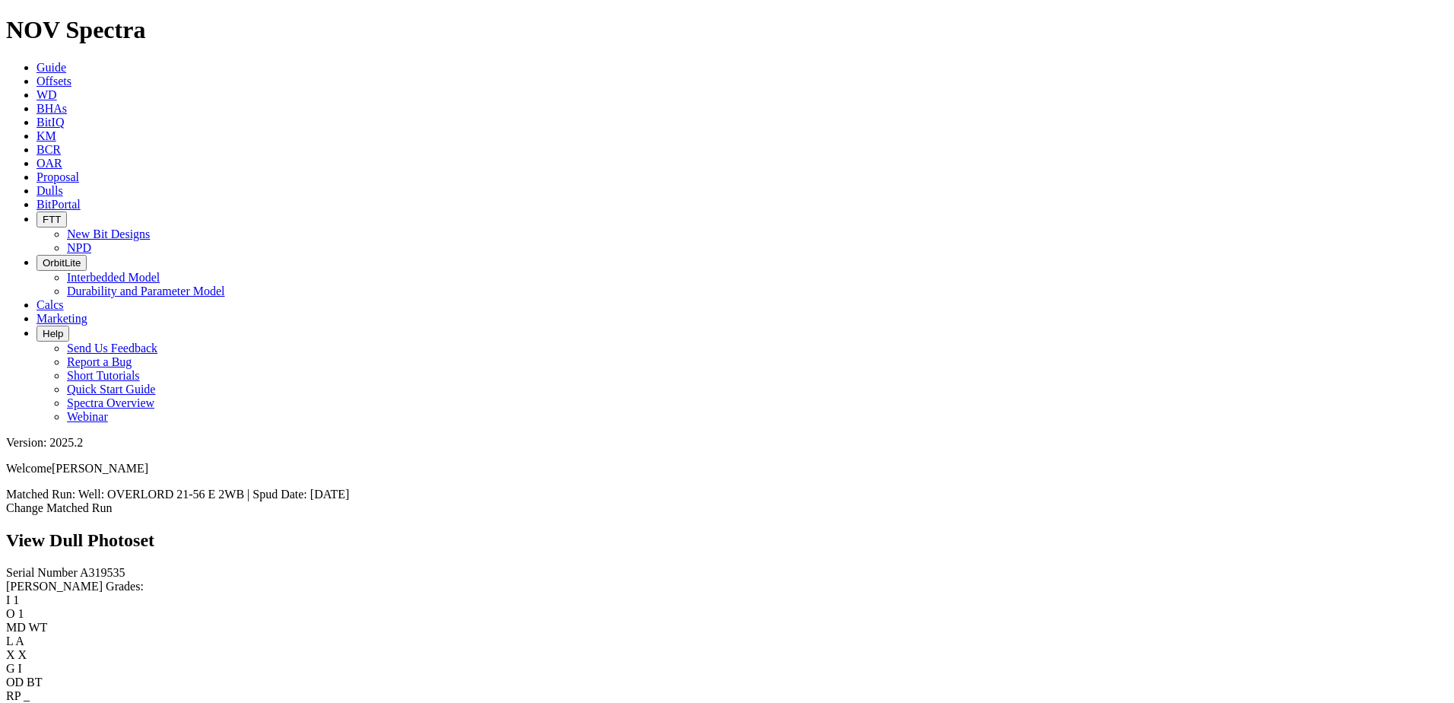
scroll to position [1859, 0]
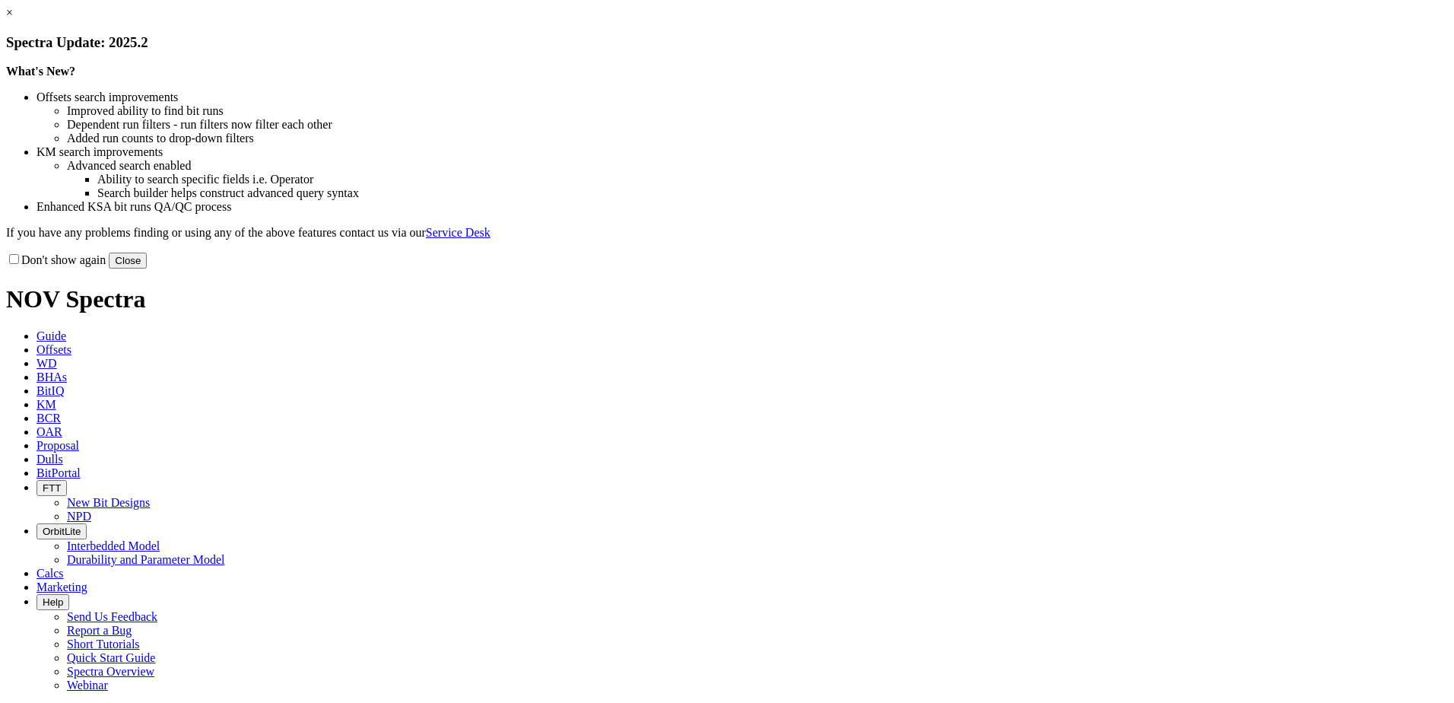
click at [147, 268] on button "Close" at bounding box center [128, 260] width 38 height 16
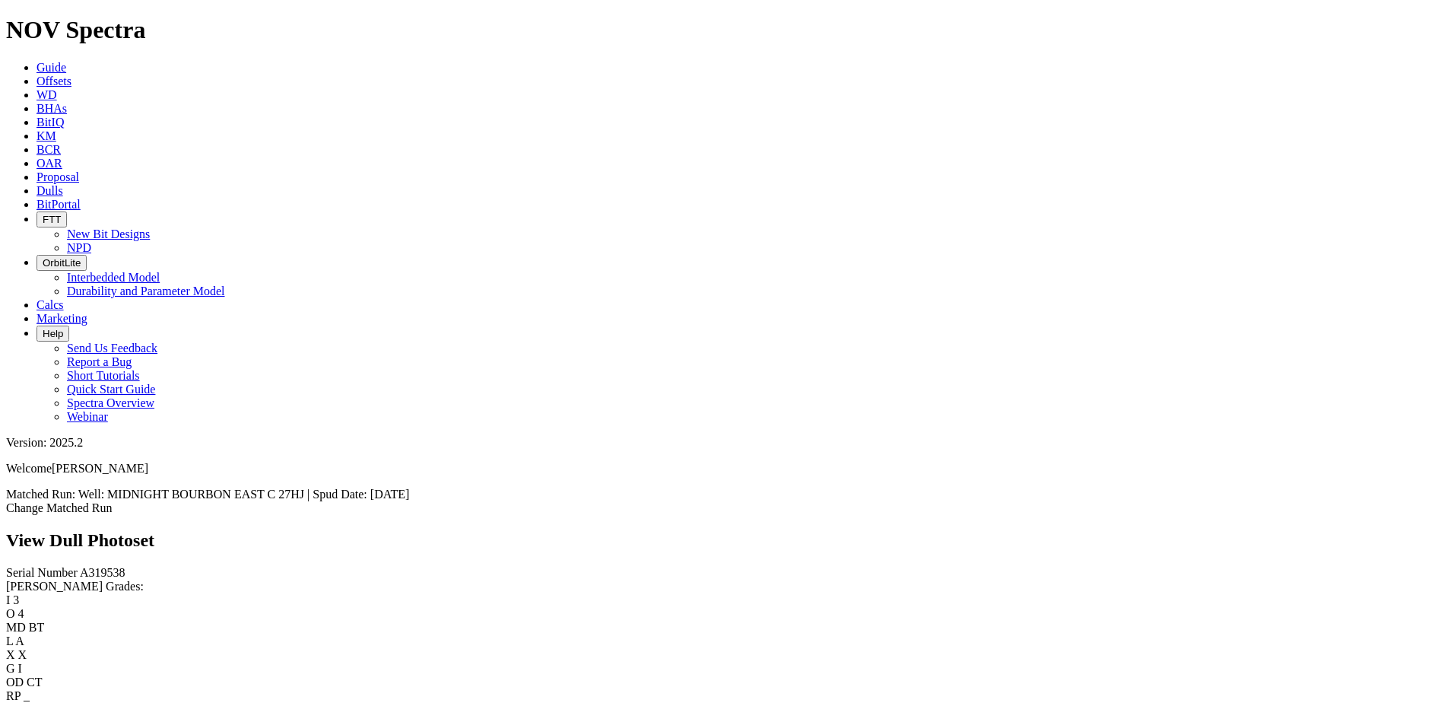
scroll to position [3015, 0]
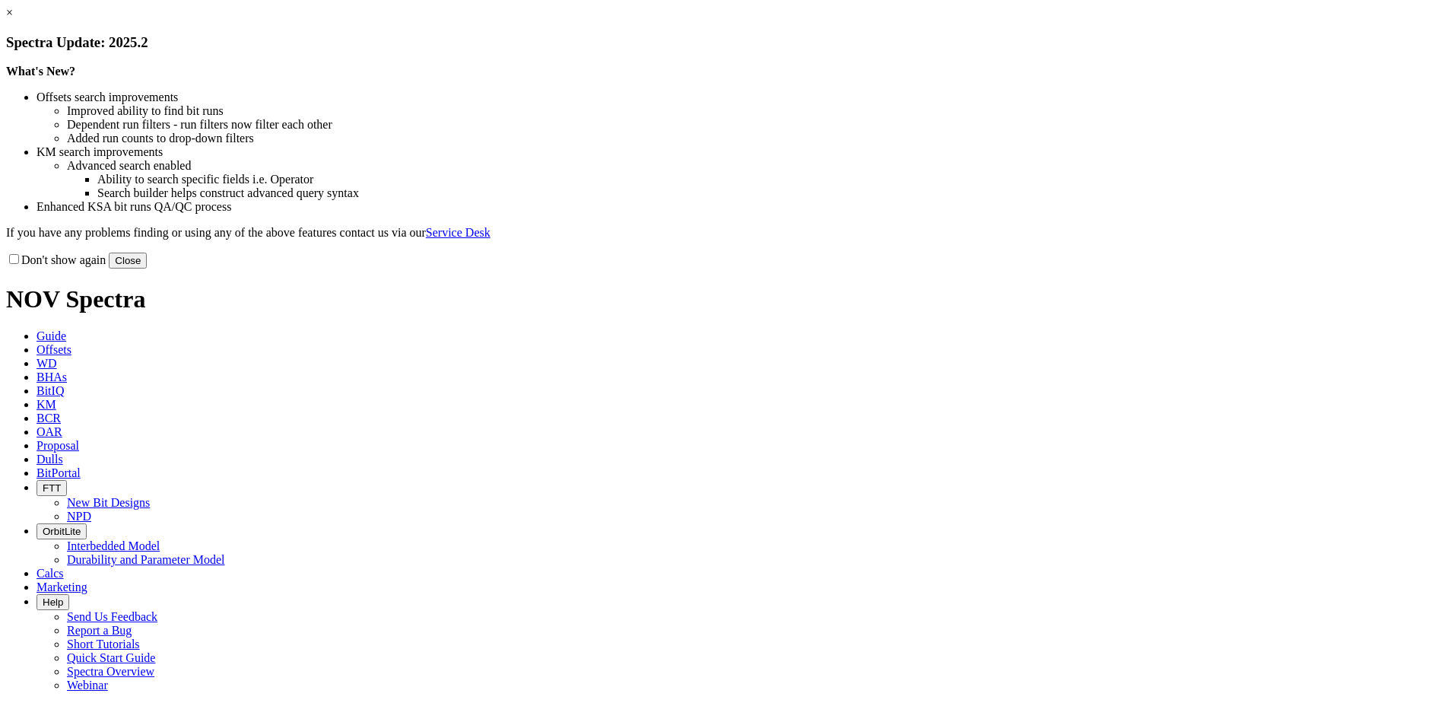
click at [147, 268] on button "Close" at bounding box center [128, 260] width 38 height 16
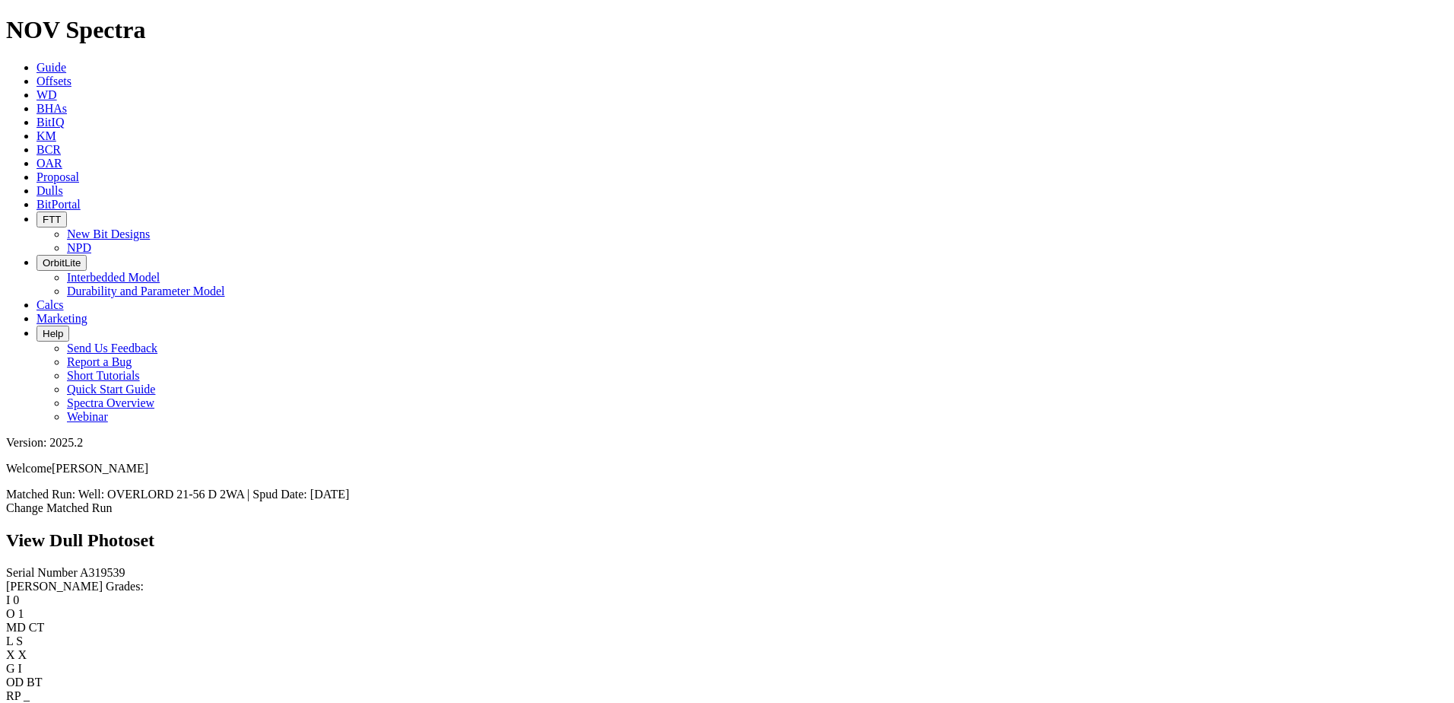
scroll to position [110, 0]
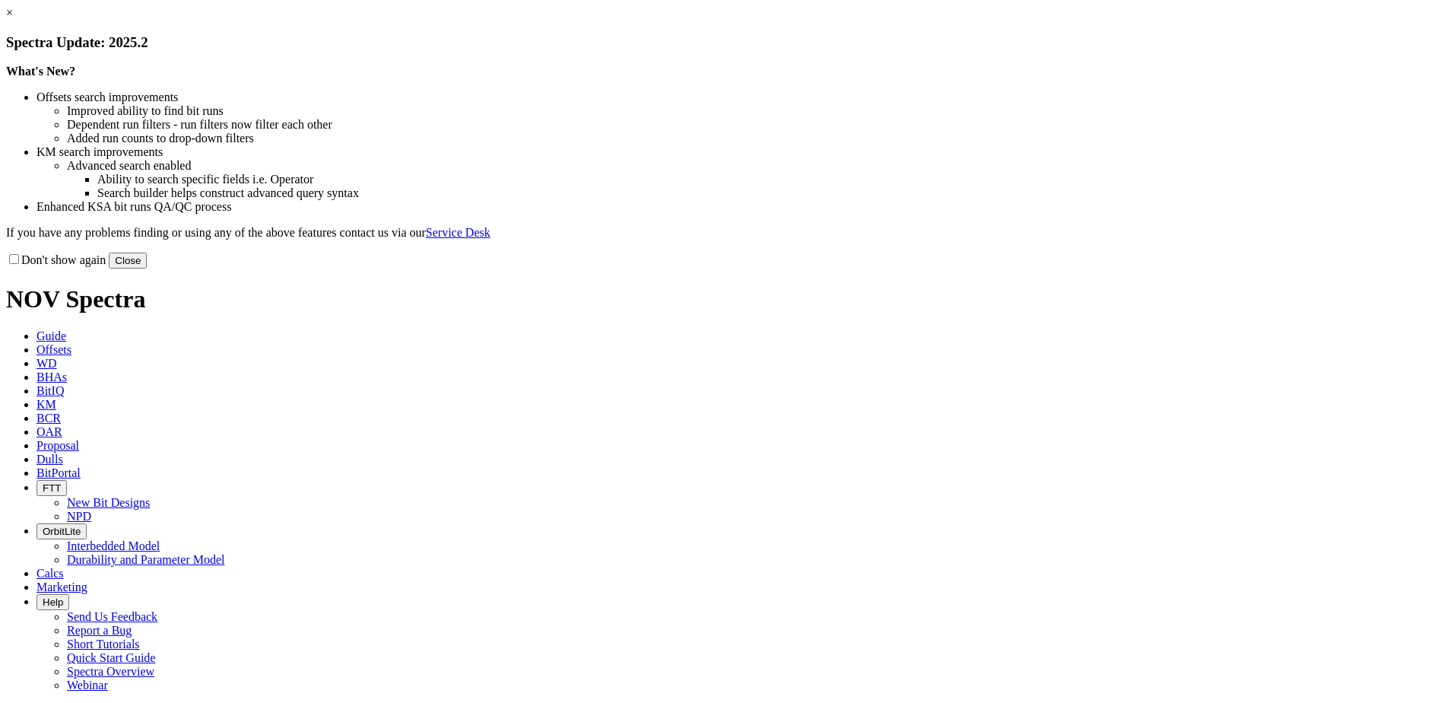
click at [147, 268] on button "Close" at bounding box center [128, 260] width 38 height 16
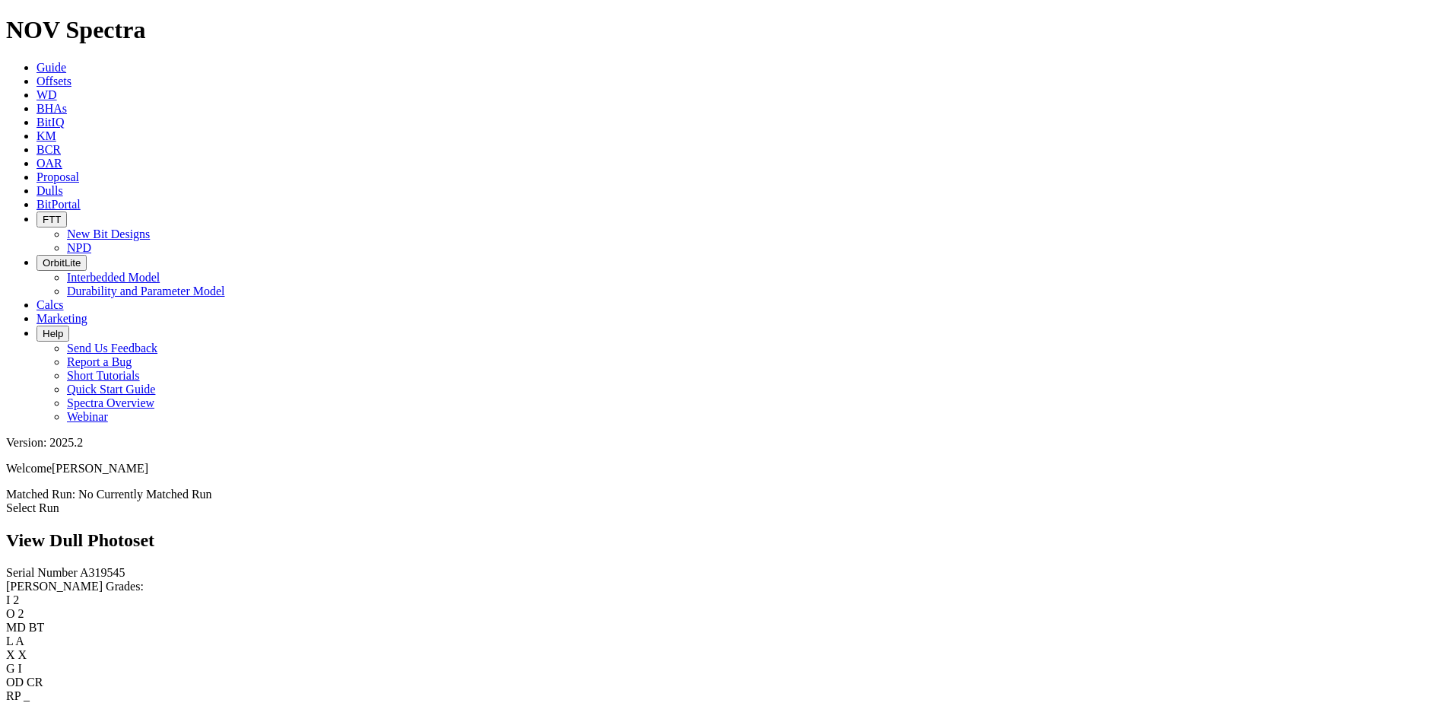
scroll to position [2695, 0]
